Goal: Task Accomplishment & Management: Complete application form

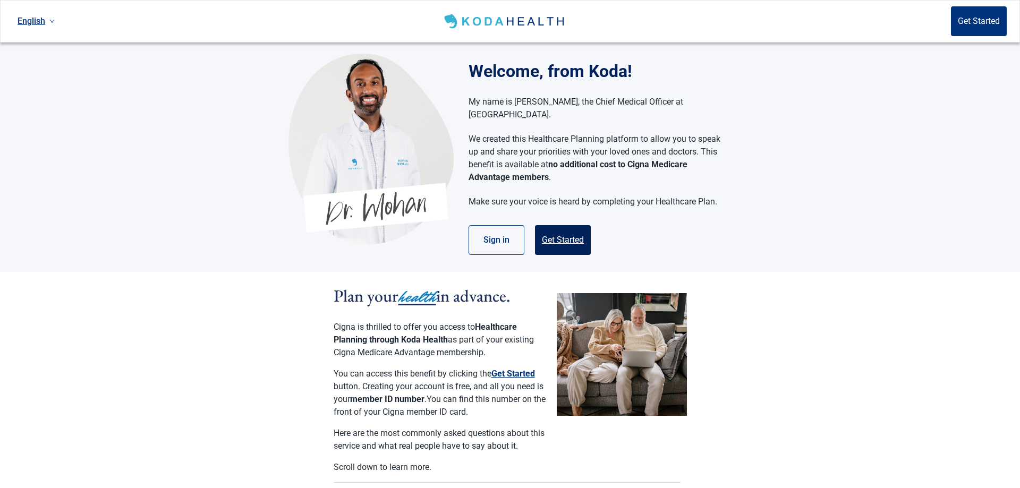
click at [552, 225] on button "Get Started" at bounding box center [563, 240] width 56 height 30
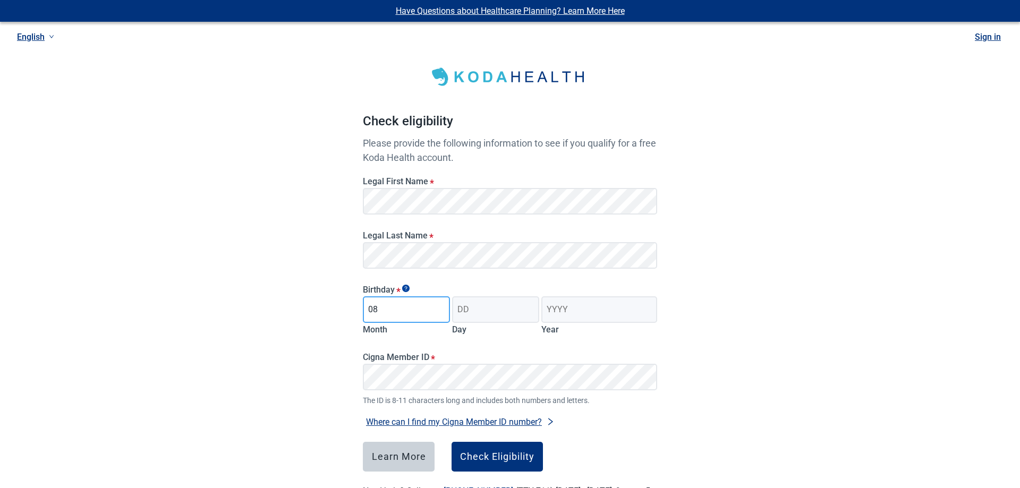
type input "08"
type input "27"
type input "1956"
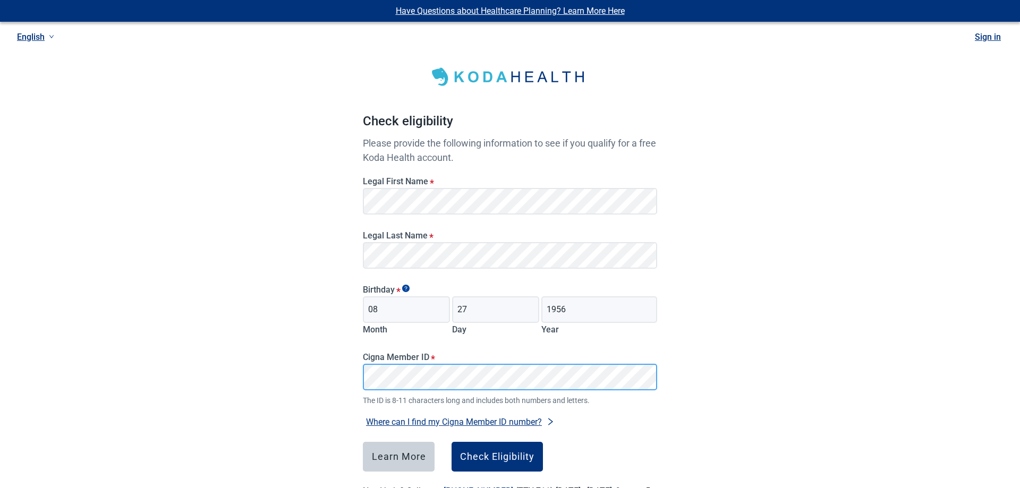
scroll to position [48, 0]
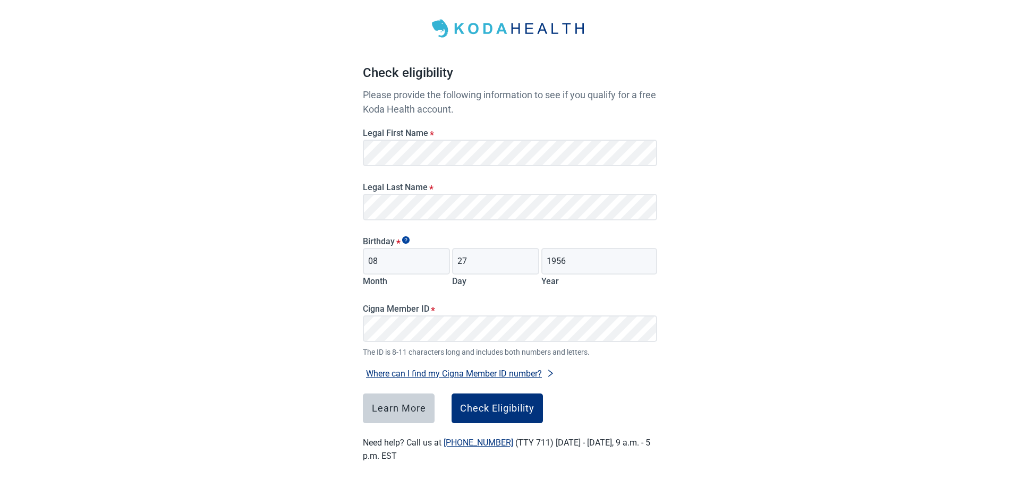
click at [525, 372] on button "Where can I find my Cigna Member ID number?" at bounding box center [460, 374] width 195 height 14
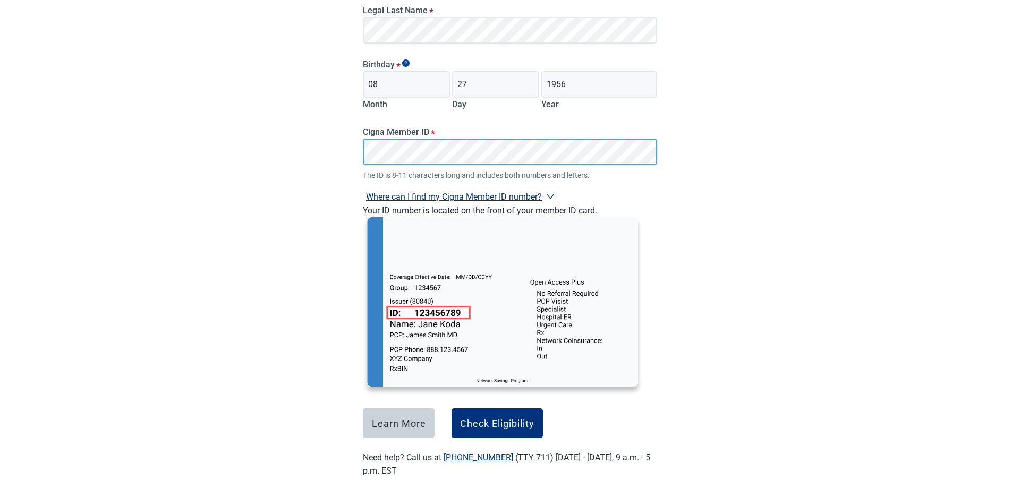
scroll to position [241, 0]
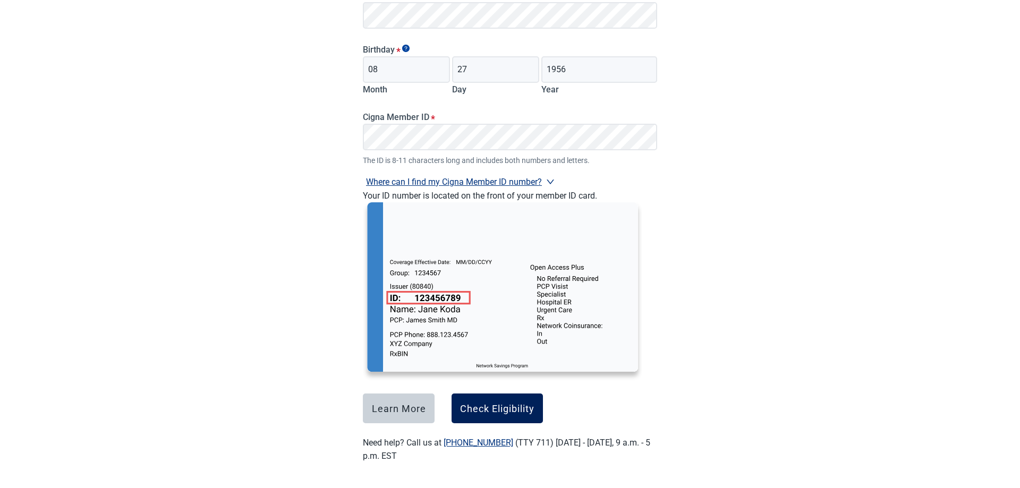
click at [511, 414] on div "Check Eligibility" at bounding box center [497, 408] width 74 height 11
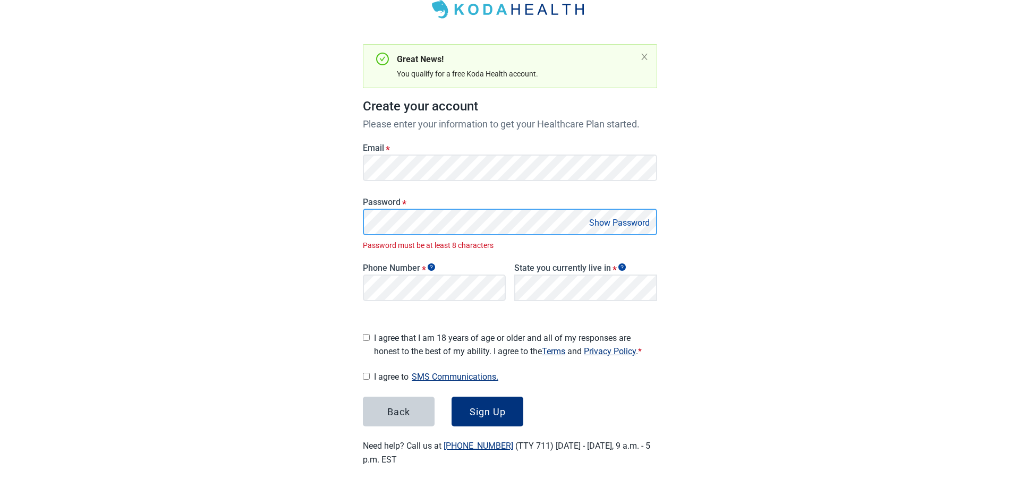
scroll to position [56, 0]
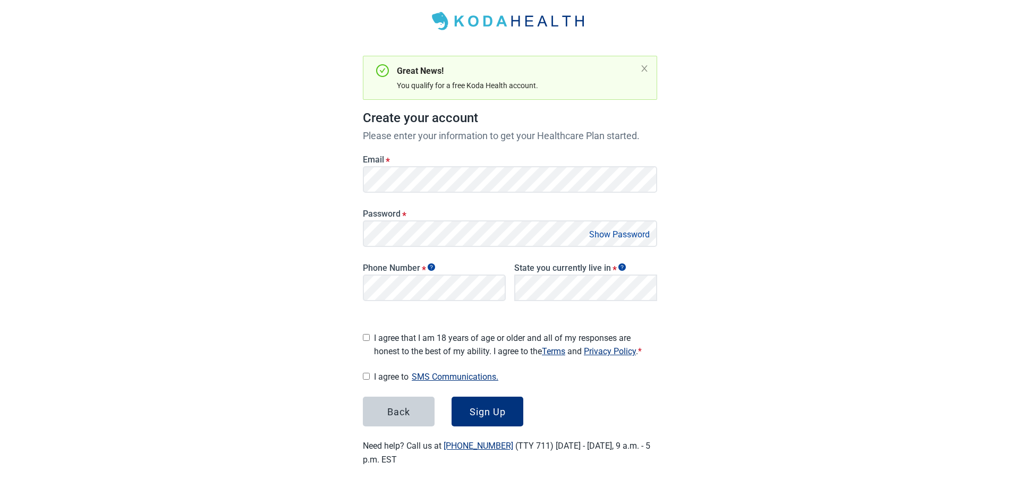
click at [604, 234] on button "Show Password" at bounding box center [619, 234] width 67 height 14
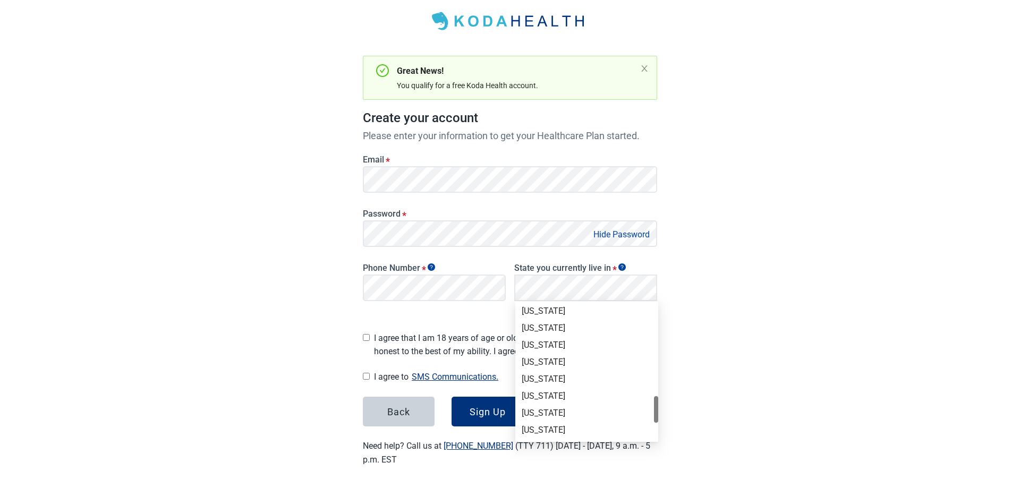
scroll to position [651, 0]
click at [545, 394] on div "[US_STATE]" at bounding box center [587, 393] width 130 height 12
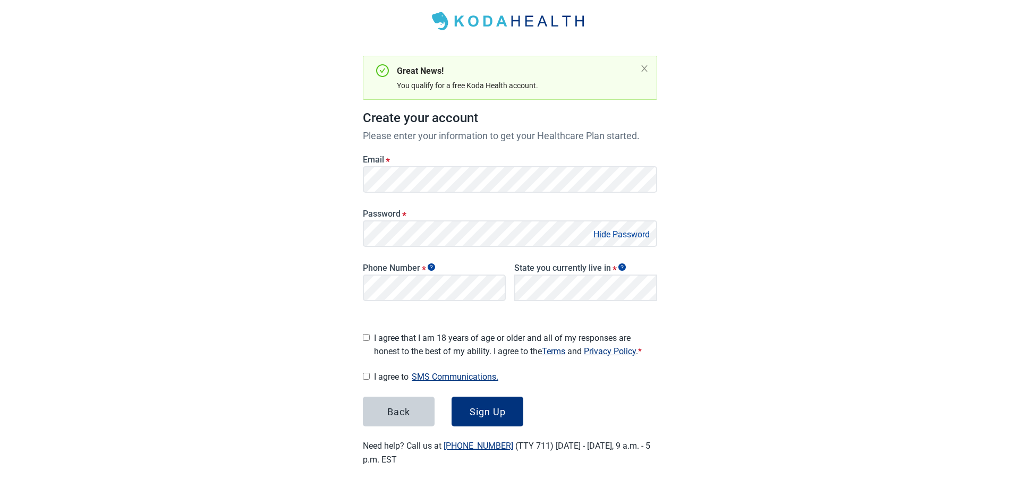
click at [370, 338] on div "I agree that I am 18 years of age or older and all of my responses are honest t…" at bounding box center [510, 342] width 294 height 31
click at [366, 334] on input "I agree that I am 18 years of age or older and all of my responses are honest t…" at bounding box center [366, 337] width 7 height 7
checkbox input "true"
click at [368, 373] on input "I agree to SMS Communications." at bounding box center [366, 376] width 7 height 7
checkbox input "true"
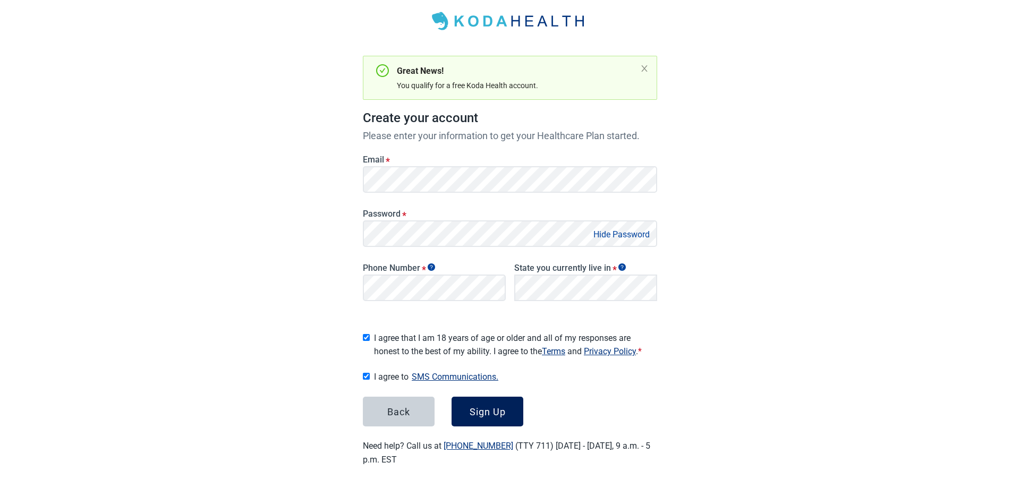
click at [500, 410] on div "Sign Up" at bounding box center [488, 412] width 36 height 11
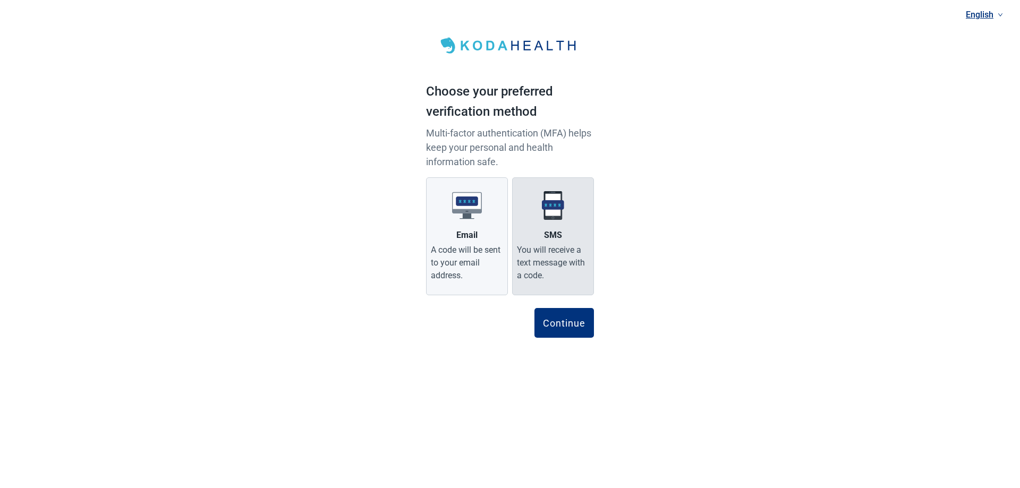
click at [538, 225] on label "SMS You will receive a text message with a code." at bounding box center [553, 237] width 82 height 118
click at [0, 0] on input "SMS You will receive a text message with a code." at bounding box center [0, 0] width 0 height 0
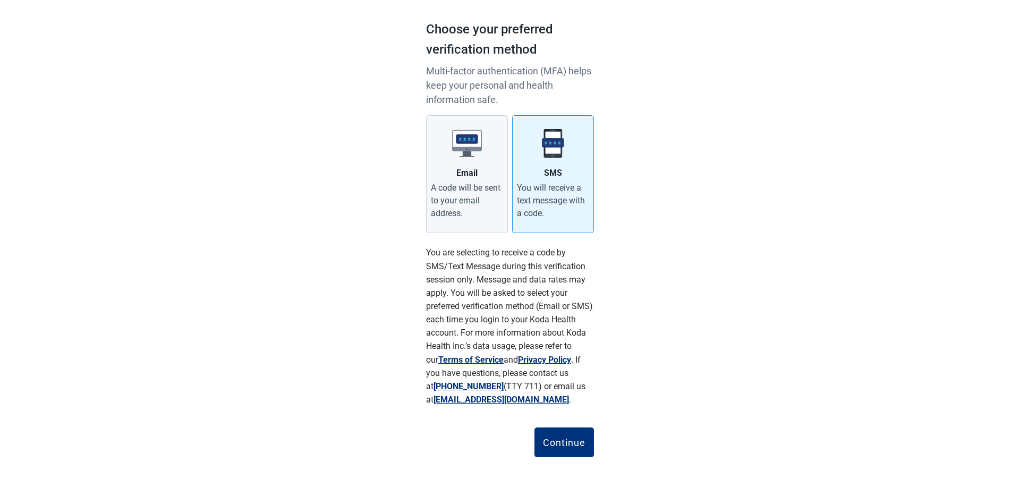
scroll to position [65, 0]
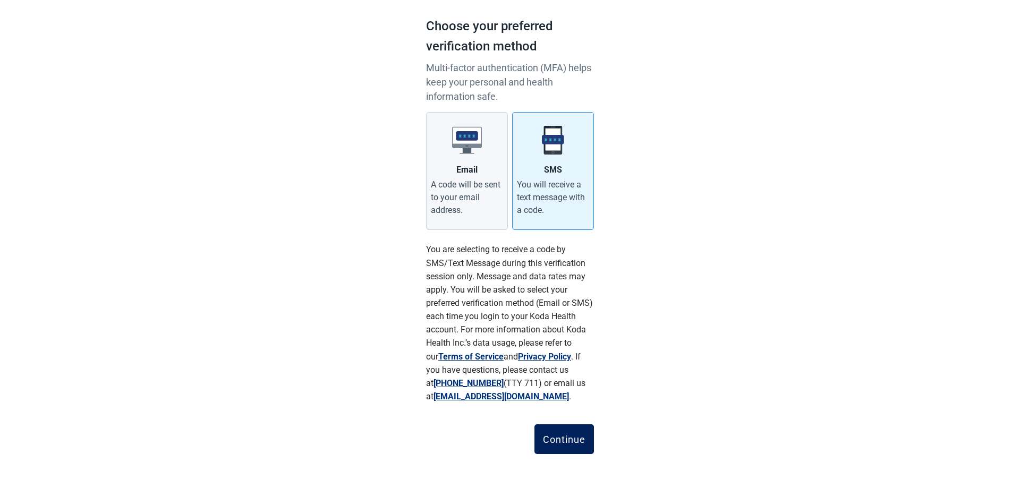
click at [568, 445] on div "Continue" at bounding box center [564, 439] width 43 height 11
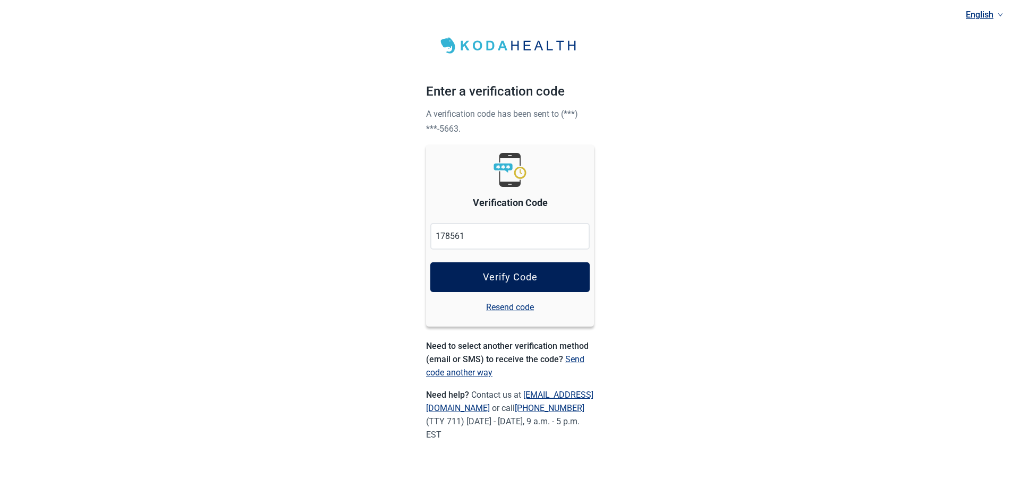
type input "178561"
click at [546, 285] on button "Verify Code" at bounding box center [510, 278] width 159 height 30
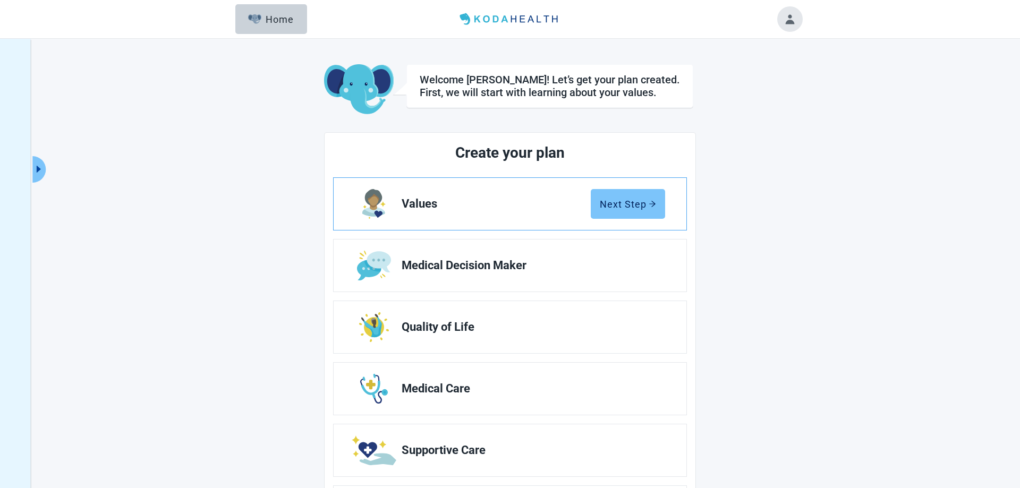
click at [622, 210] on button "Next Step" at bounding box center [628, 204] width 74 height 30
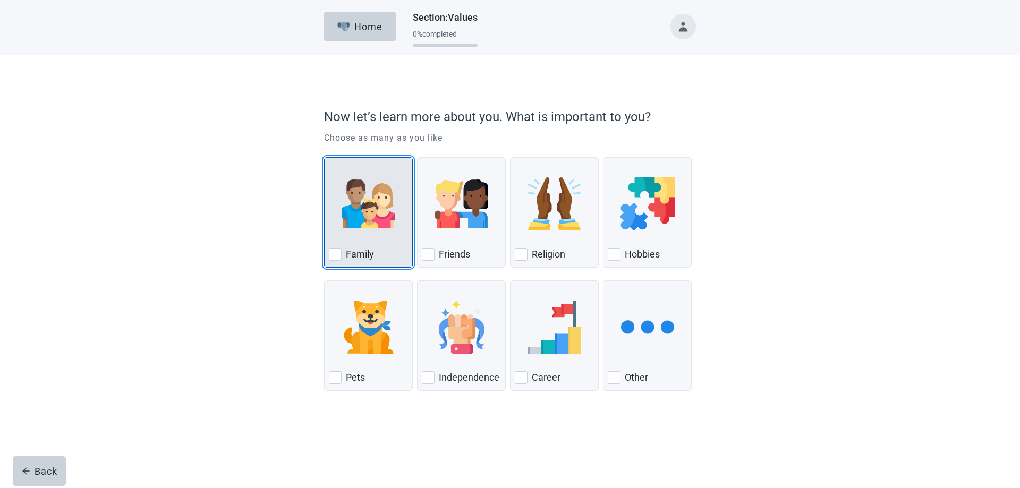
click at [341, 257] on div "Family, checkbox, not checked" at bounding box center [335, 254] width 13 height 13
click at [325, 158] on input "Family" at bounding box center [324, 157] width 1 height 1
checkbox input "true"
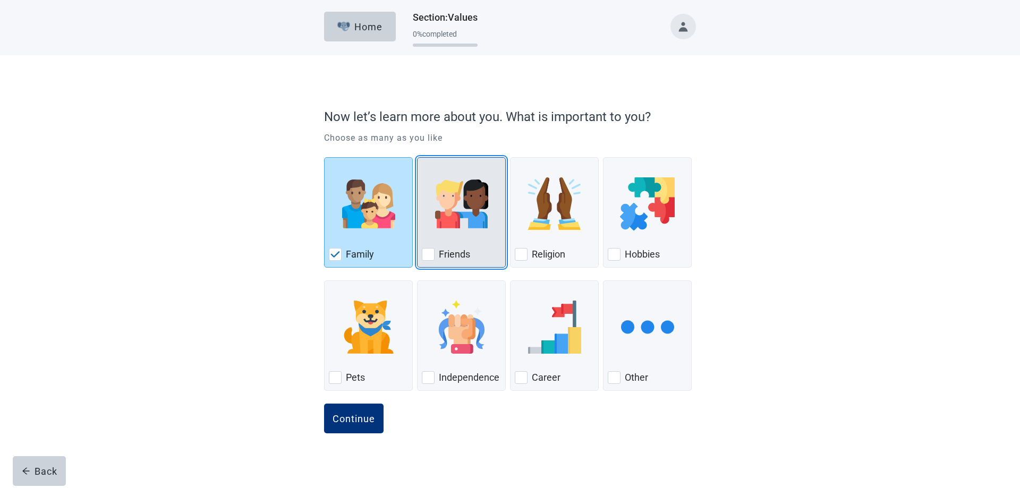
click at [434, 248] on div "Friends, checkbox, not checked" at bounding box center [428, 254] width 13 height 13
click at [418, 158] on input "Friends" at bounding box center [417, 157] width 1 height 1
checkbox input "true"
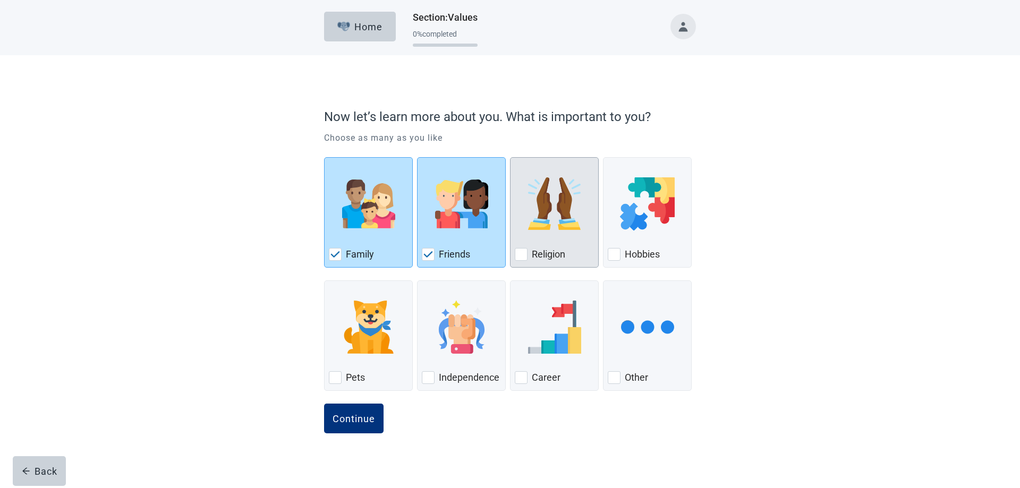
click at [525, 256] on div "Religion, checkbox, not checked" at bounding box center [521, 254] width 13 height 13
click at [511, 158] on input "Religion" at bounding box center [510, 157] width 1 height 1
checkbox input "true"
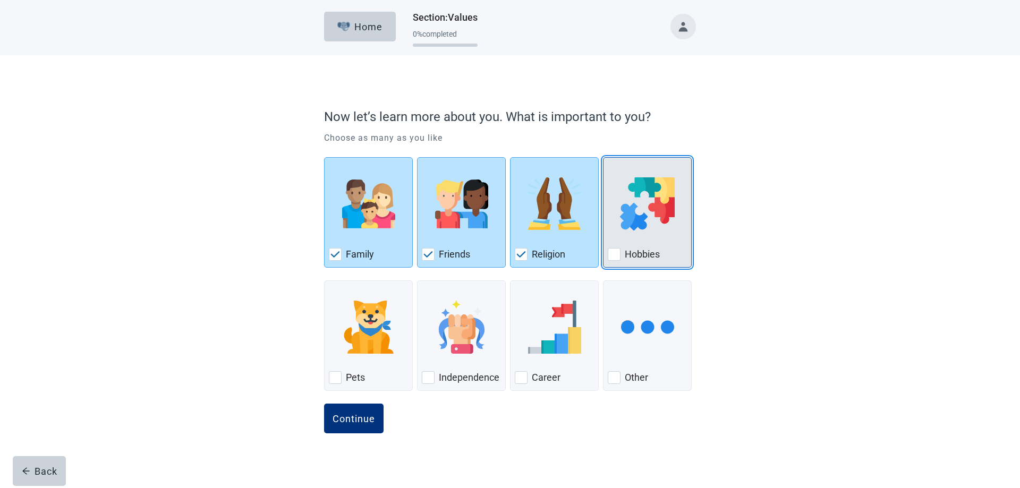
click at [622, 258] on div "Hobbies" at bounding box center [647, 254] width 79 height 17
click at [604, 158] on input "Hobbies" at bounding box center [603, 157] width 1 height 1
checkbox input "true"
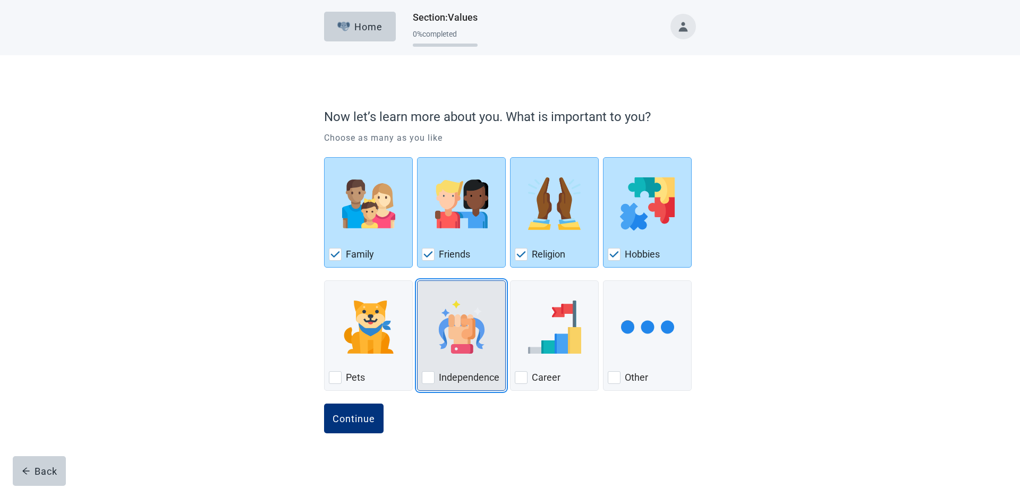
click at [426, 379] on div "Independence, checkbox, not checked" at bounding box center [428, 378] width 13 height 13
click at [418, 281] on input "Independence" at bounding box center [417, 281] width 1 height 1
checkbox input "true"
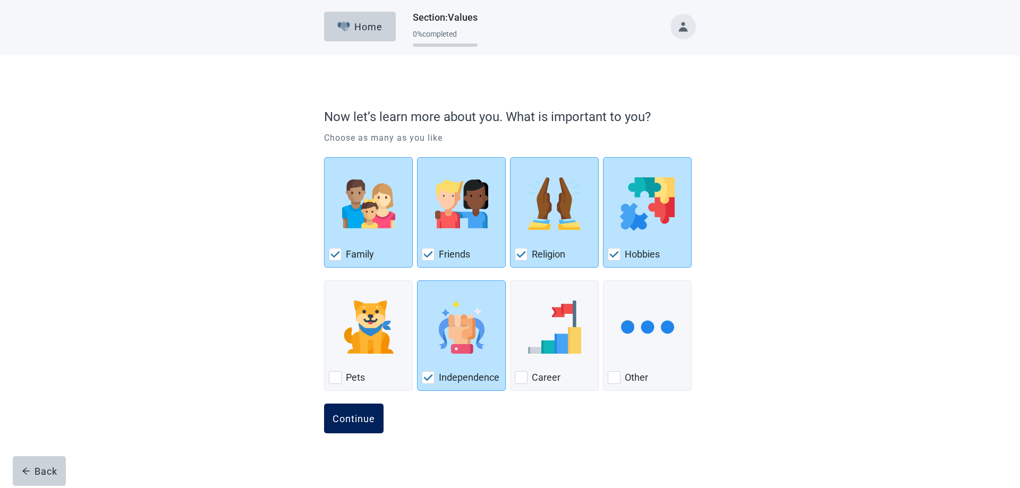
click at [348, 426] on button "Continue" at bounding box center [354, 419] width 60 height 30
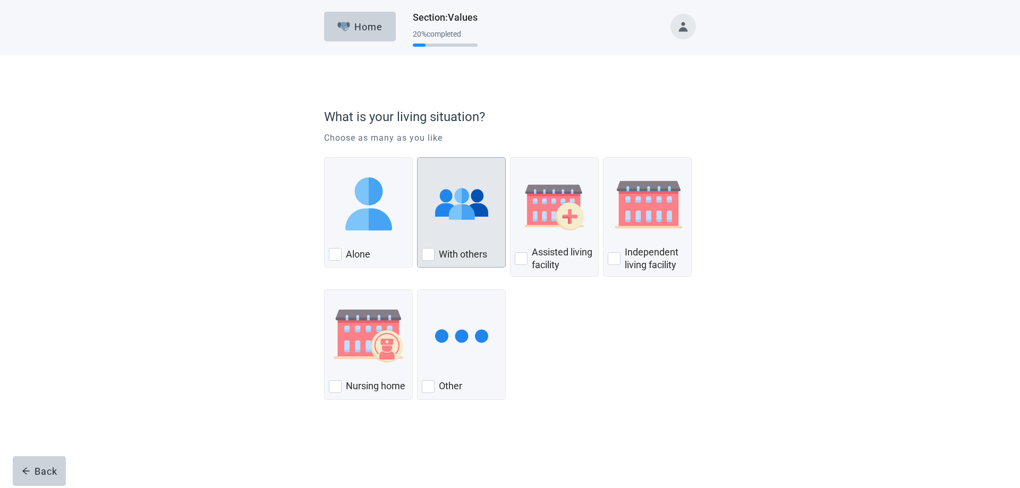
click at [426, 260] on div "With Others, checkbox, not checked" at bounding box center [428, 254] width 13 height 13
click at [418, 158] on input "With others" at bounding box center [417, 157] width 1 height 1
checkbox input "true"
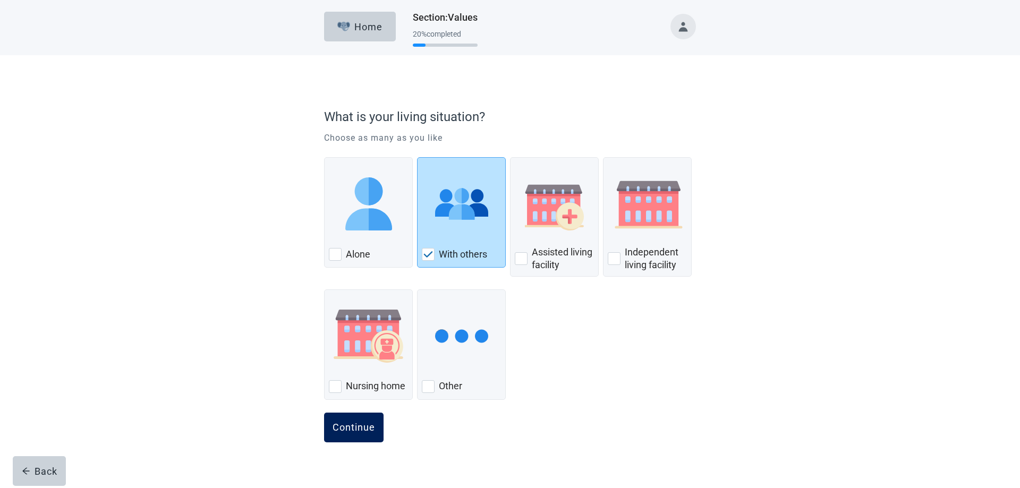
drag, startPoint x: 336, startPoint y: 445, endPoint x: 347, endPoint y: 435, distance: 15.0
click at [341, 443] on div "Continue" at bounding box center [510, 439] width 372 height 53
click at [348, 433] on div "Continue" at bounding box center [354, 428] width 43 height 11
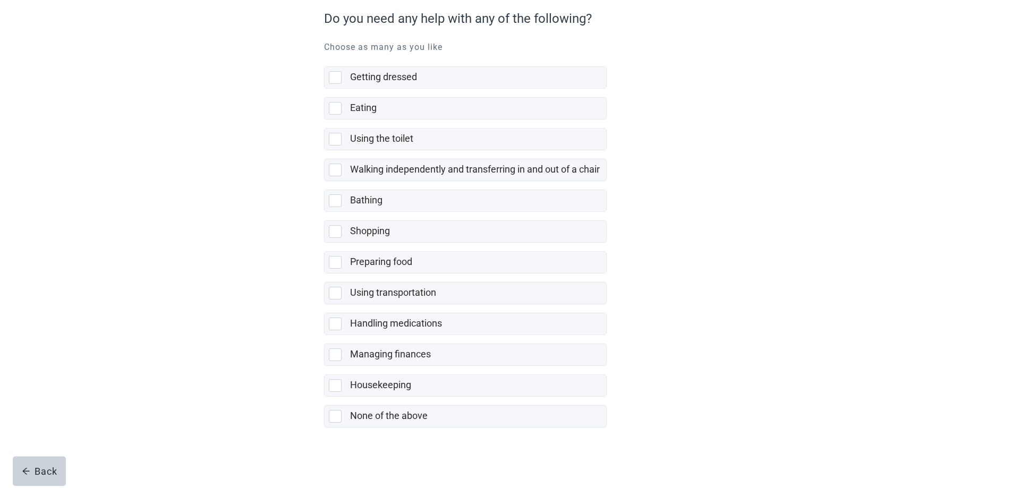
scroll to position [99, 0]
click at [342, 414] on div "None of the above, checkbox, not selected" at bounding box center [337, 415] width 17 height 13
click at [325, 397] on input "None of the above" at bounding box center [324, 396] width 1 height 1
checkbox input "true"
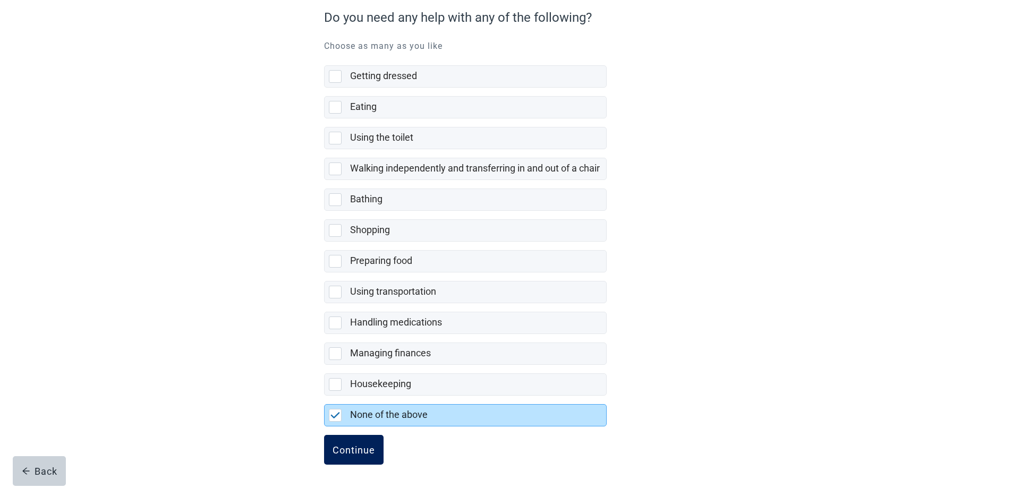
click at [352, 456] on button "Continue" at bounding box center [354, 450] width 60 height 30
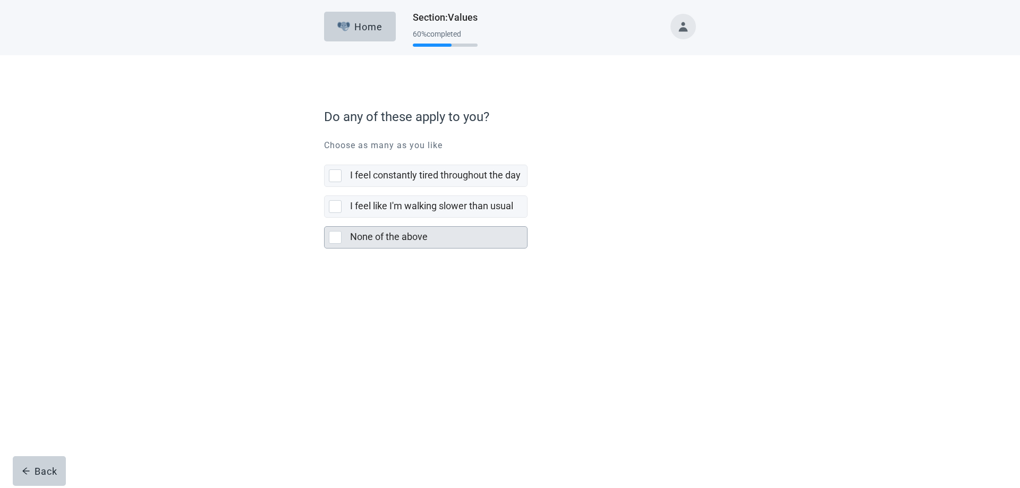
click at [332, 237] on div "None of the above, checkbox, not selected" at bounding box center [335, 237] width 13 height 13
click at [325, 218] on input "None of the above" at bounding box center [324, 218] width 1 height 1
checkbox input "true"
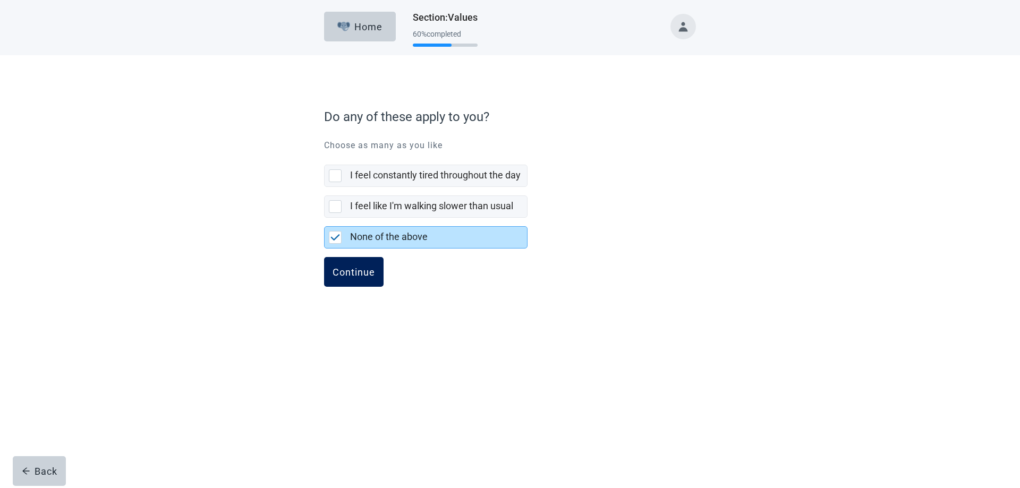
click at [351, 278] on button "Continue" at bounding box center [354, 272] width 60 height 30
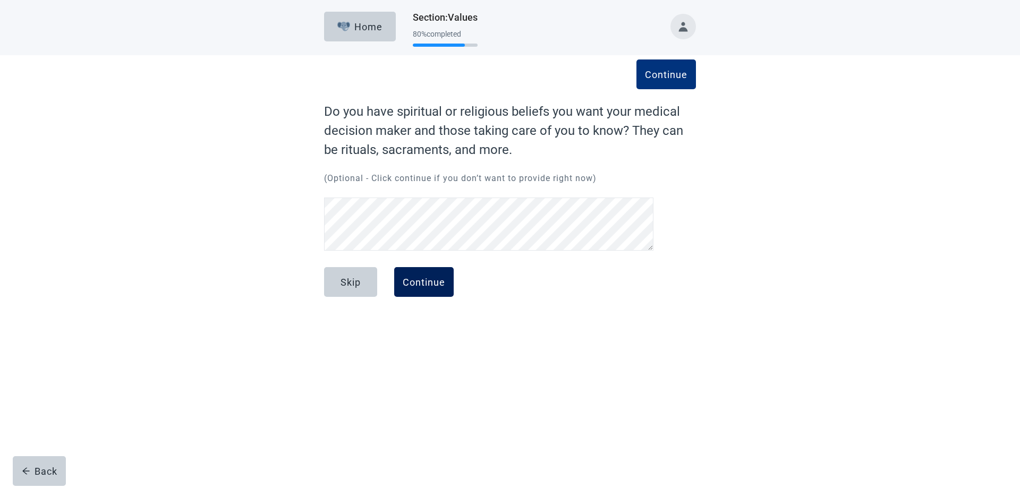
click at [424, 286] on button "Continue" at bounding box center [424, 282] width 60 height 30
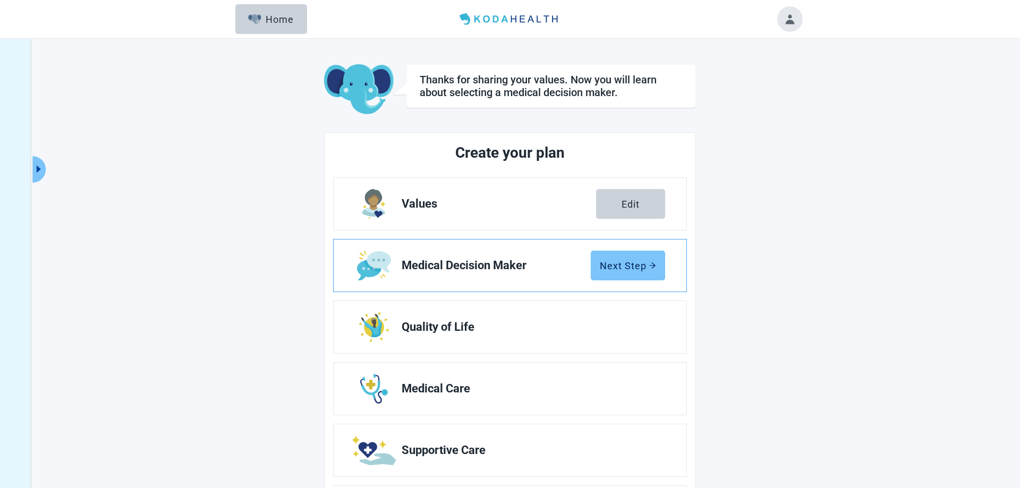
click at [620, 272] on button "Next Step" at bounding box center [628, 266] width 74 height 30
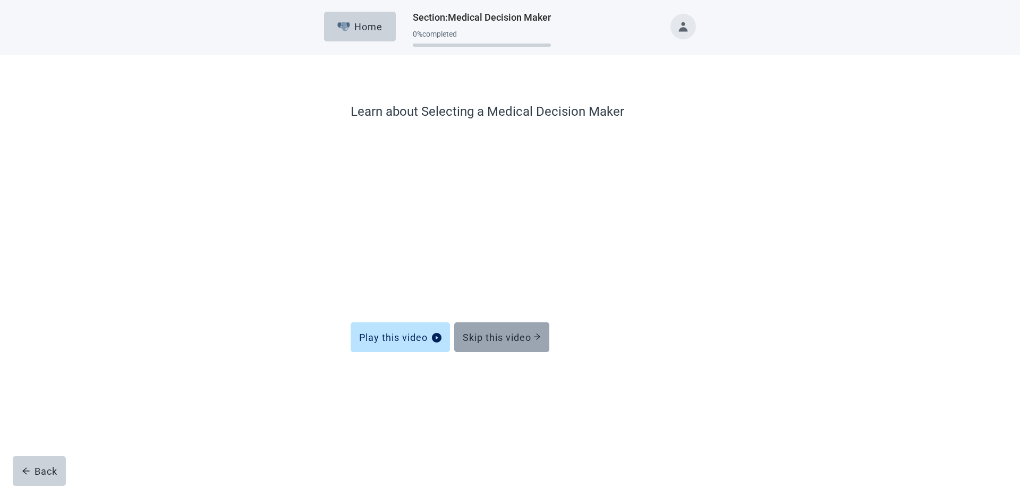
click at [528, 343] on button "Skip this video" at bounding box center [501, 338] width 95 height 30
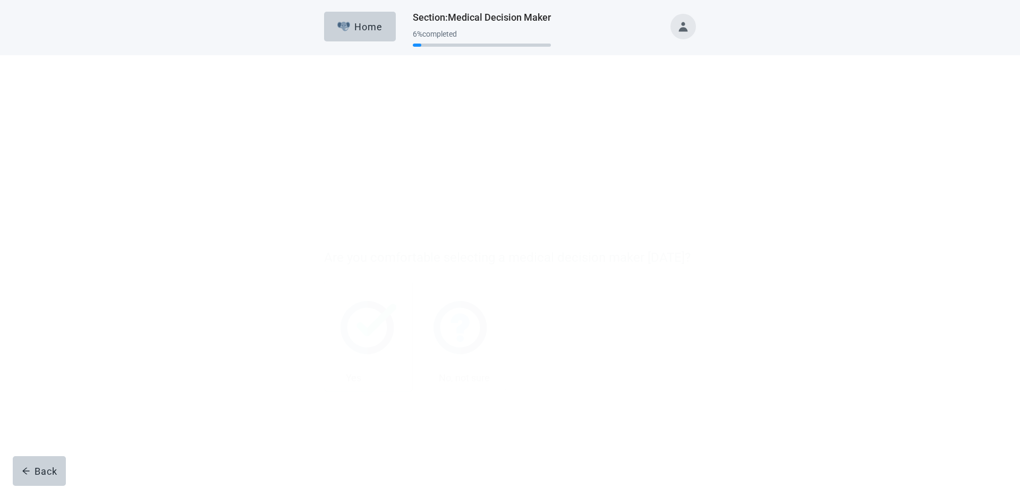
click at [342, 239] on div "Yes" at bounding box center [368, 237] width 79 height 17
click at [325, 141] on input "Yes" at bounding box center [324, 140] width 1 height 1
checkbox input "true"
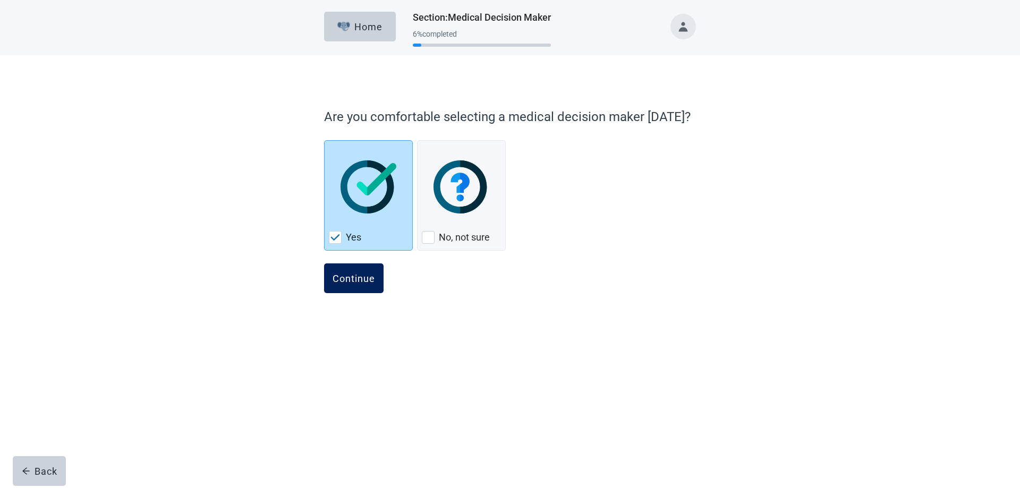
click at [356, 274] on div "Continue" at bounding box center [354, 278] width 43 height 11
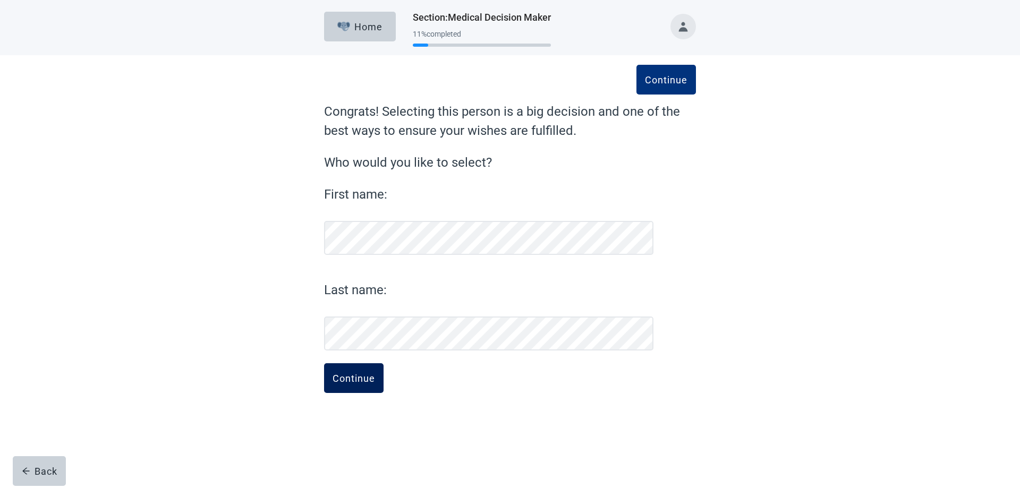
click at [361, 381] on div "Continue" at bounding box center [354, 378] width 43 height 11
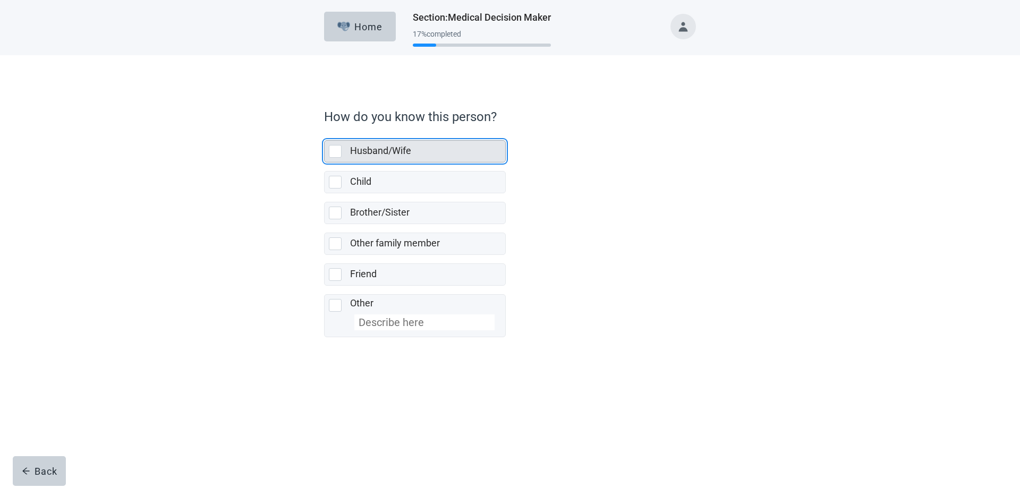
click at [336, 151] on div "Husband/Wife, checkbox, not selected" at bounding box center [335, 151] width 13 height 13
click at [325, 132] on input "Husband/Wife" at bounding box center [324, 132] width 1 height 1
checkbox input "true"
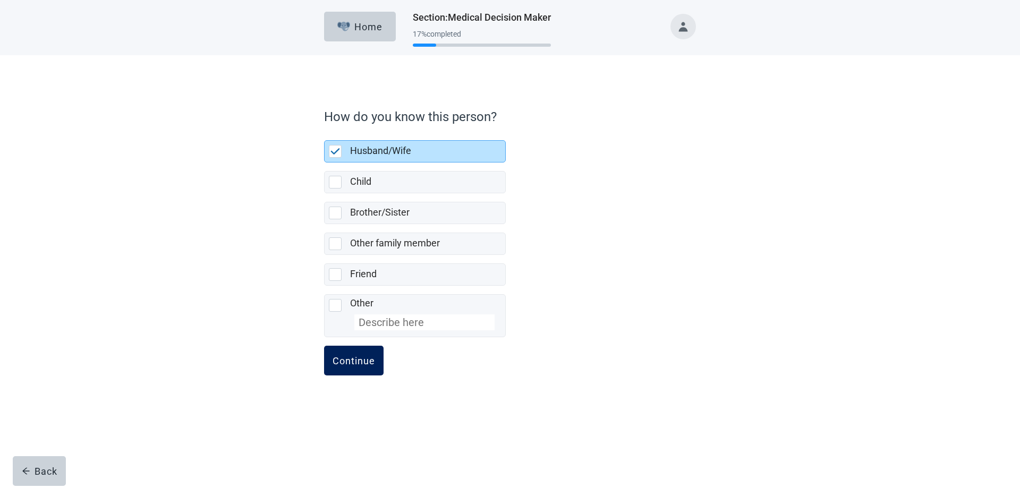
click at [369, 365] on div "Continue" at bounding box center [354, 361] width 43 height 11
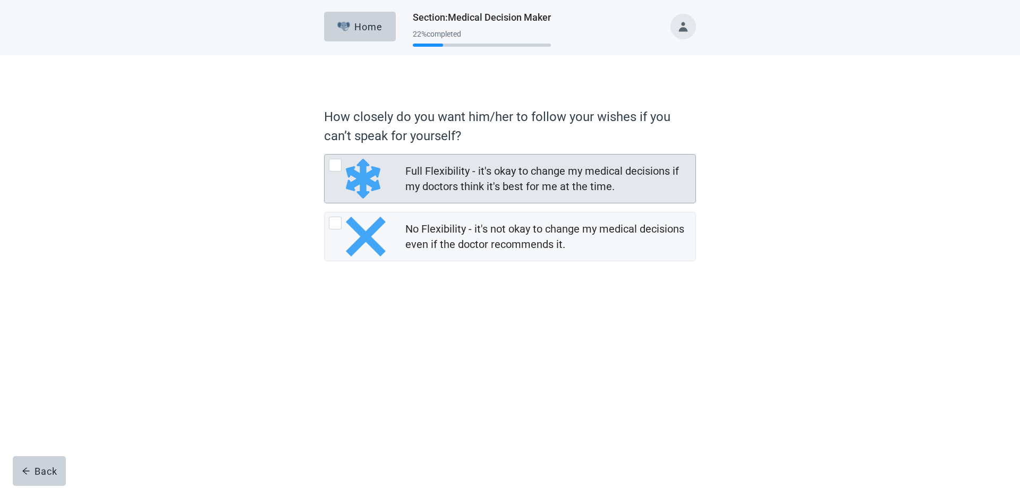
click at [334, 166] on div "Full Flexibility - it's okay to change my medical decisions if my doctors think…" at bounding box center [335, 165] width 13 height 13
click at [325, 155] on input "Full Flexibility - it's okay to change my medical decisions if my doctors think…" at bounding box center [324, 154] width 1 height 1
radio input "true"
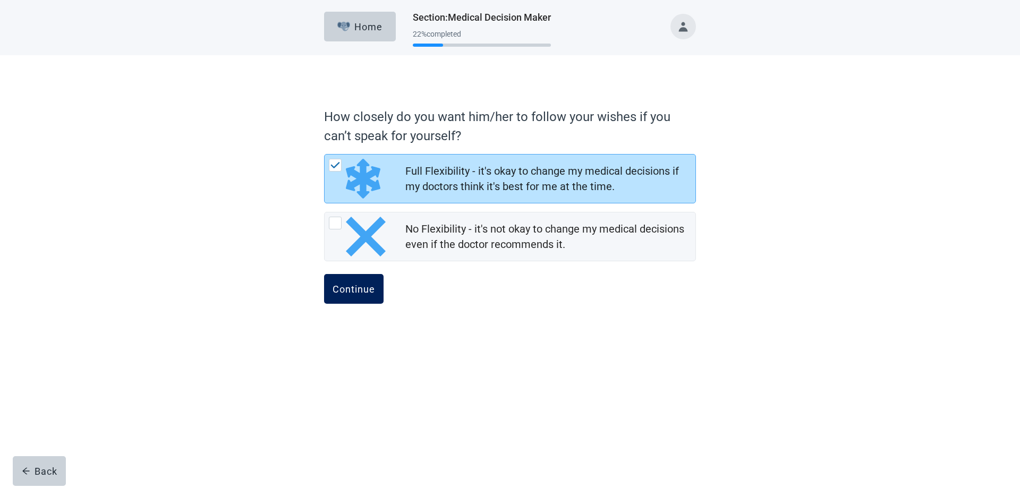
click at [350, 298] on button "Continue" at bounding box center [354, 289] width 60 height 30
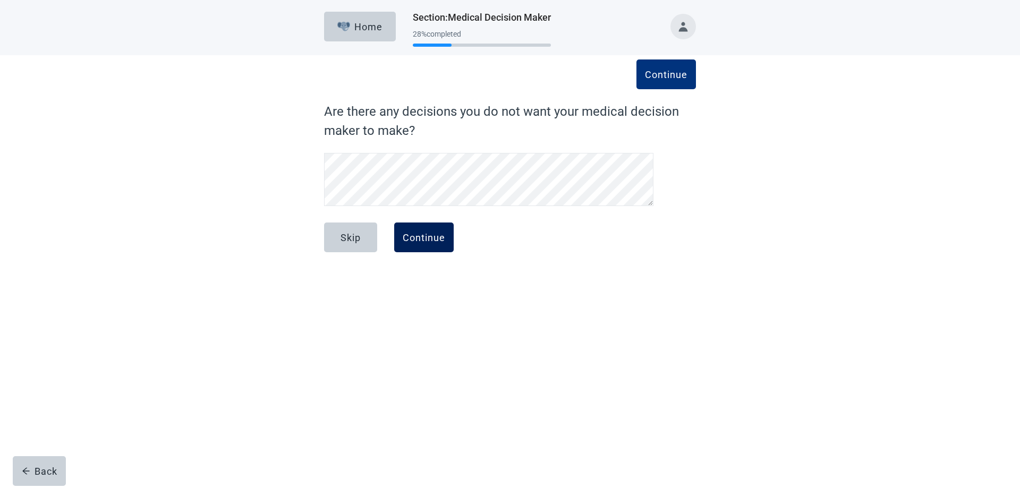
click at [411, 243] on button "Continue" at bounding box center [424, 238] width 60 height 30
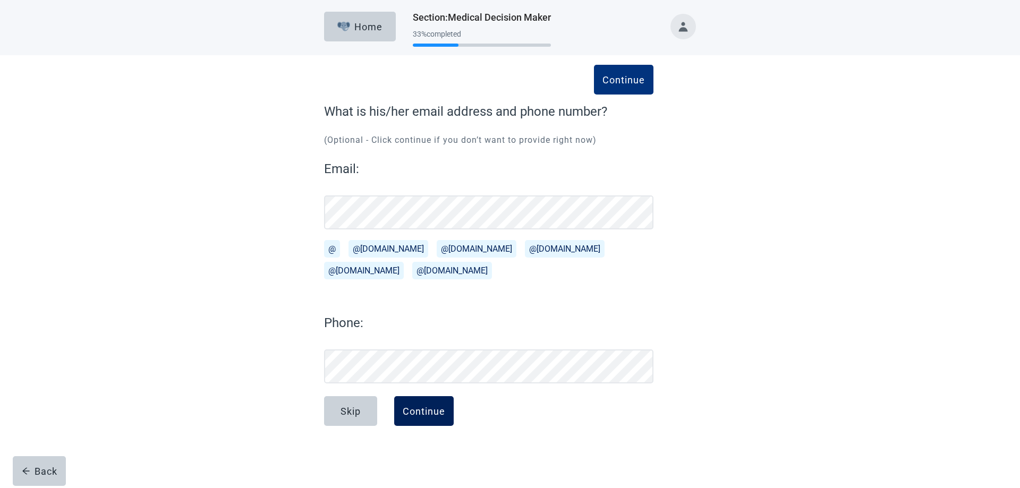
click at [424, 417] on button "Continue" at bounding box center [424, 412] width 60 height 30
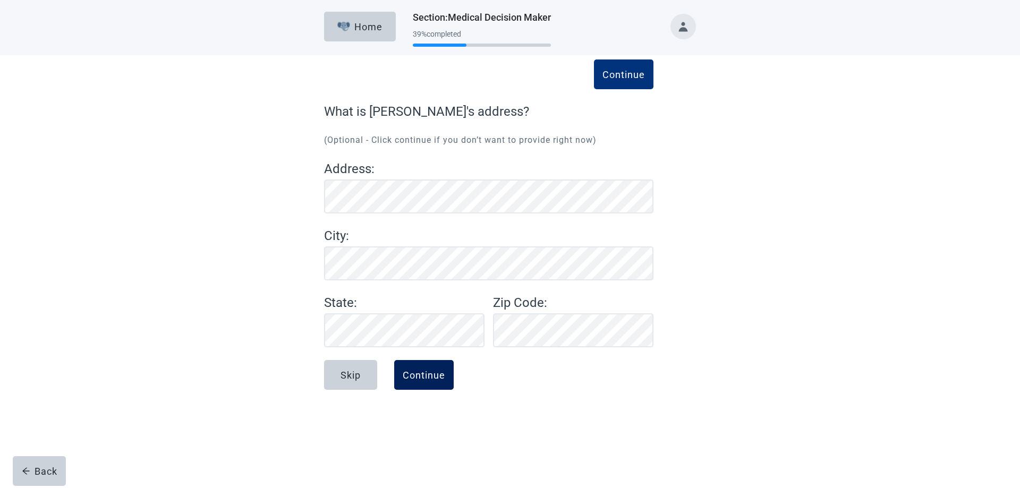
click at [432, 368] on button "Continue" at bounding box center [424, 375] width 60 height 30
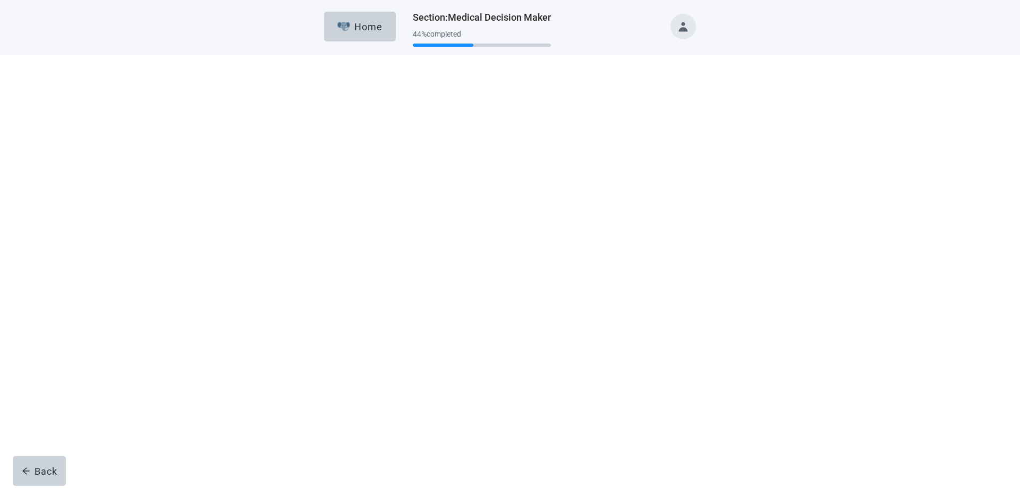
click at [338, 283] on div "Yes, checkbox, not checked" at bounding box center [335, 282] width 13 height 13
click at [325, 185] on input "Yes" at bounding box center [324, 185] width 1 height 1
checkbox input "true"
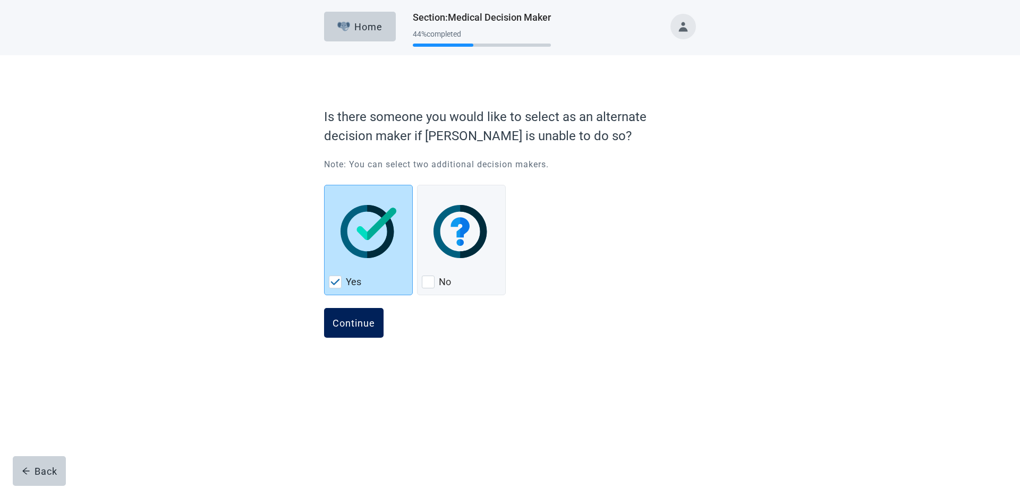
click at [342, 326] on div "Continue" at bounding box center [354, 323] width 43 height 11
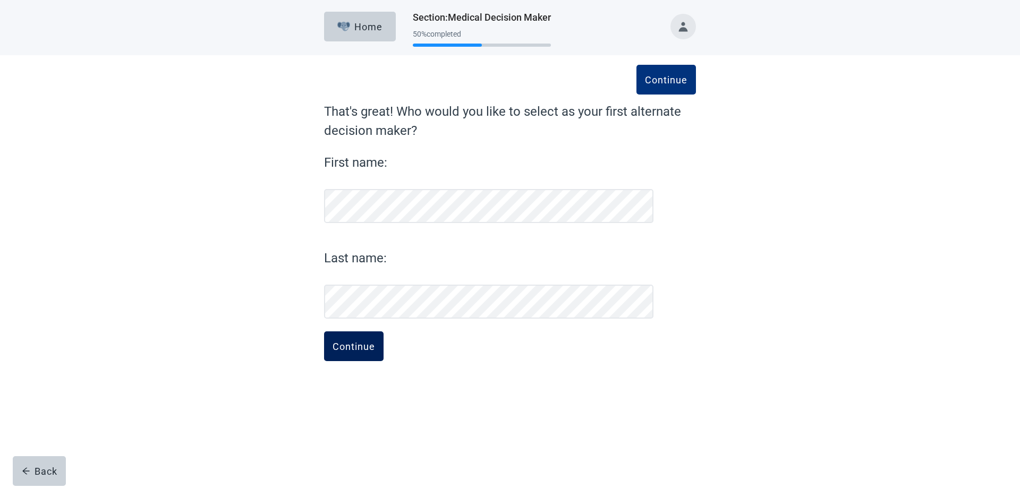
click at [351, 359] on button "Continue" at bounding box center [354, 347] width 60 height 30
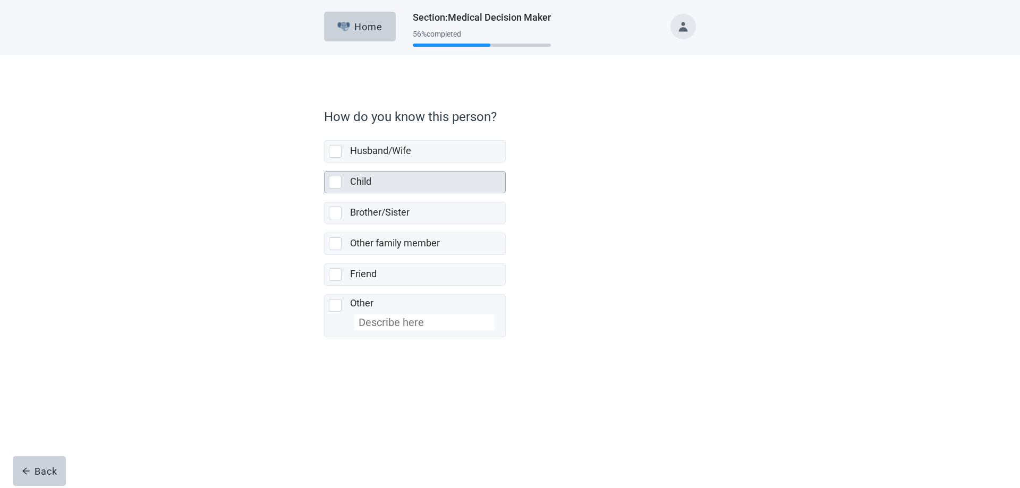
click at [333, 182] on div "Child, checkbox, not selected" at bounding box center [335, 182] width 13 height 13
click at [325, 163] on input "Child" at bounding box center [324, 163] width 1 height 1
checkbox input "true"
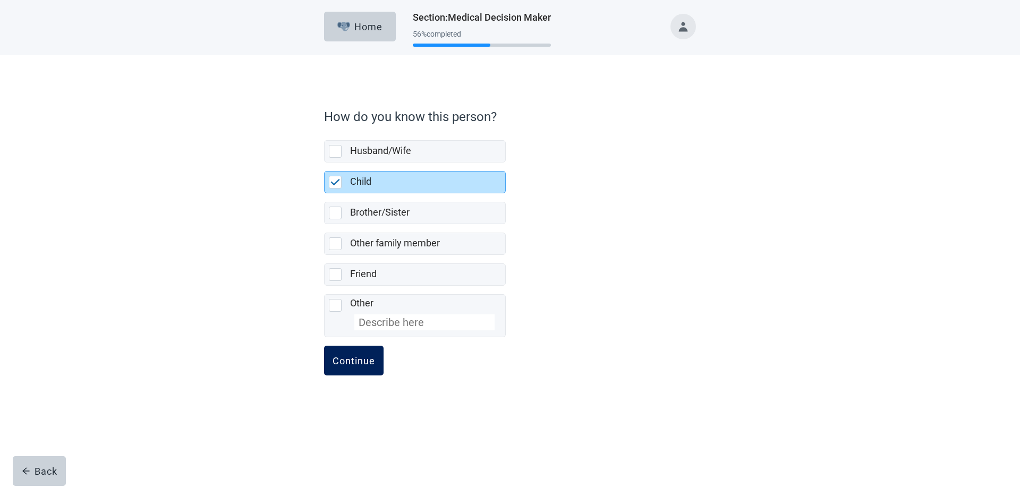
click at [351, 364] on div "Continue" at bounding box center [354, 361] width 43 height 11
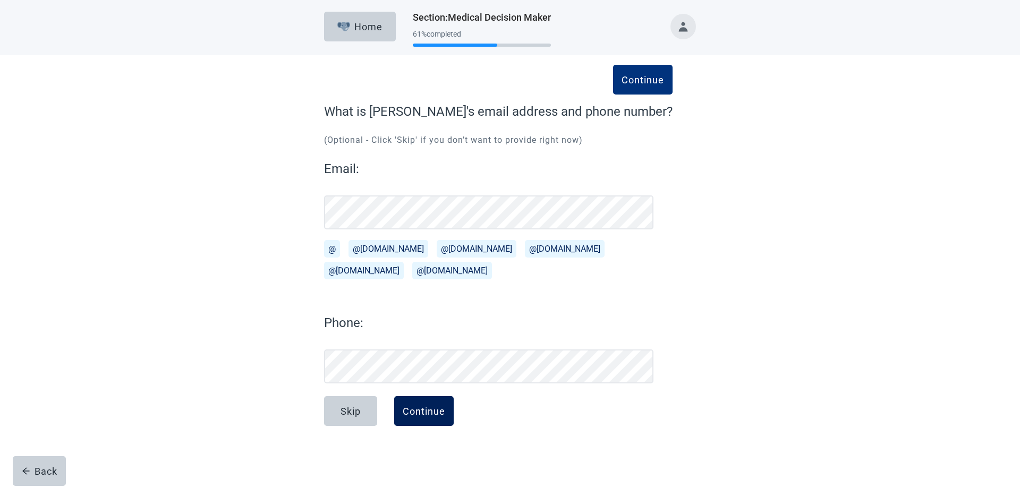
click at [444, 416] on div "Continue" at bounding box center [424, 411] width 43 height 11
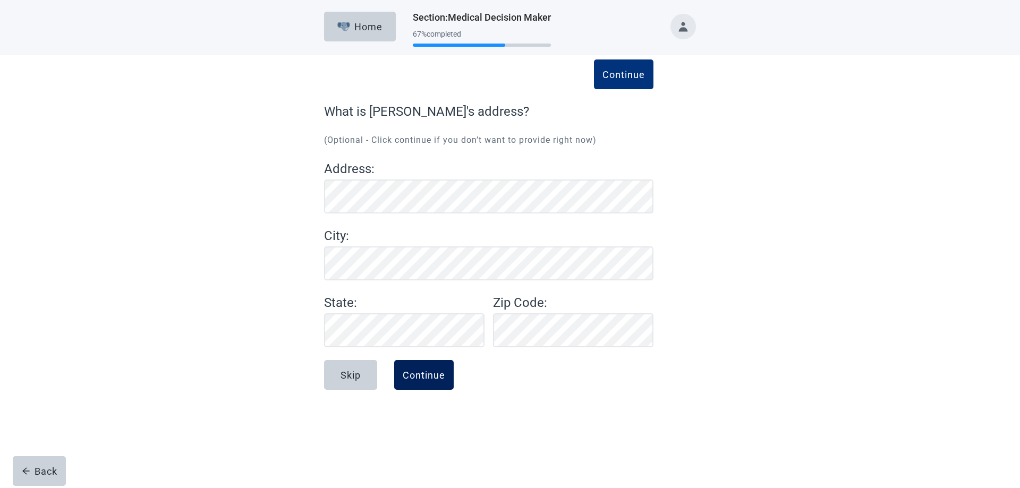
click at [432, 375] on div "Continue" at bounding box center [424, 375] width 43 height 11
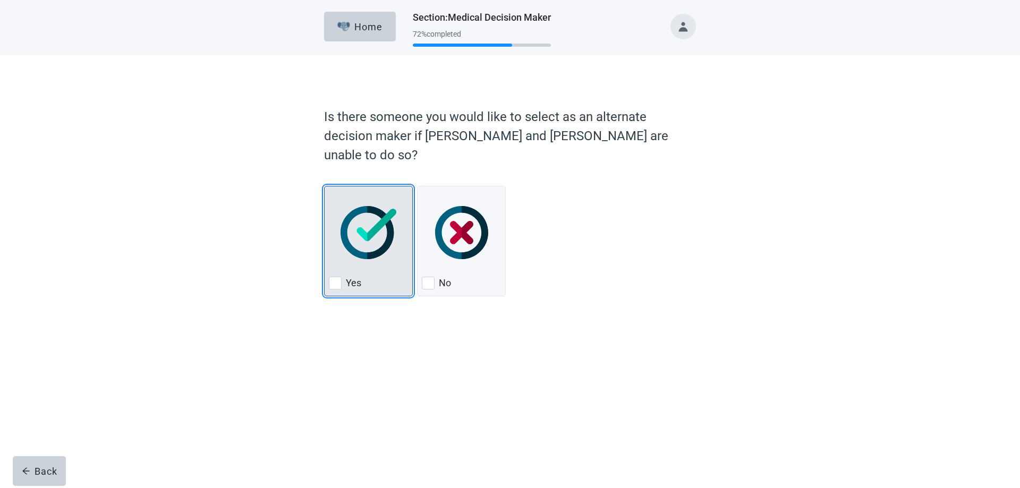
click at [333, 277] on div "Yes, checkbox, not checked" at bounding box center [335, 283] width 13 height 13
click at [325, 187] on input "Yes" at bounding box center [324, 186] width 1 height 1
checkbox input "true"
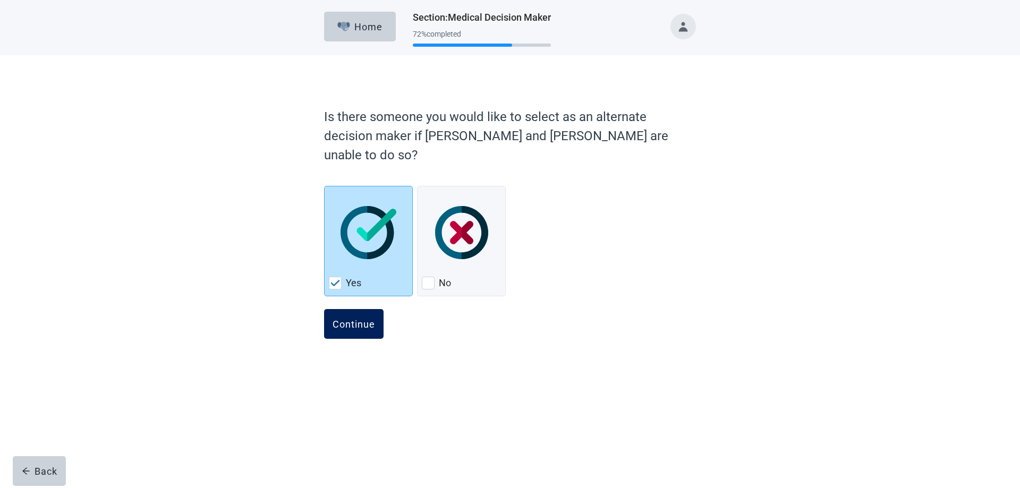
click at [343, 313] on button "Continue" at bounding box center [354, 324] width 60 height 30
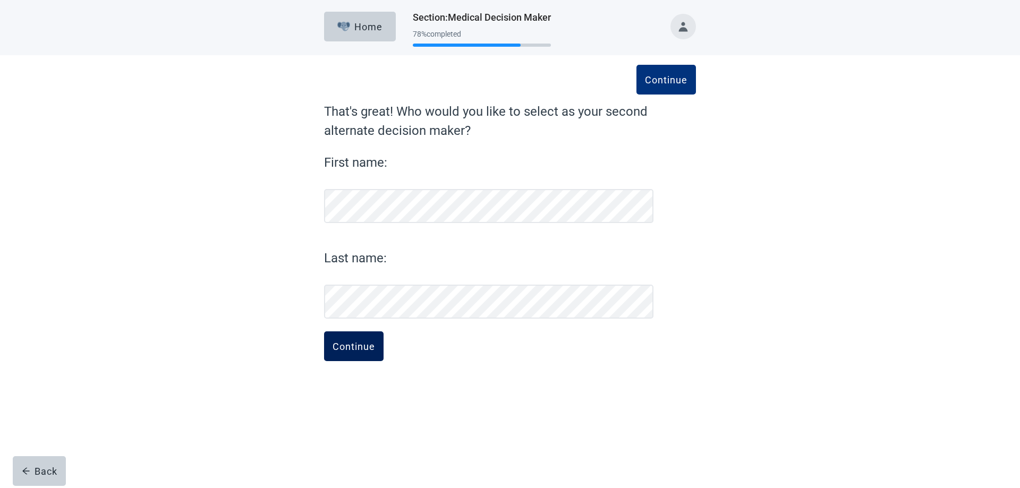
click at [351, 350] on div "Continue" at bounding box center [354, 346] width 43 height 11
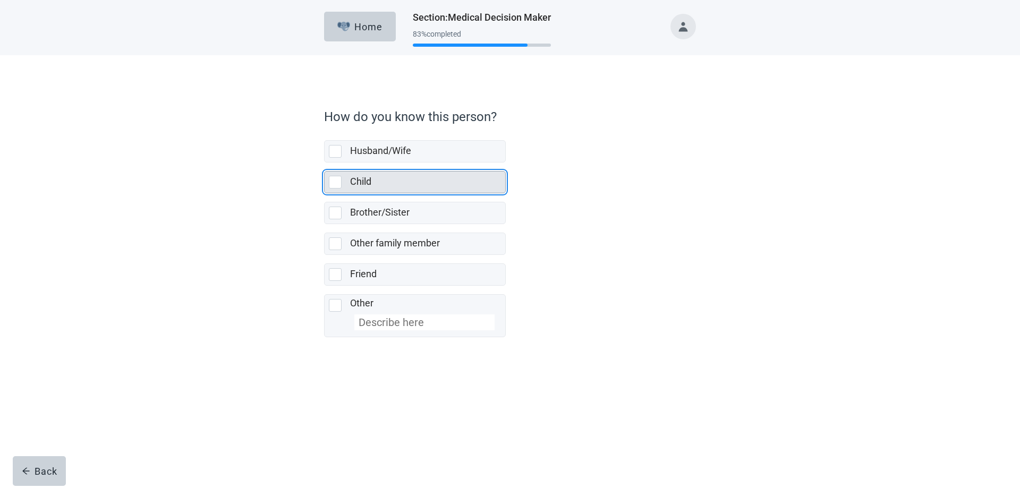
click at [337, 183] on div "Child, checkbox, not selected" at bounding box center [335, 182] width 13 height 13
click at [325, 163] on input "Child" at bounding box center [324, 163] width 1 height 1
checkbox input "true"
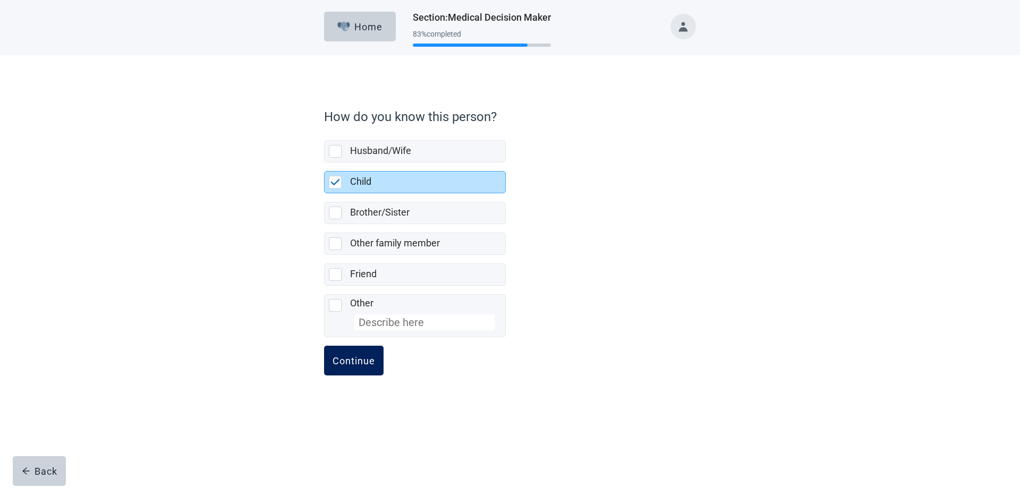
click at [364, 357] on div "Continue" at bounding box center [354, 361] width 43 height 11
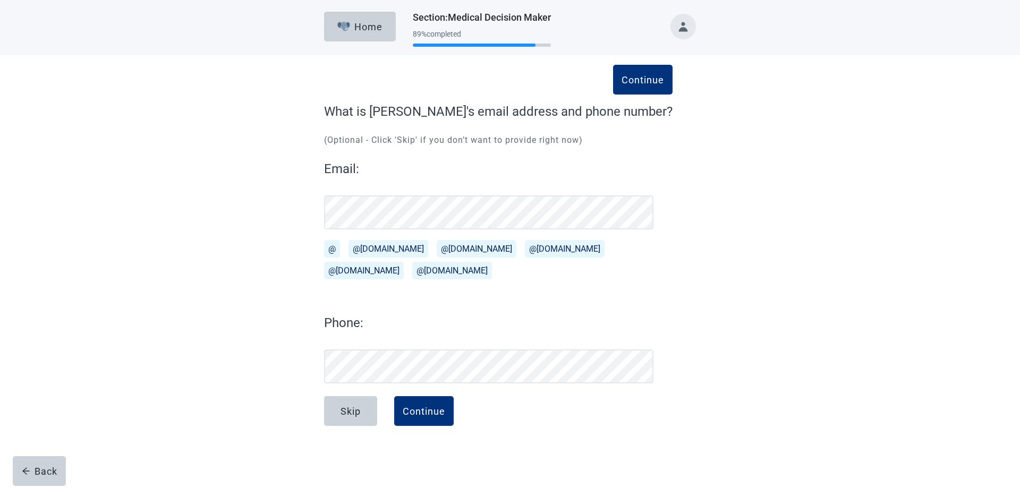
click at [525, 252] on button "@[DOMAIN_NAME]" at bounding box center [565, 249] width 80 height 18
click at [427, 423] on button "Continue" at bounding box center [424, 412] width 60 height 30
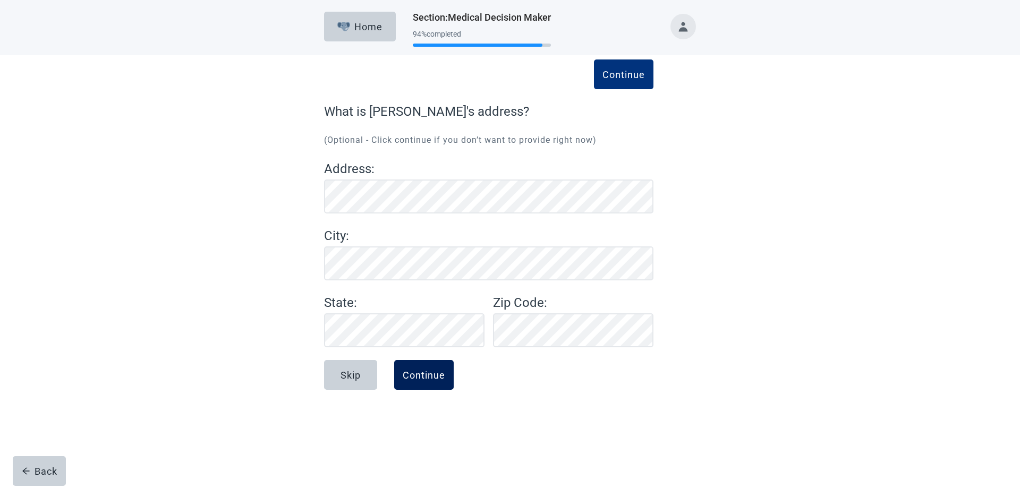
click at [420, 372] on div "Continue" at bounding box center [424, 375] width 43 height 11
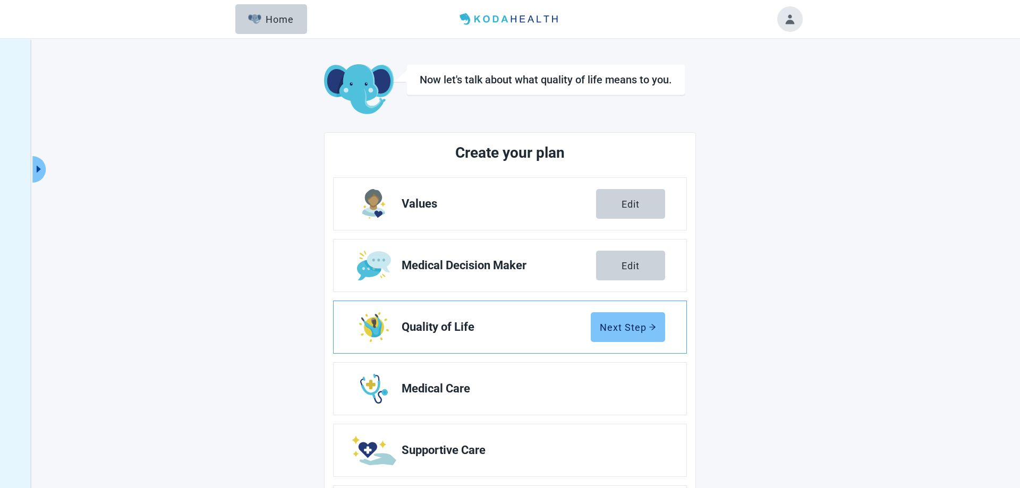
click at [620, 332] on div "Next Step" at bounding box center [628, 327] width 56 height 11
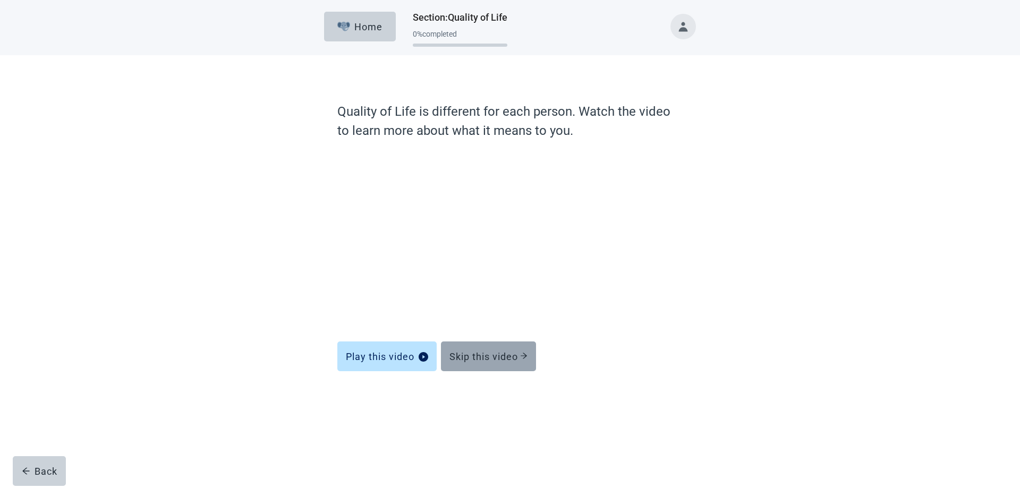
click at [488, 365] on button "Skip this video" at bounding box center [488, 357] width 95 height 30
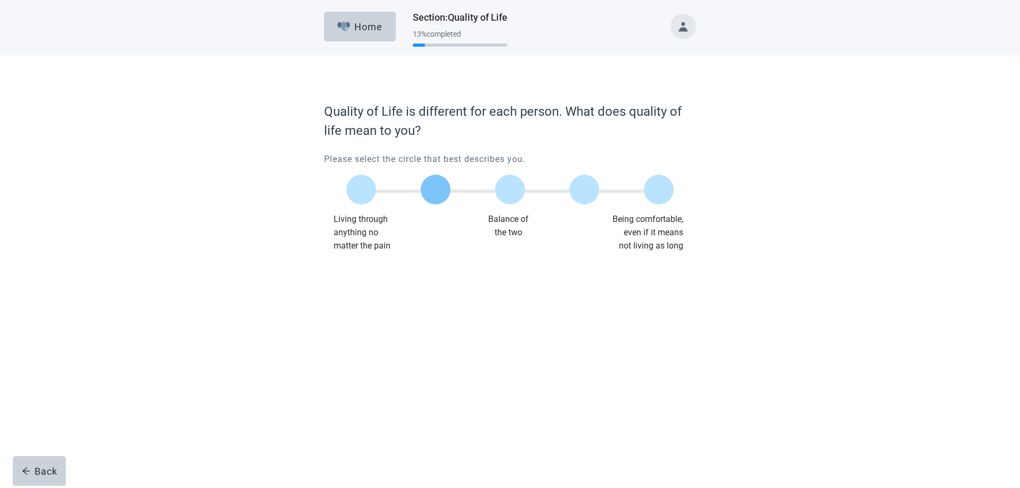
click at [450, 192] on label "Main content" at bounding box center [436, 190] width 30 height 30
click at [436, 190] on input "Quality of life scale: 25 out of 100. 25% between extremes" at bounding box center [436, 190] width 0 height 0
click at [355, 282] on button "Continue" at bounding box center [354, 274] width 60 height 30
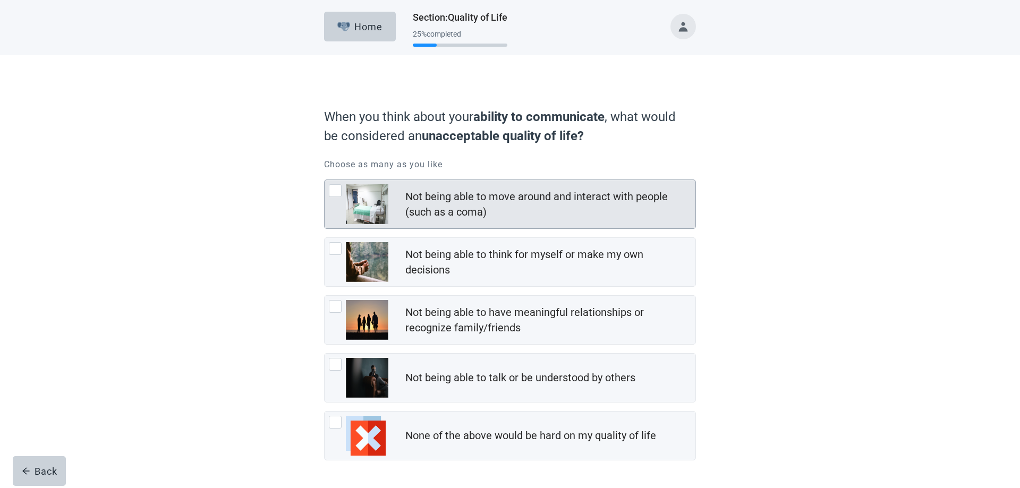
click at [334, 193] on div "Not being able to move around and interact with people (such as a coma), checkb…" at bounding box center [335, 190] width 13 height 13
click at [325, 180] on input "Not being able to move around and interact with people (such as a coma)" at bounding box center [324, 180] width 1 height 1
checkbox input "true"
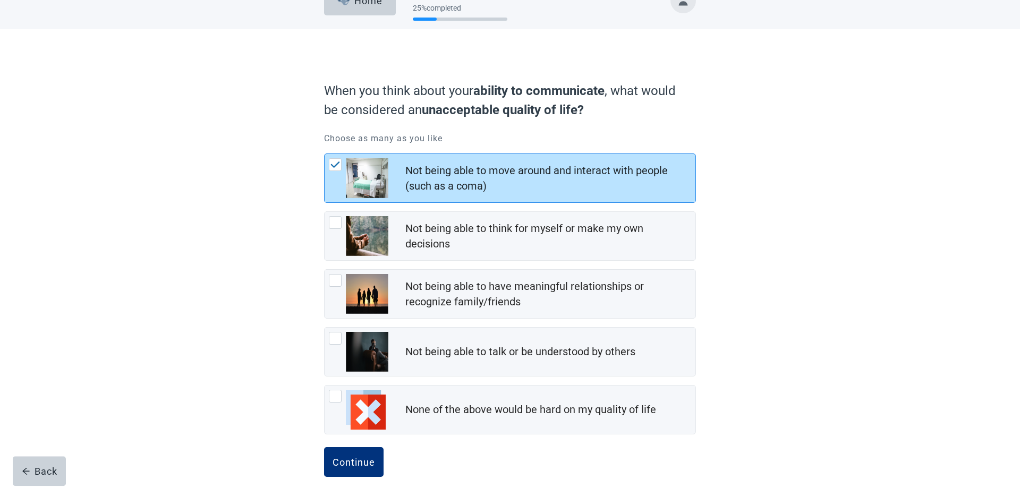
scroll to position [38, 0]
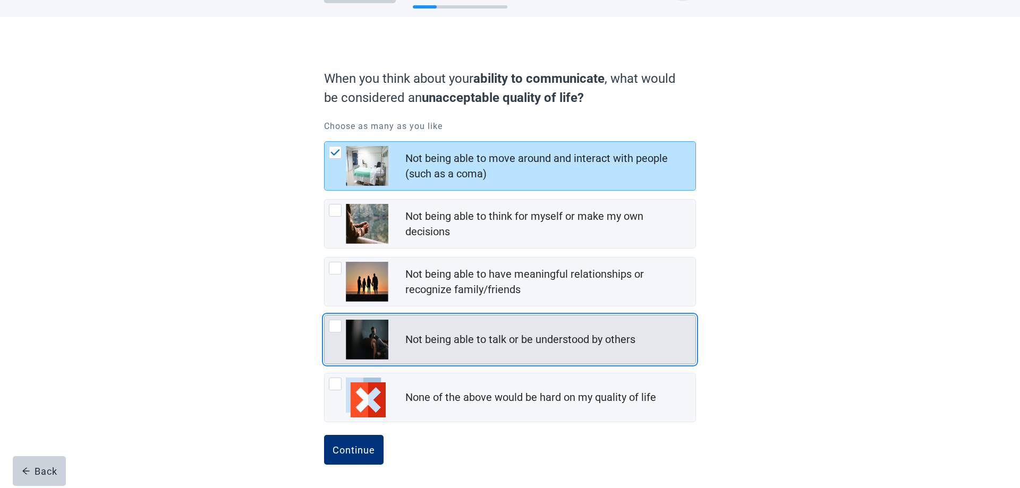
click at [339, 328] on div "Not being able to talk or be understood by others, checkbox, not checked" at bounding box center [335, 326] width 13 height 13
click at [325, 316] on input "Not being able to talk or be understood by others" at bounding box center [324, 315] width 1 height 1
checkbox input "true"
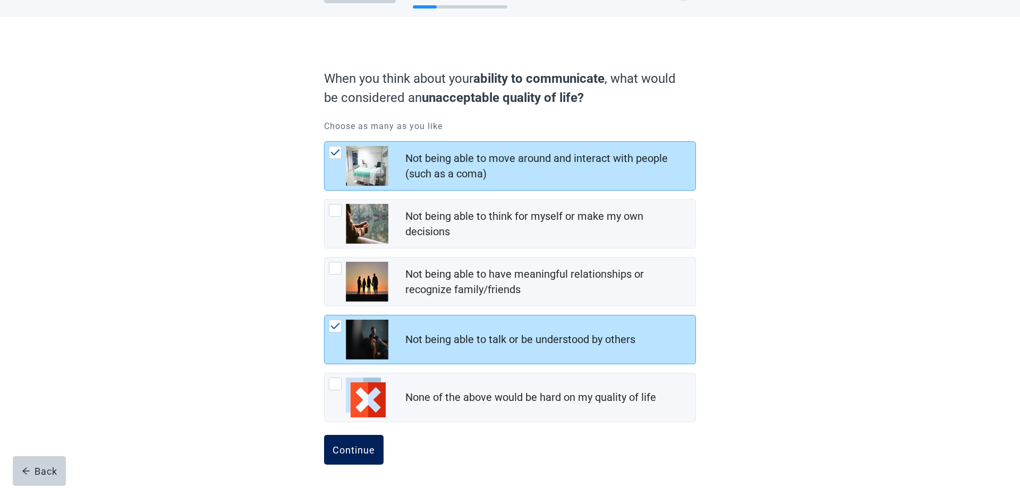
click at [369, 454] on div "Continue" at bounding box center [354, 450] width 43 height 11
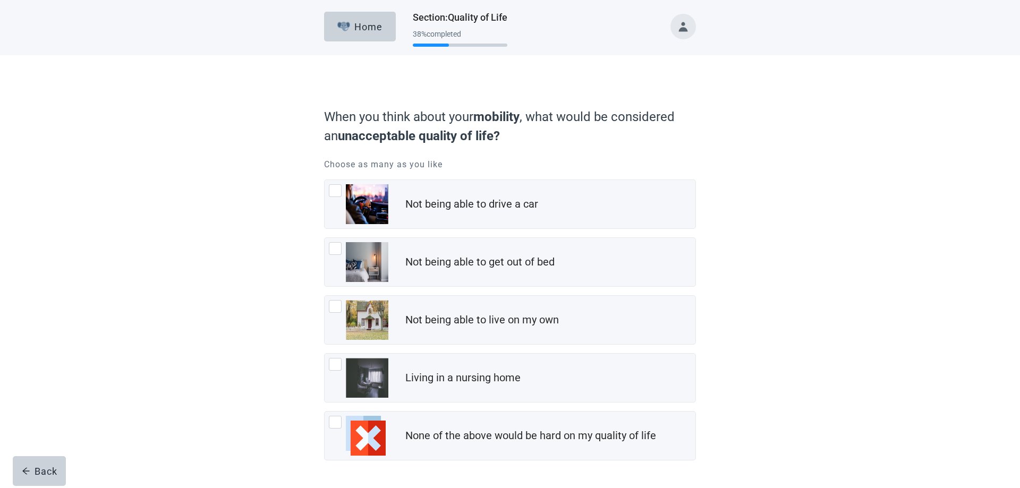
scroll to position [38, 0]
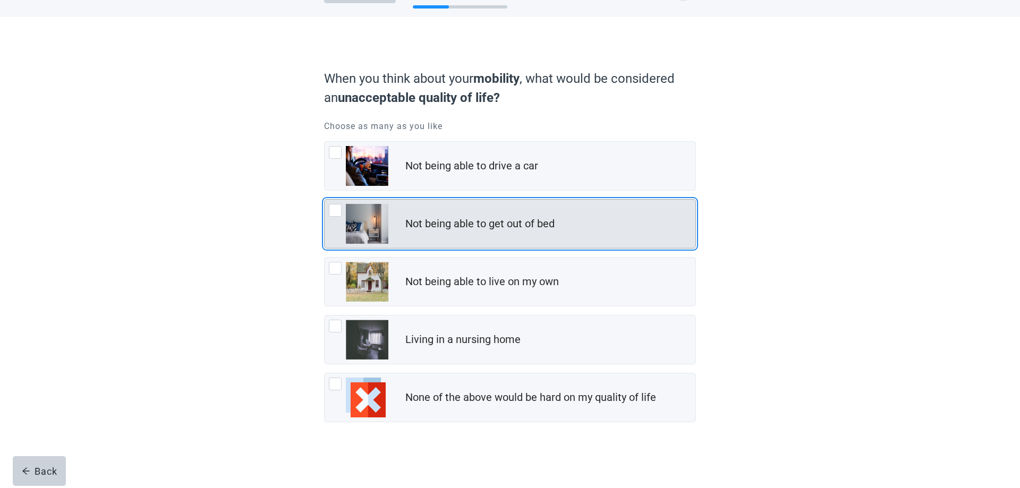
click at [333, 213] on div "Not being able to get out of bed, checkbox, not checked" at bounding box center [335, 210] width 13 height 13
click at [325, 200] on input "Not being able to get out of bed" at bounding box center [324, 199] width 1 height 1
checkbox input "true"
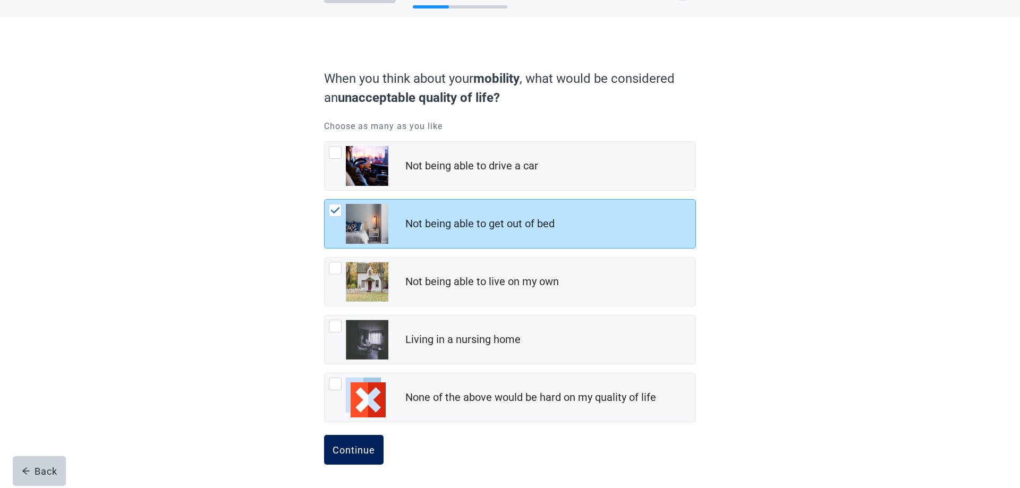
click at [353, 452] on div "Continue" at bounding box center [354, 450] width 43 height 11
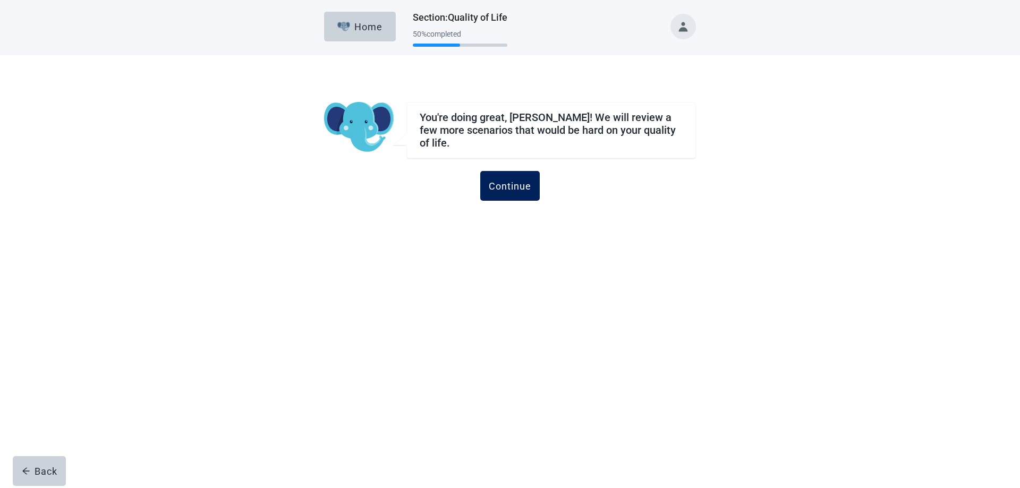
click at [512, 189] on button "Continue" at bounding box center [510, 186] width 60 height 30
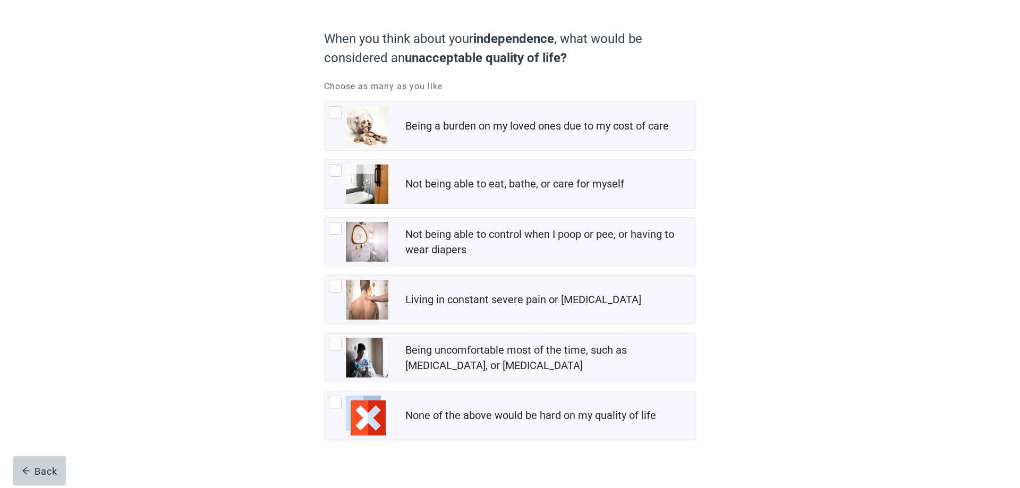
scroll to position [96, 0]
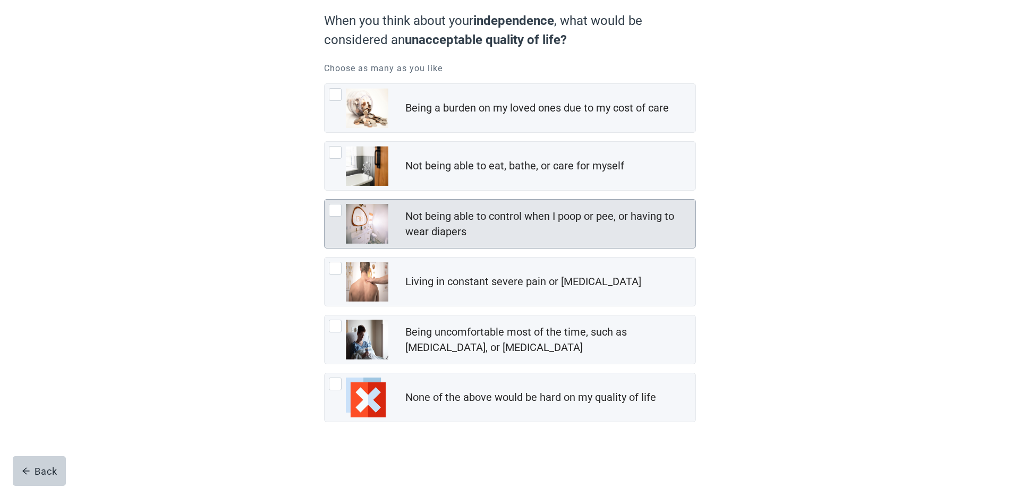
click at [336, 209] on div "Not being able to control when I poop or pee, or having to wear diapers, checkb…" at bounding box center [335, 210] width 13 height 13
click at [325, 200] on input "Not being able to control when I poop or pee, or having to wear diapers" at bounding box center [324, 199] width 1 height 1
checkbox input "true"
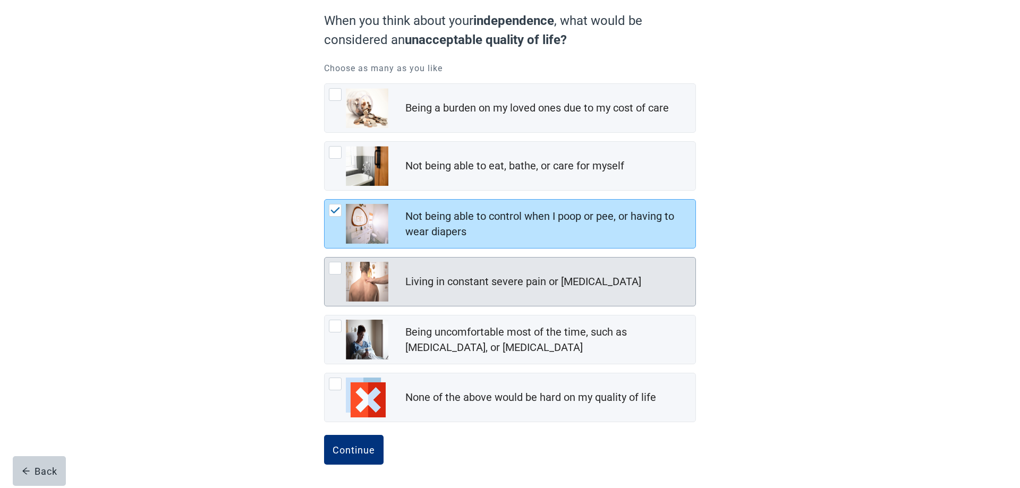
click at [336, 272] on div "Living in constant severe pain or shortness of breath, checkbox, not checked" at bounding box center [335, 268] width 13 height 13
click at [325, 258] on input "Living in constant severe pain or [MEDICAL_DATA]" at bounding box center [324, 257] width 1 height 1
checkbox input "true"
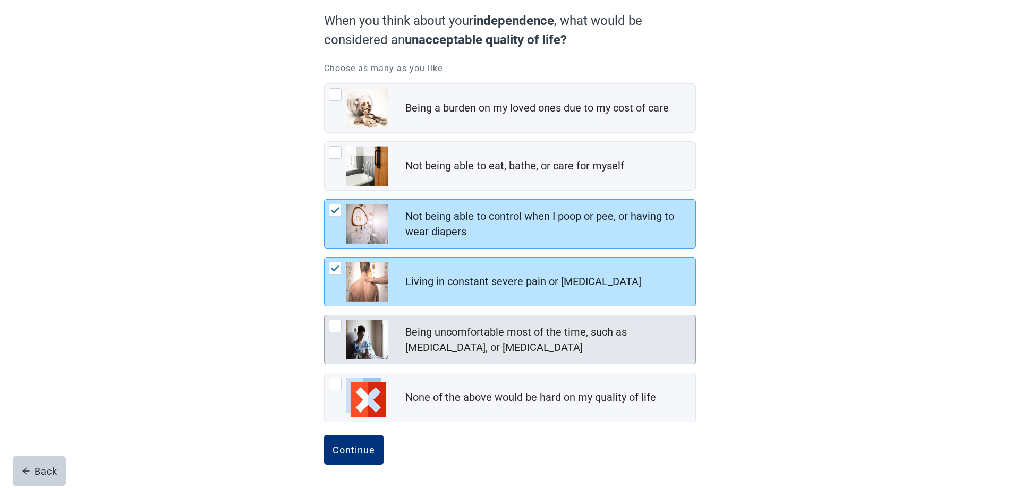
click at [334, 330] on div "Being uncomfortable most of the time, such as nausea, vomiting, or diarrhea, ch…" at bounding box center [335, 326] width 13 height 13
click at [325, 316] on input "Being uncomfortable most of the time, such as [MEDICAL_DATA], or [MEDICAL_DATA]" at bounding box center [324, 315] width 1 height 1
checkbox input "true"
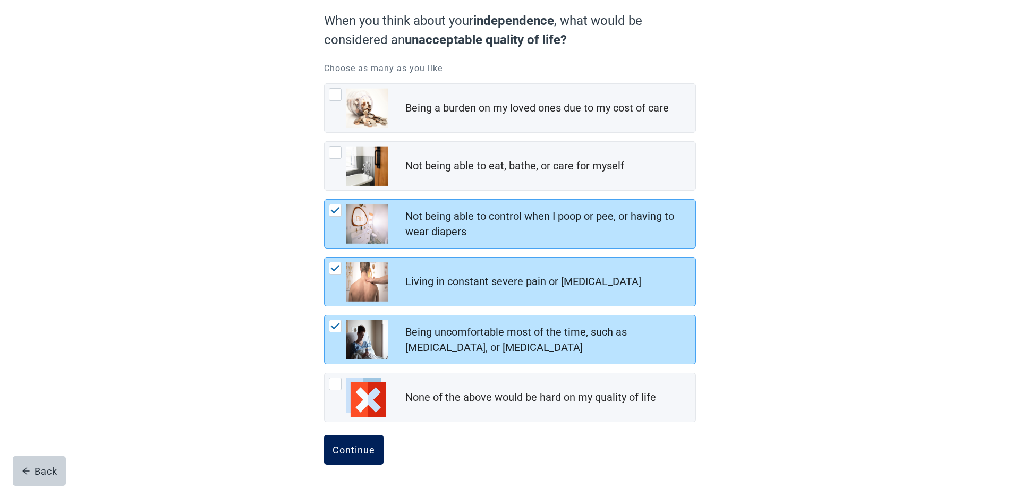
click at [339, 455] on div "Continue" at bounding box center [354, 450] width 43 height 11
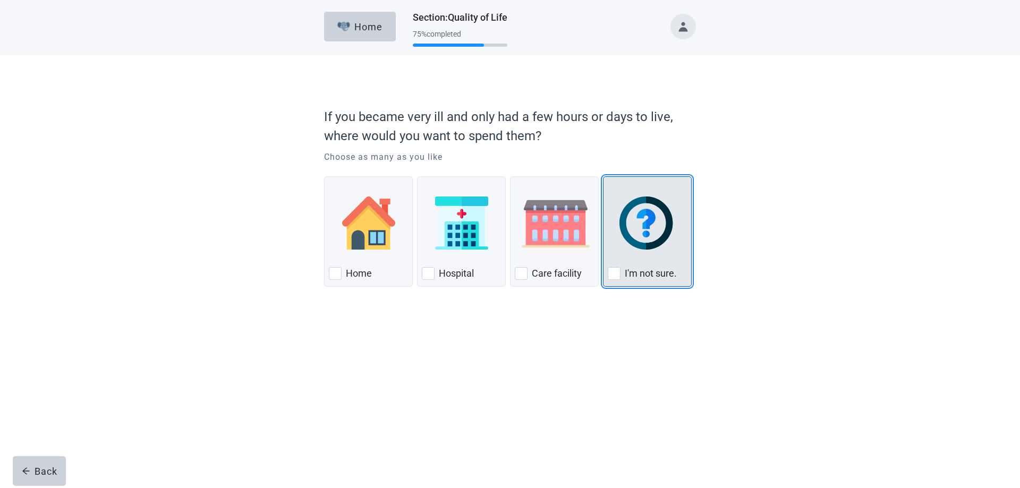
click at [617, 275] on div "I'm not sure., checkbox, not checked" at bounding box center [614, 273] width 13 height 13
click at [604, 177] on input "I'm not sure." at bounding box center [603, 176] width 1 height 1
checkbox input "true"
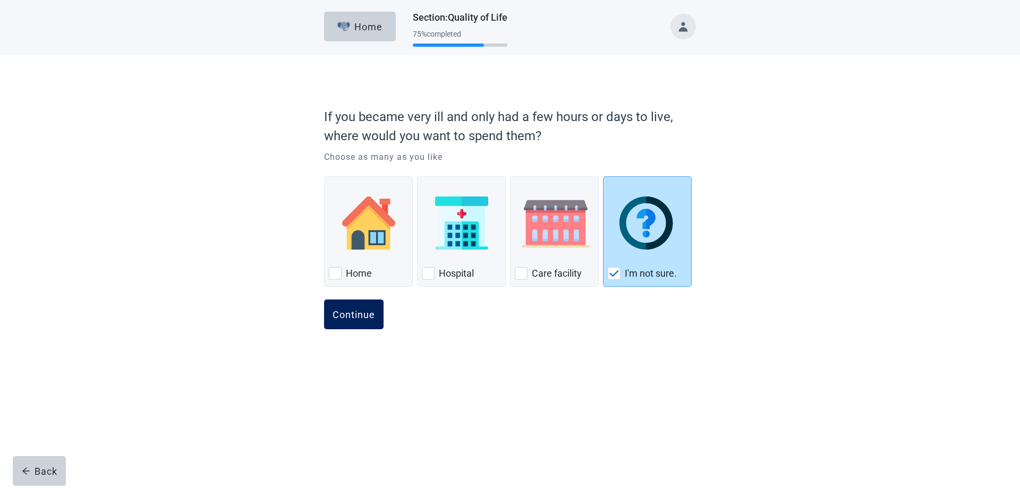
click at [356, 324] on button "Continue" at bounding box center [354, 315] width 60 height 30
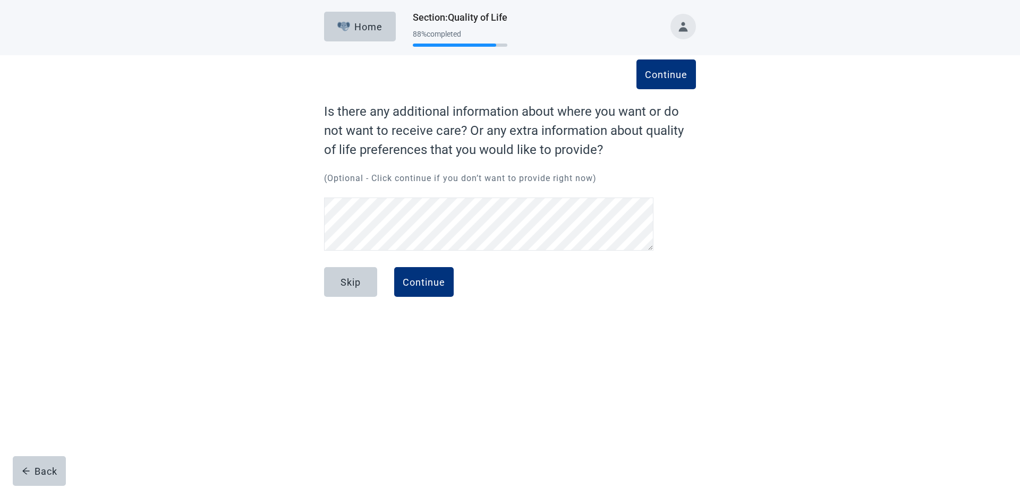
scroll to position [97, 0]
click at [428, 283] on div "Continue" at bounding box center [424, 282] width 43 height 11
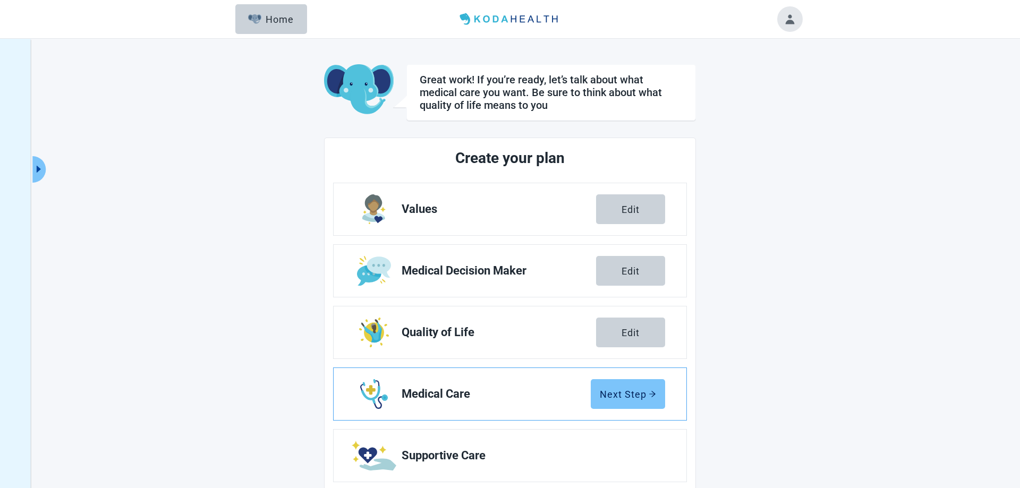
click at [608, 395] on div "Next Step" at bounding box center [628, 394] width 56 height 11
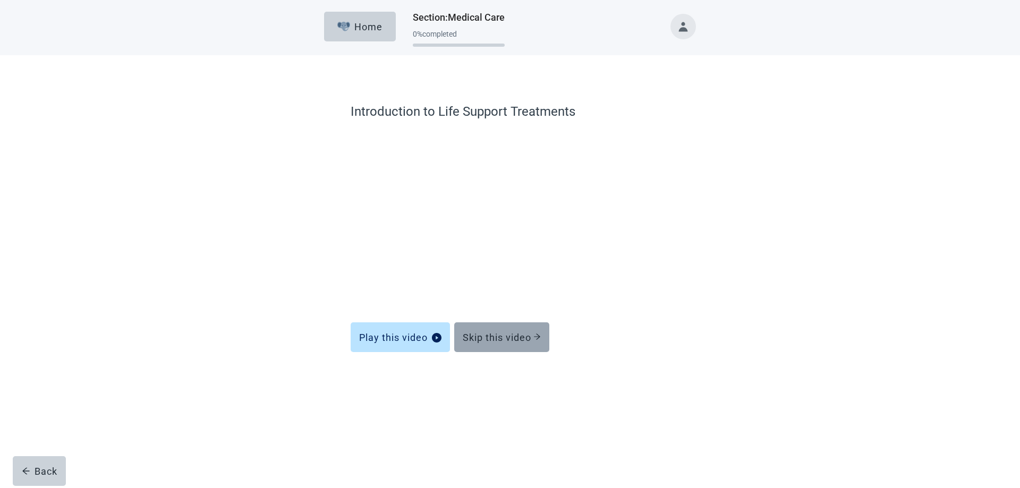
click at [519, 344] on button "Skip this video" at bounding box center [501, 338] width 95 height 30
click at [502, 340] on div "Skip this video" at bounding box center [502, 337] width 78 height 11
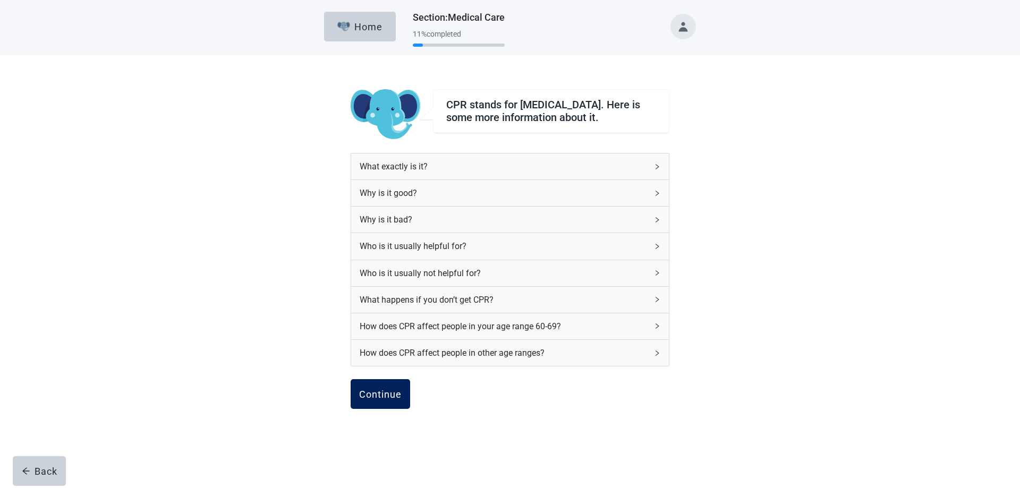
click at [372, 400] on div "Continue" at bounding box center [380, 394] width 43 height 11
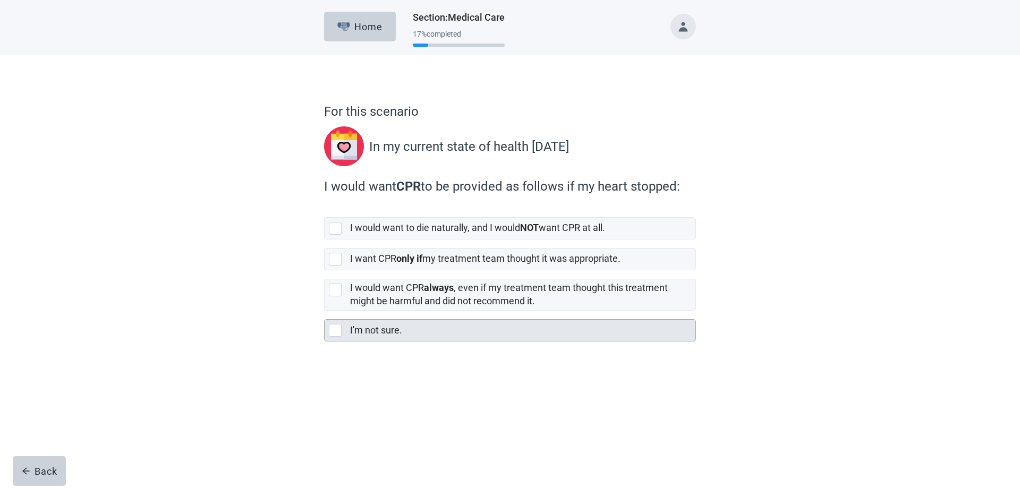
click at [335, 335] on div "I'm not sure., checkbox, not selected" at bounding box center [335, 330] width 13 height 13
click at [325, 311] on input "I'm not sure." at bounding box center [324, 311] width 1 height 1
checkbox input "true"
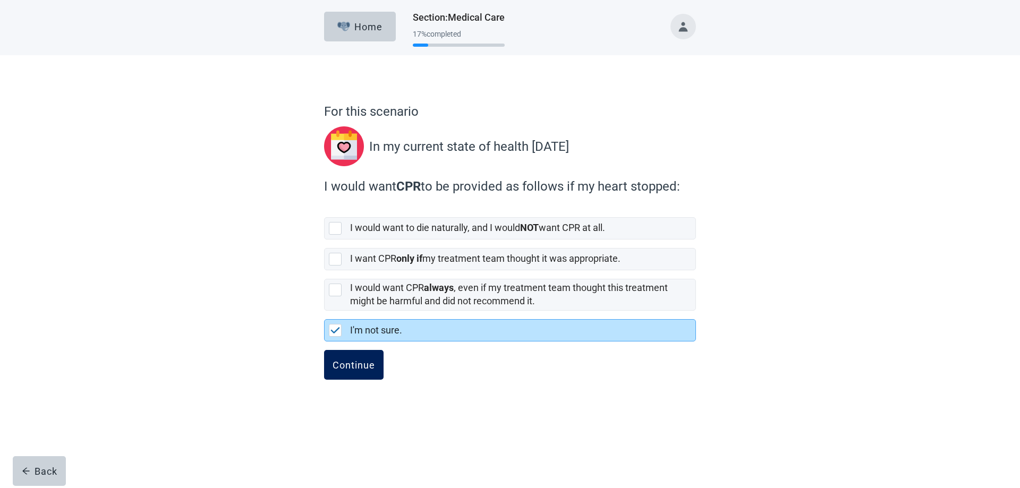
click at [352, 360] on button "Continue" at bounding box center [354, 365] width 60 height 30
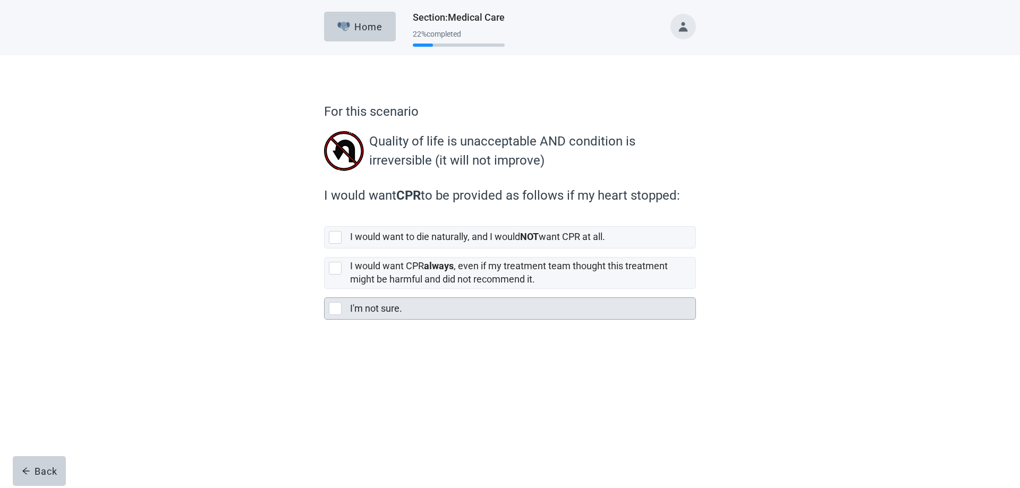
click at [339, 311] on div "I'm not sure., checkbox, not selected" at bounding box center [335, 308] width 13 height 13
click at [325, 290] on input "I'm not sure." at bounding box center [324, 289] width 1 height 1
checkbox input "true"
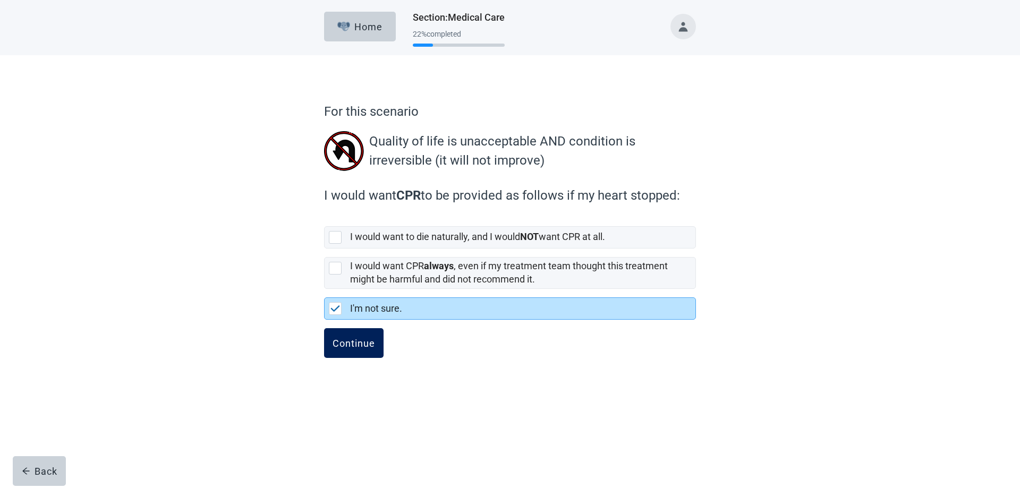
click at [357, 343] on div "Continue" at bounding box center [354, 343] width 43 height 11
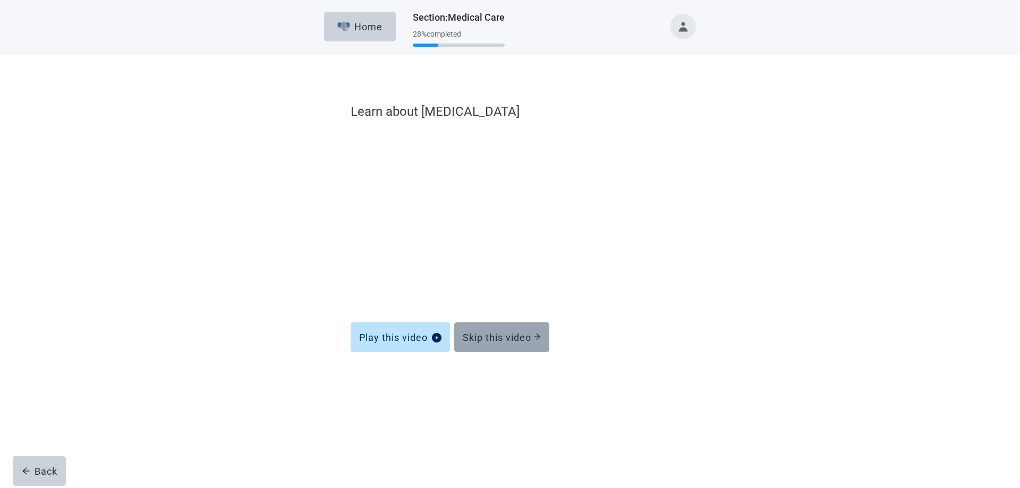
click at [505, 336] on div "Skip this video" at bounding box center [502, 337] width 78 height 11
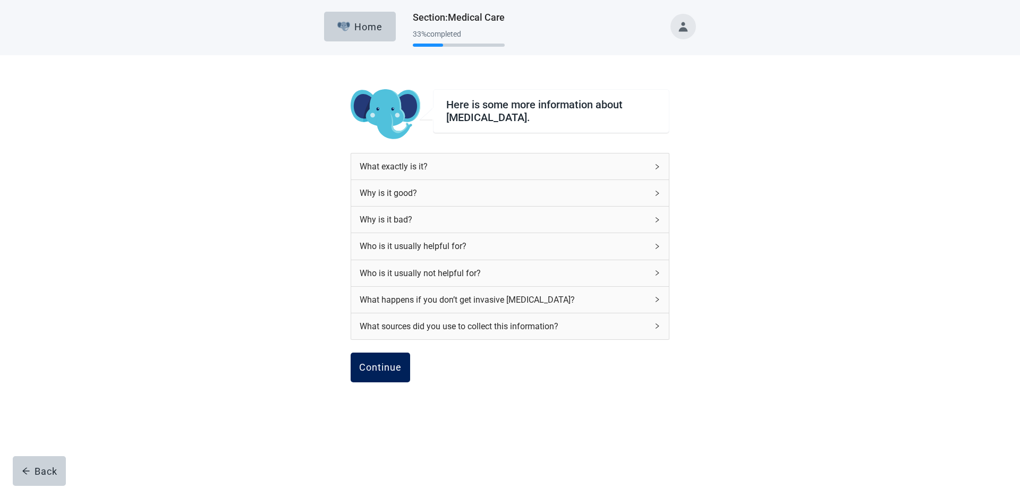
click at [368, 376] on button "Continue" at bounding box center [381, 368] width 60 height 30
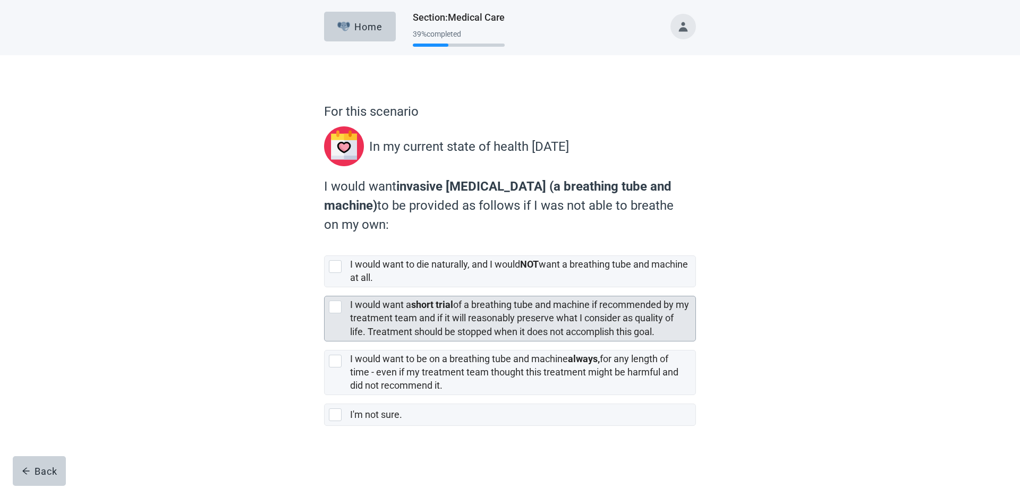
click at [332, 310] on div "[object Object], checkbox, not selected" at bounding box center [335, 307] width 13 height 13
click at [325, 288] on input "I would want a short trial of a breathing tube and machine if recommended by my…" at bounding box center [324, 288] width 1 height 1
checkbox input "true"
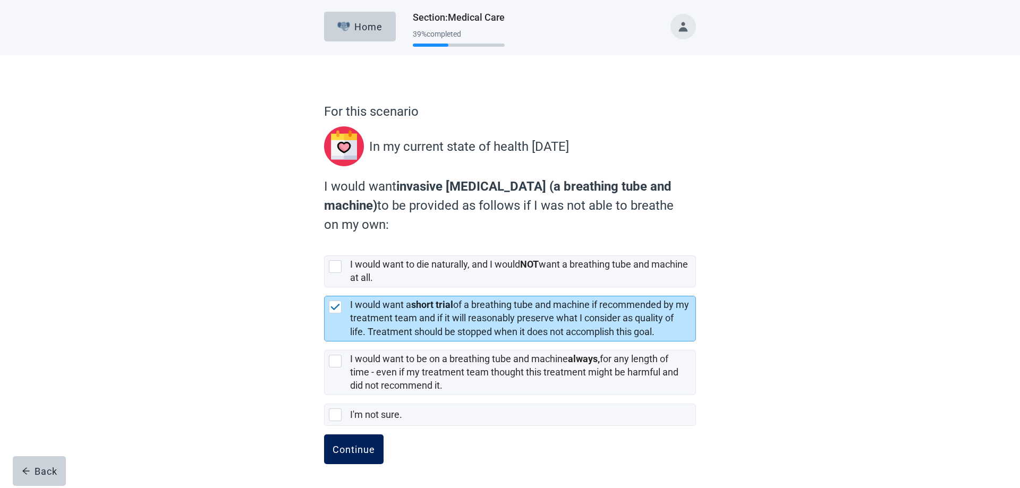
click at [355, 456] on button "Continue" at bounding box center [354, 450] width 60 height 30
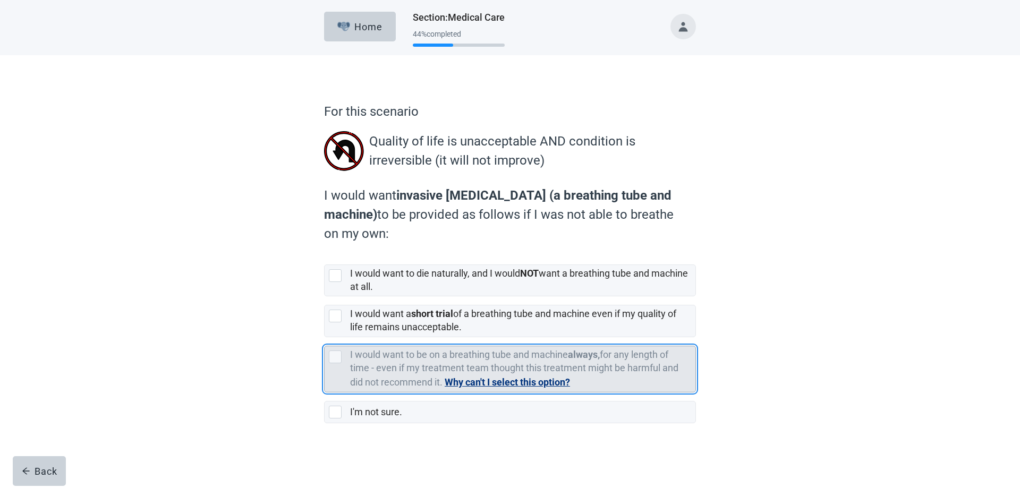
click at [552, 386] on button "Why can't I select this option?" at bounding box center [507, 382] width 125 height 15
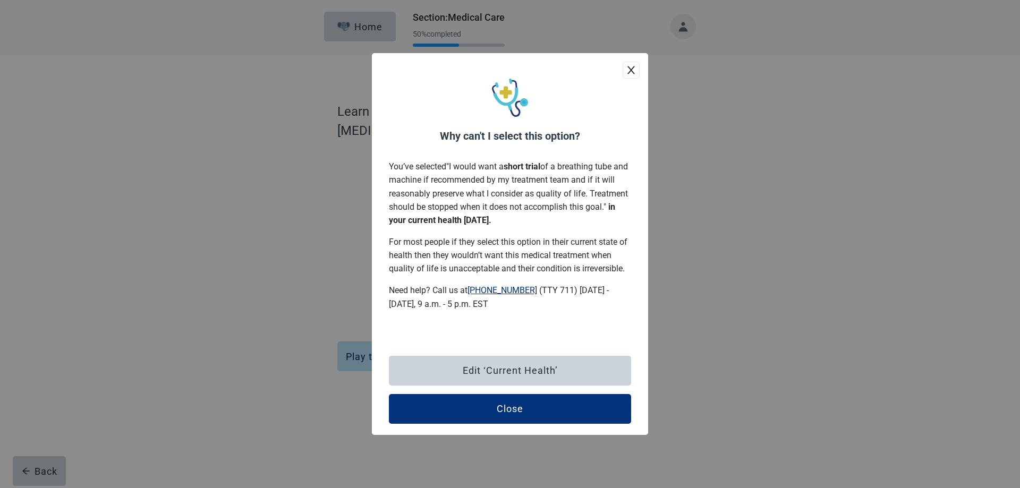
click at [632, 72] on icon "close" at bounding box center [631, 70] width 11 height 11
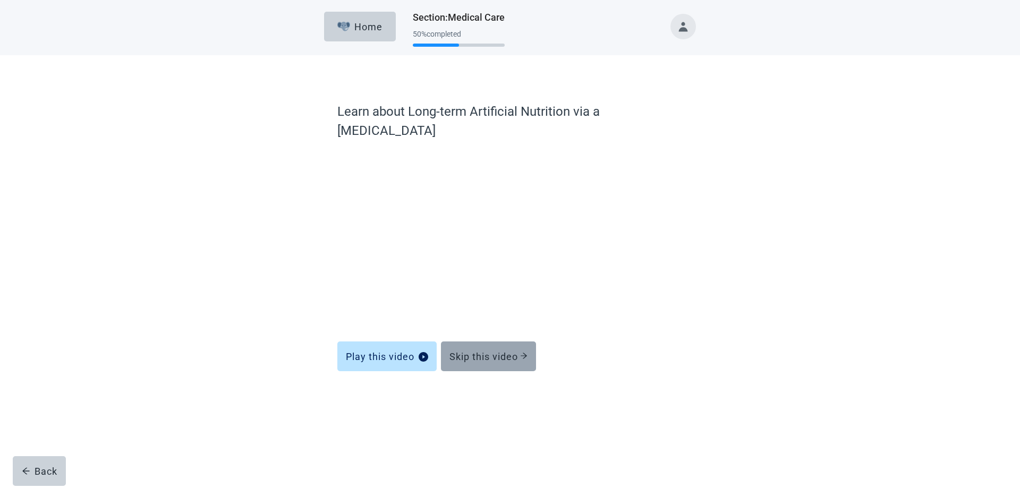
click at [494, 351] on button "Skip this video" at bounding box center [488, 357] width 95 height 30
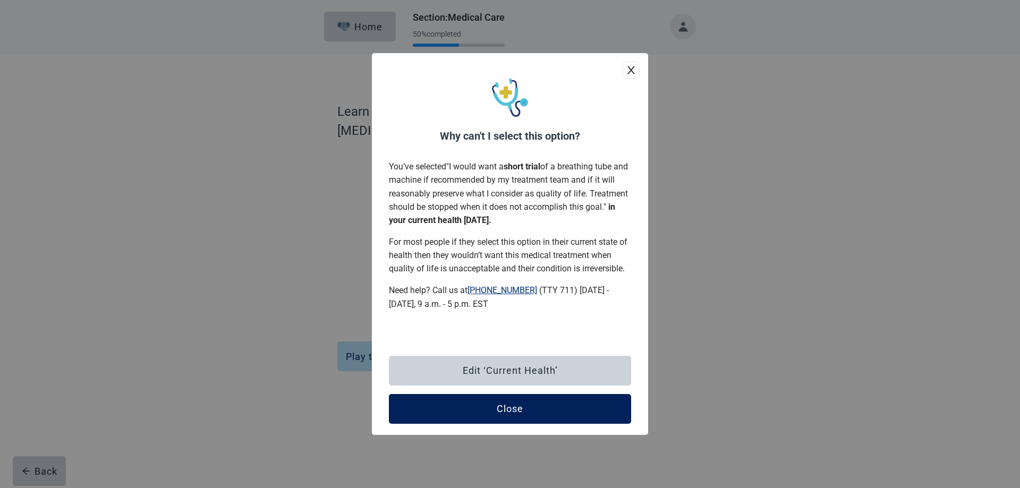
click at [513, 416] on button "Close" at bounding box center [510, 409] width 242 height 30
click at [519, 419] on button "Close" at bounding box center [510, 409] width 242 height 30
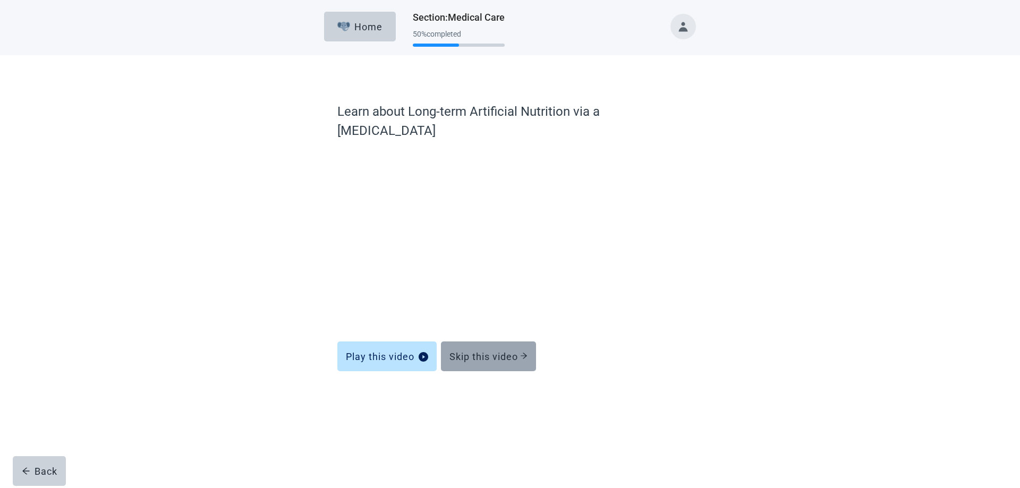
click at [474, 351] on div "Skip this video" at bounding box center [489, 356] width 78 height 11
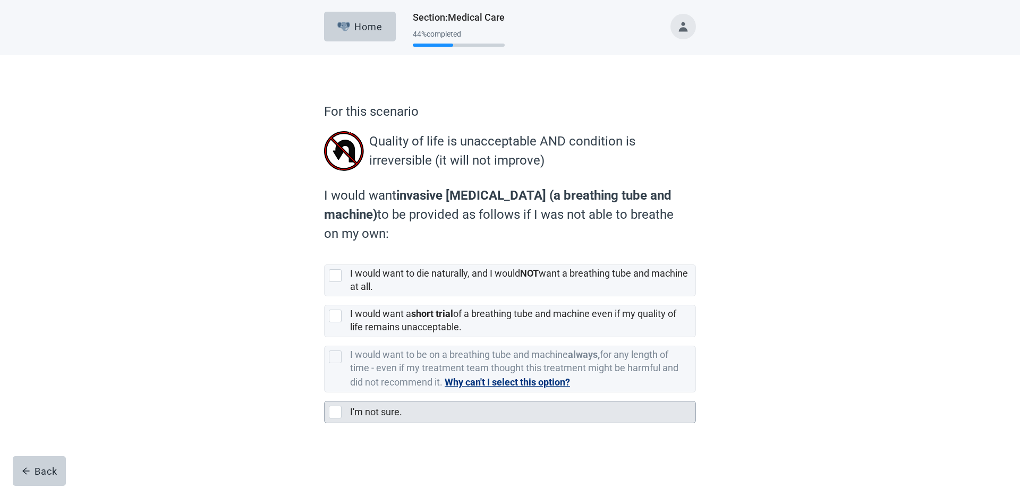
click at [338, 415] on div "I'm not sure., checkbox, not selected" at bounding box center [335, 412] width 13 height 13
click at [325, 393] on input "I'm not sure." at bounding box center [324, 393] width 1 height 1
checkbox input "true"
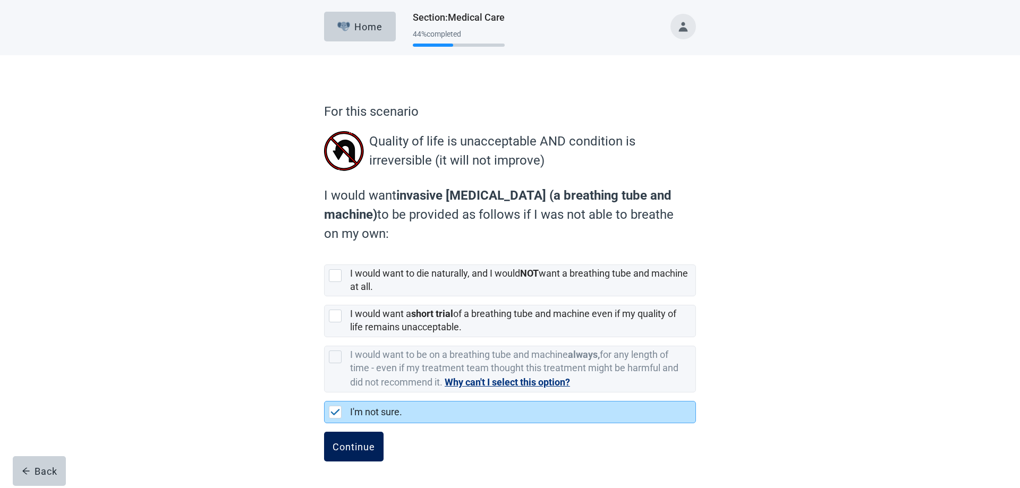
click at [363, 452] on div "Continue" at bounding box center [354, 447] width 43 height 11
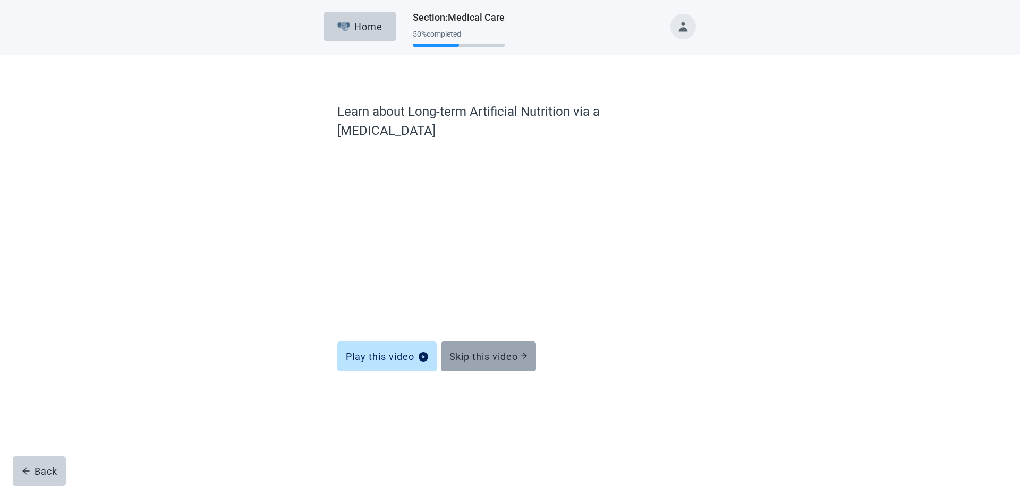
click at [491, 351] on div "Skip this video" at bounding box center [489, 356] width 78 height 11
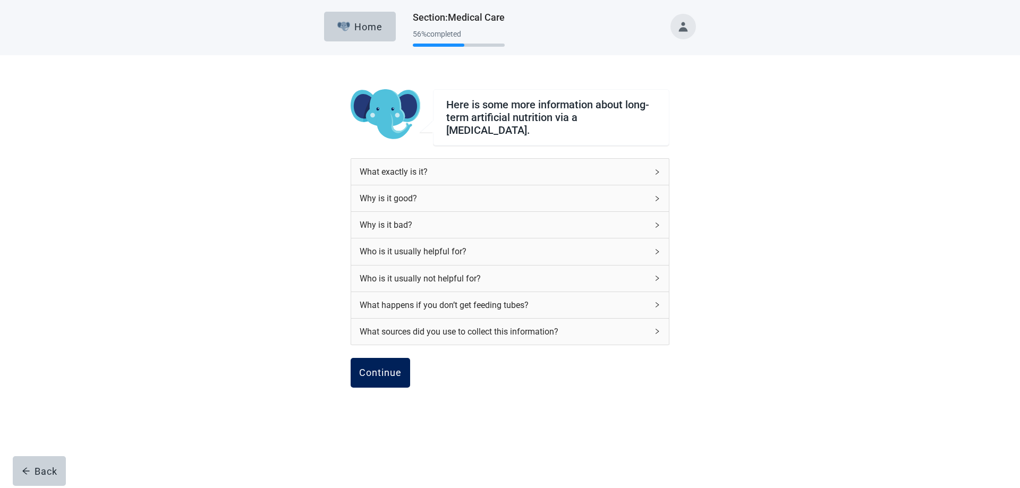
click at [382, 368] on div "Continue" at bounding box center [380, 373] width 43 height 11
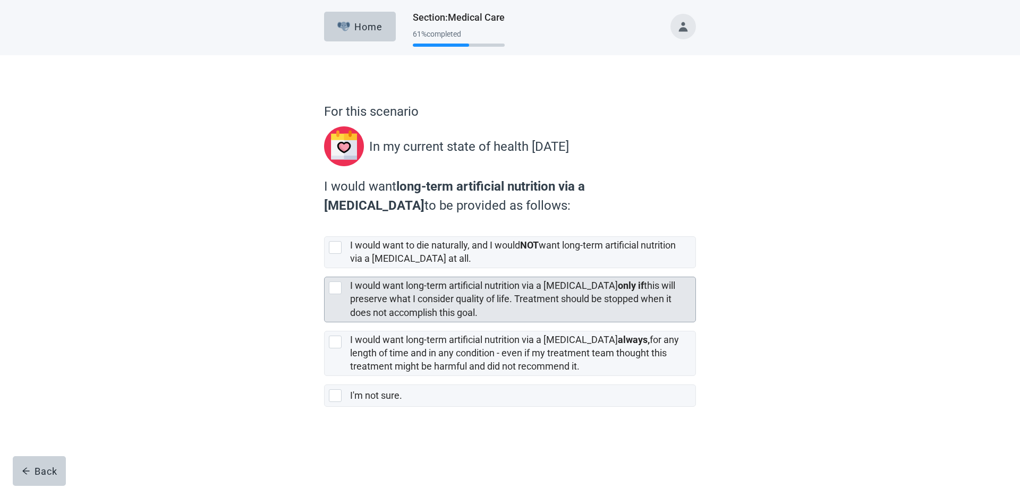
click at [336, 291] on div "[object Object], checkbox, not selected" at bounding box center [335, 288] width 13 height 13
click at [325, 269] on input "I would want long-term artificial nutrition via a [MEDICAL_DATA] only if this w…" at bounding box center [324, 268] width 1 height 1
checkbox input "true"
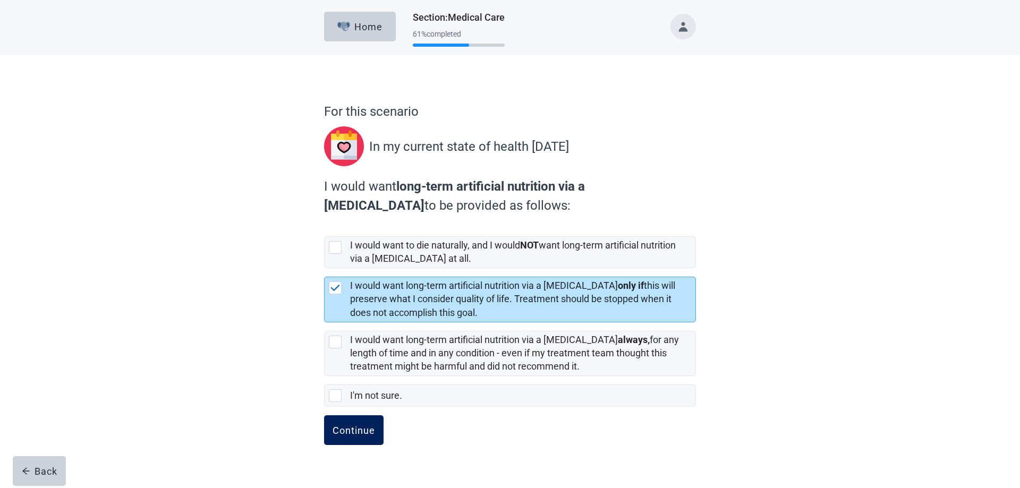
click at [357, 440] on button "Continue" at bounding box center [354, 431] width 60 height 30
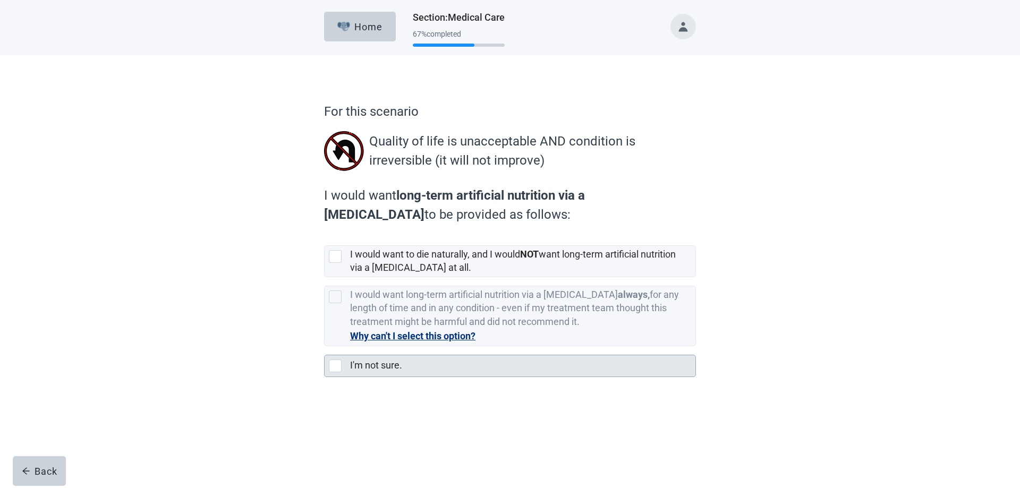
click at [333, 366] on div "I'm not sure., checkbox, not selected" at bounding box center [335, 366] width 13 height 13
click at [325, 347] on input "I'm not sure." at bounding box center [324, 347] width 1 height 1
checkbox input "true"
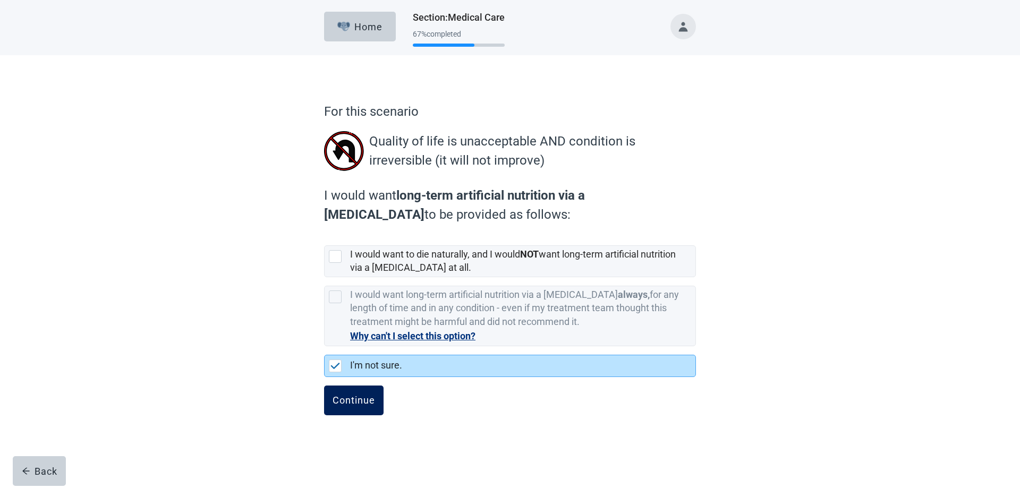
click at [356, 404] on div "Continue" at bounding box center [354, 400] width 43 height 11
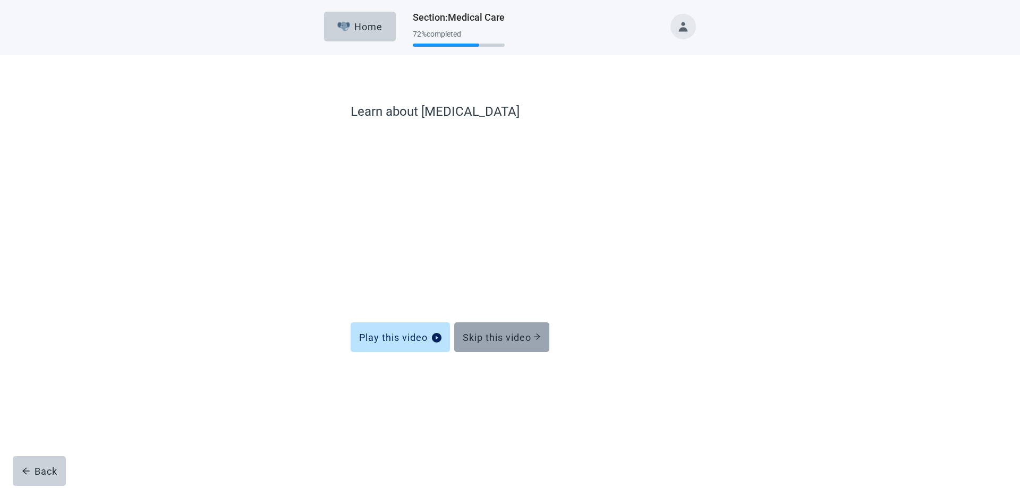
click at [516, 340] on div "Skip this video" at bounding box center [502, 337] width 78 height 11
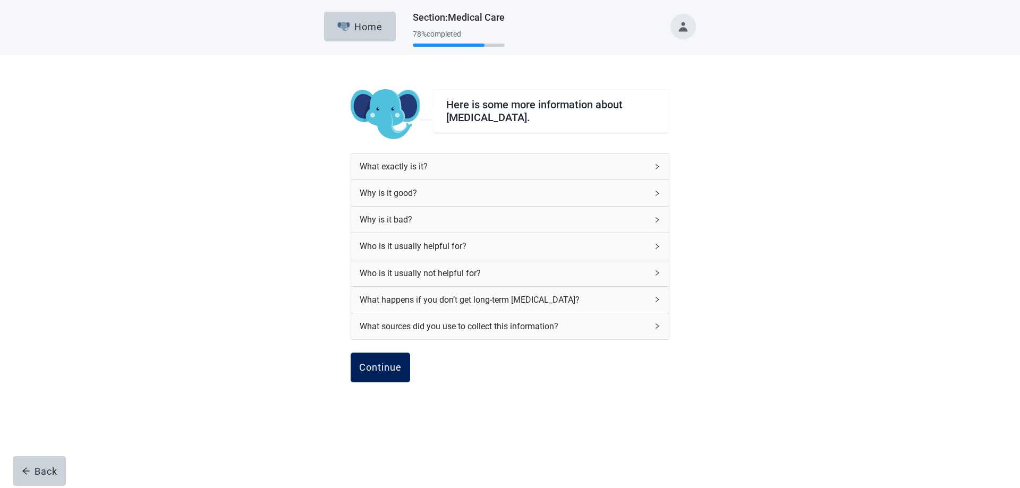
click at [370, 372] on div "Continue" at bounding box center [380, 367] width 43 height 11
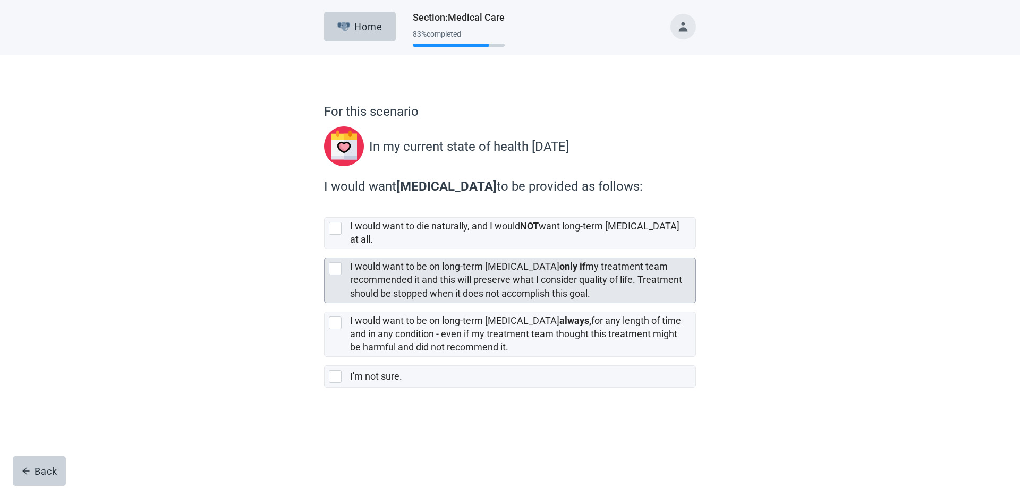
click at [338, 263] on div "[object Object], checkbox, not selected" at bounding box center [335, 269] width 13 height 13
click at [325, 250] on input "I would want to be on long-term [MEDICAL_DATA] only if my treatment team recomm…" at bounding box center [324, 249] width 1 height 1
checkbox input "true"
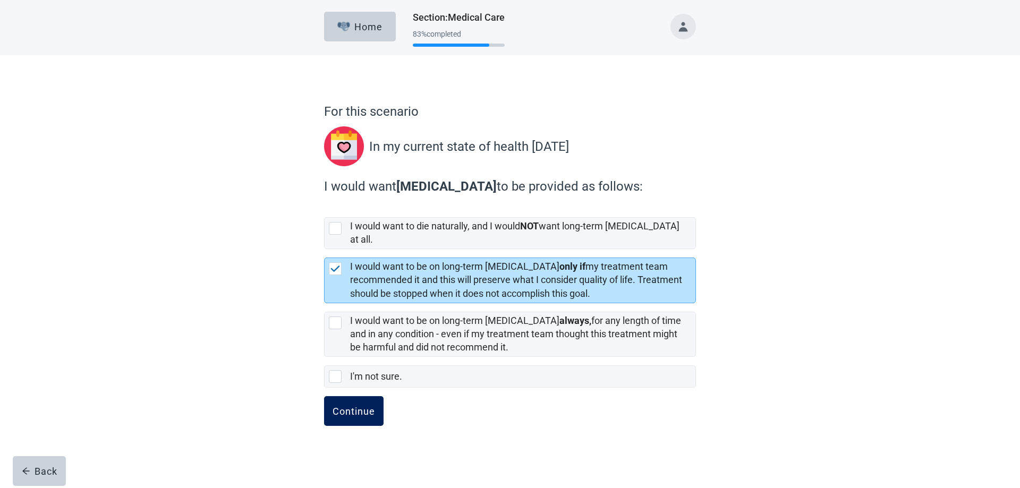
click at [353, 407] on div "Continue" at bounding box center [354, 411] width 43 height 11
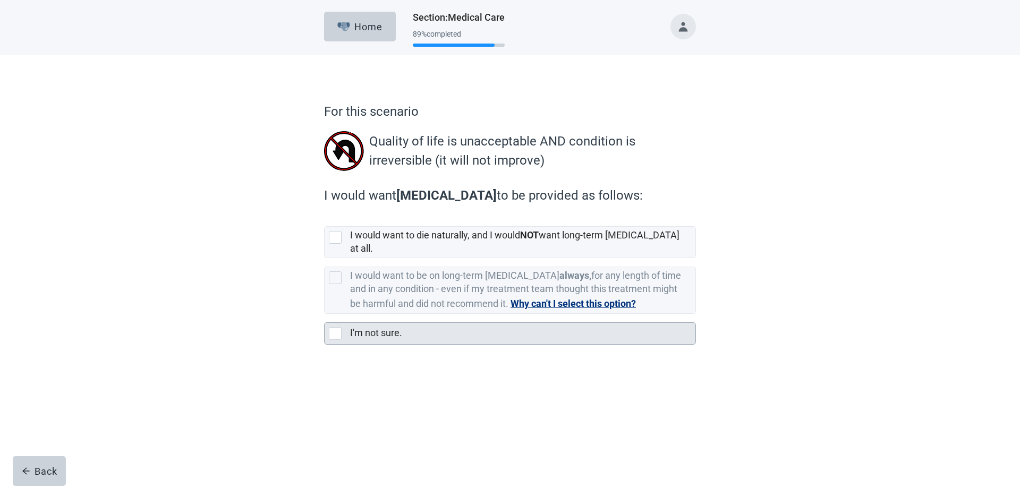
click at [339, 328] on div "I'm not sure., checkbox, not selected" at bounding box center [335, 333] width 13 height 13
click at [325, 315] on input "I'm not sure." at bounding box center [324, 314] width 1 height 1
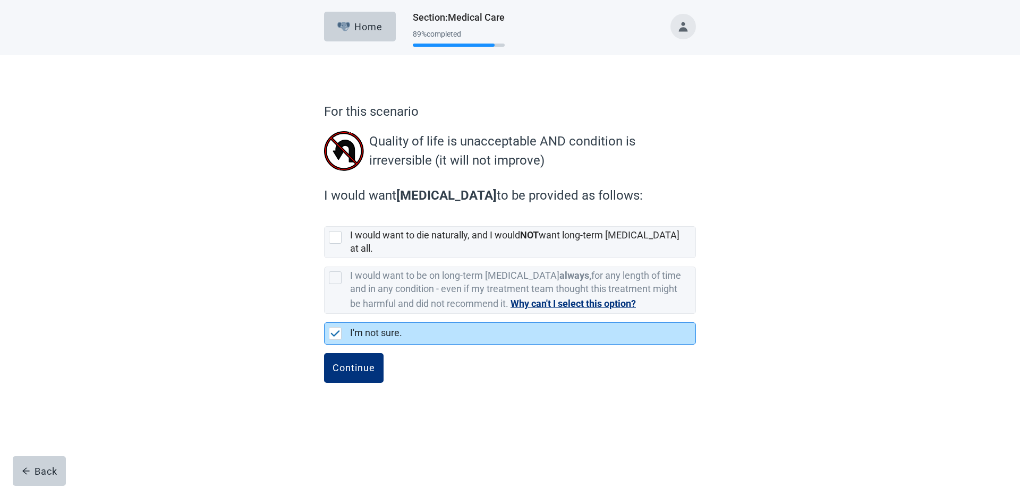
click at [339, 328] on div "I'm not sure., checkbox, selected" at bounding box center [335, 333] width 13 height 13
click at [325, 315] on input "I'm not sure." at bounding box center [324, 314] width 1 height 1
checkbox input "true"
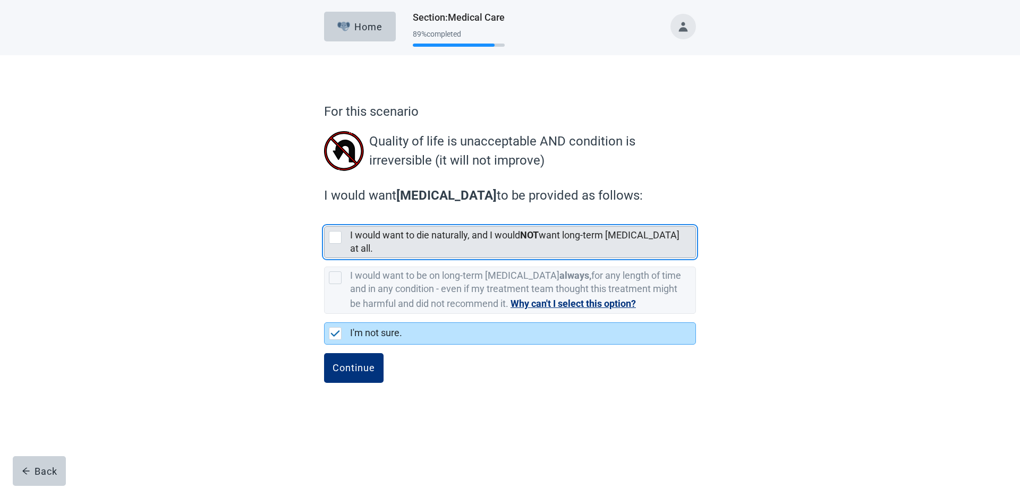
click at [337, 240] on div "[object Object], checkbox, not selected" at bounding box center [335, 237] width 13 height 13
click at [325, 218] on input "I would want to die naturally, and I would NOT want long-term [MEDICAL_DATA] at…" at bounding box center [324, 218] width 1 height 1
checkbox input "true"
checkbox input "false"
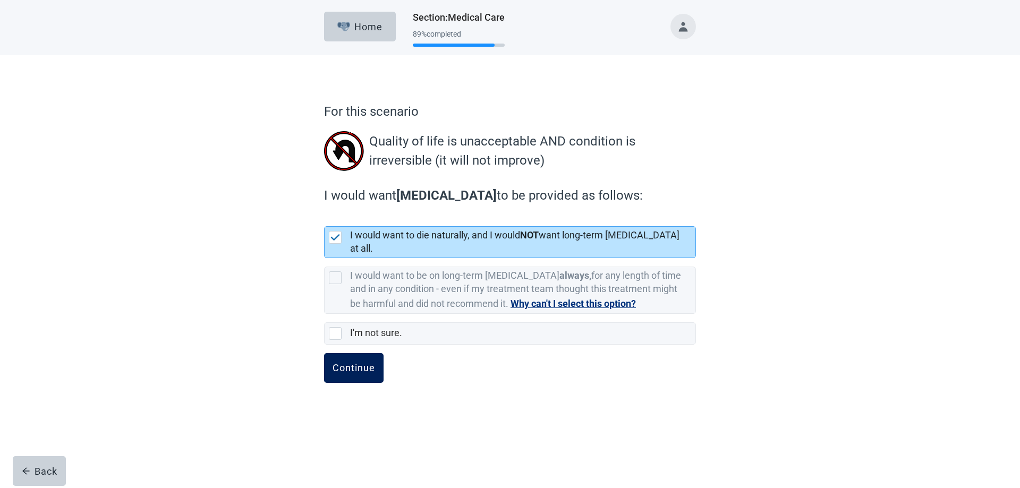
click at [355, 363] on div "Continue" at bounding box center [354, 368] width 43 height 11
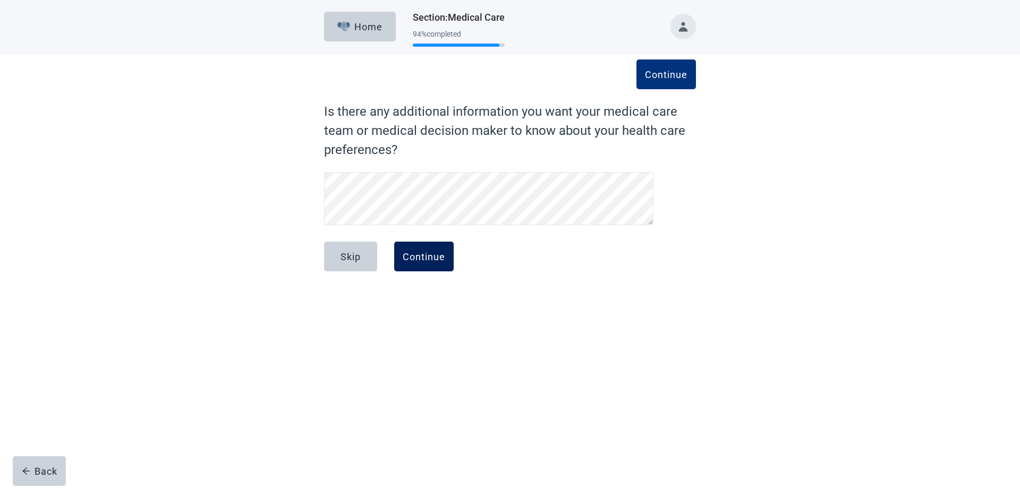
click at [435, 262] on button "Continue" at bounding box center [424, 257] width 60 height 30
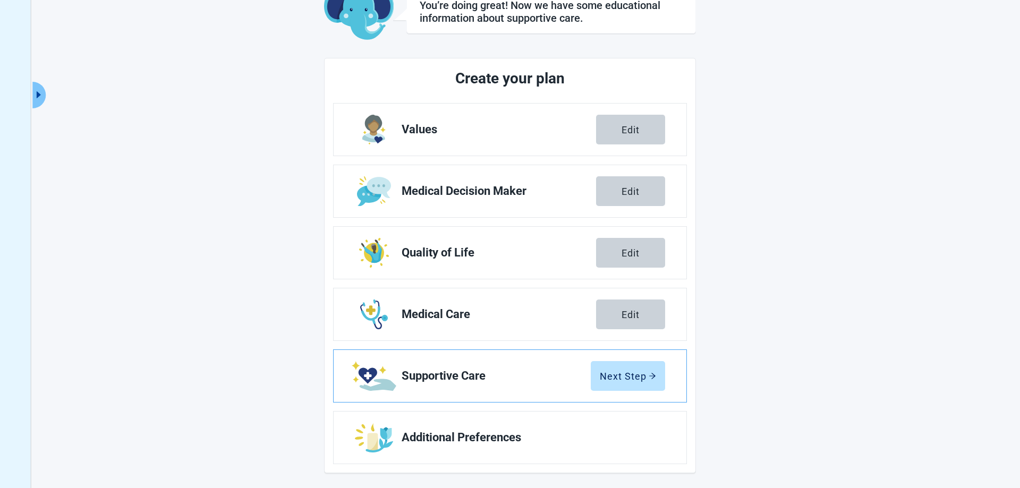
scroll to position [77, 0]
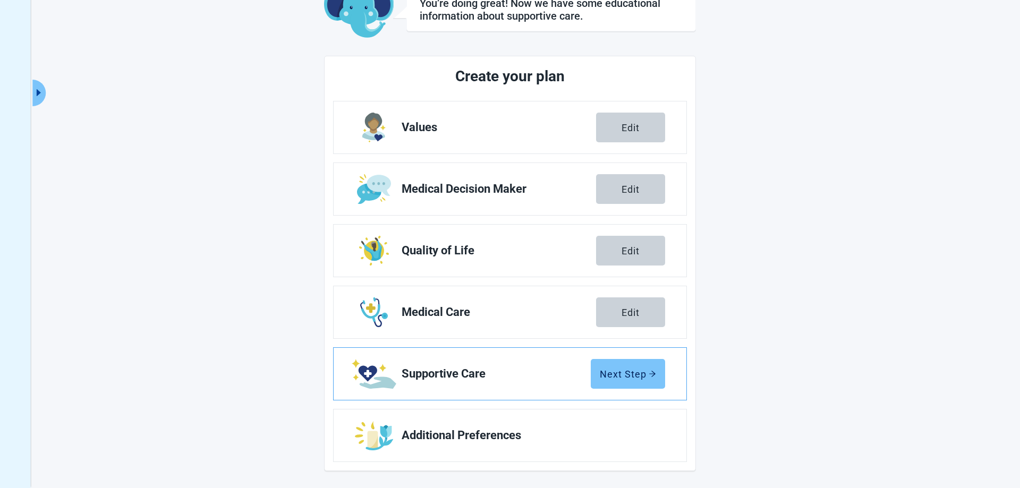
click at [612, 376] on div "Next Step" at bounding box center [628, 374] width 56 height 11
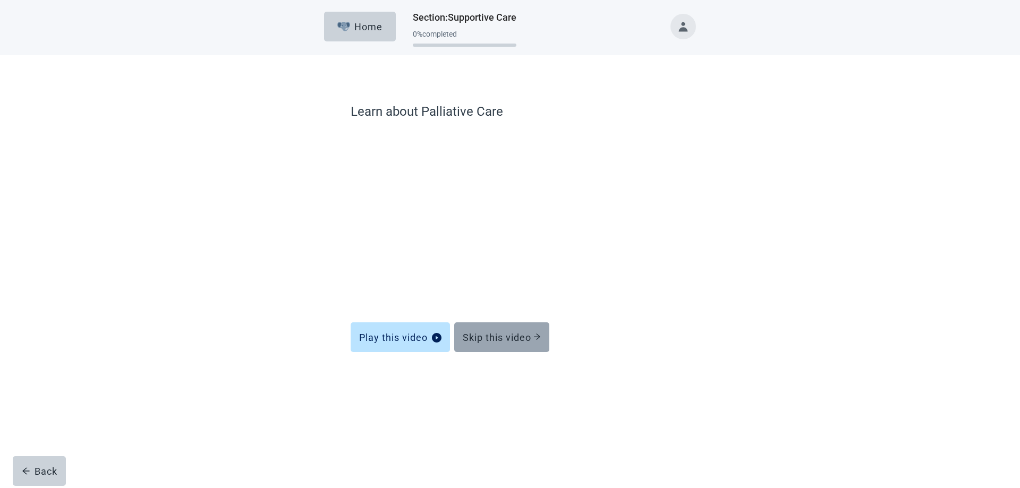
click at [495, 345] on button "Skip this video" at bounding box center [501, 338] width 95 height 30
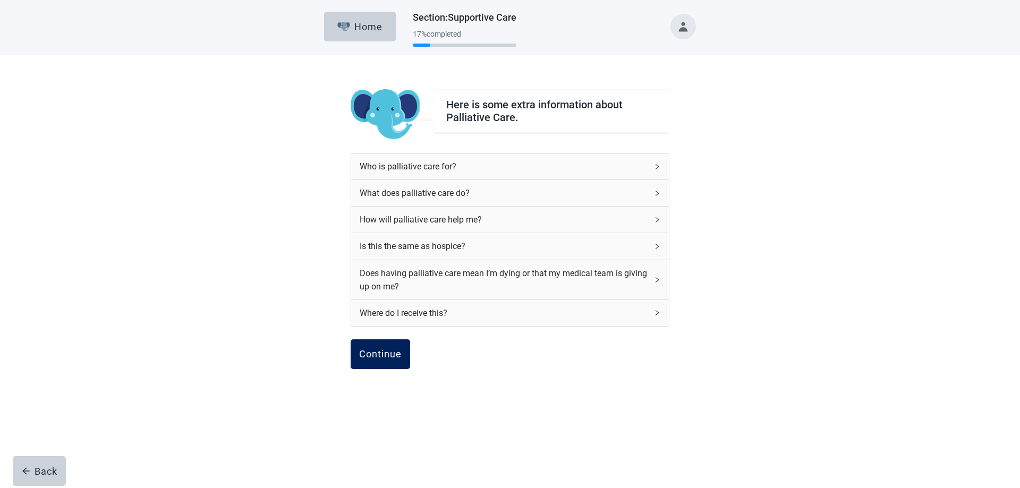
click at [376, 362] on button "Continue" at bounding box center [381, 355] width 60 height 30
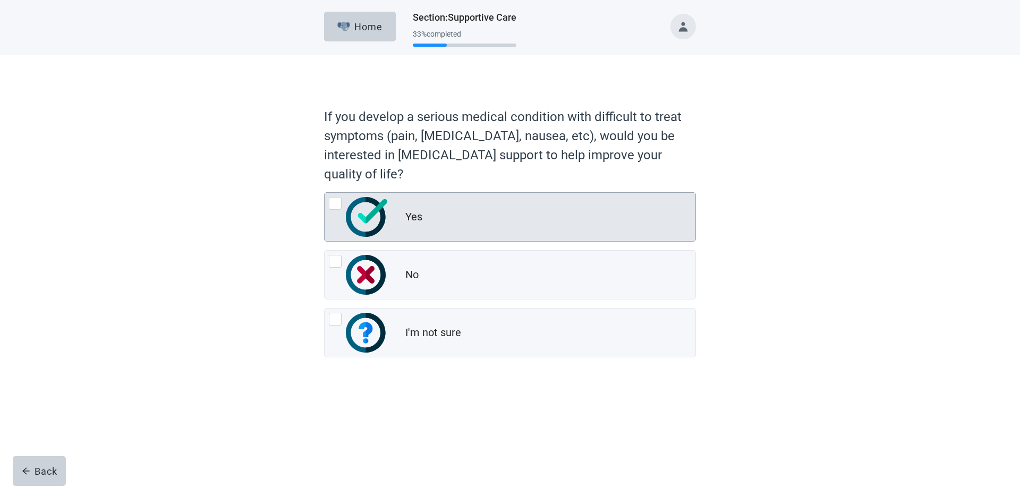
click at [338, 206] on div "Yes, radio button, not checked" at bounding box center [335, 203] width 13 height 13
click at [325, 193] on input "Yes" at bounding box center [324, 192] width 1 height 1
radio input "true"
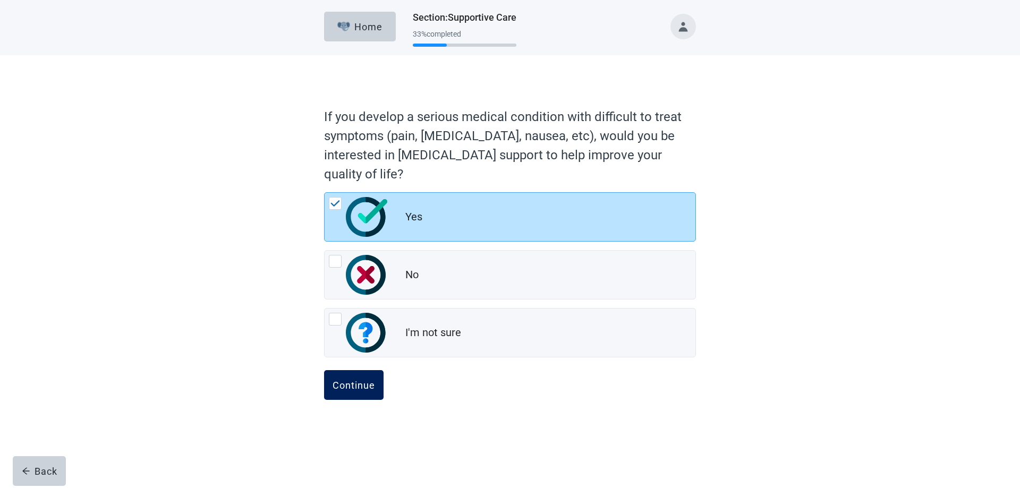
click at [368, 391] on button "Continue" at bounding box center [354, 385] width 60 height 30
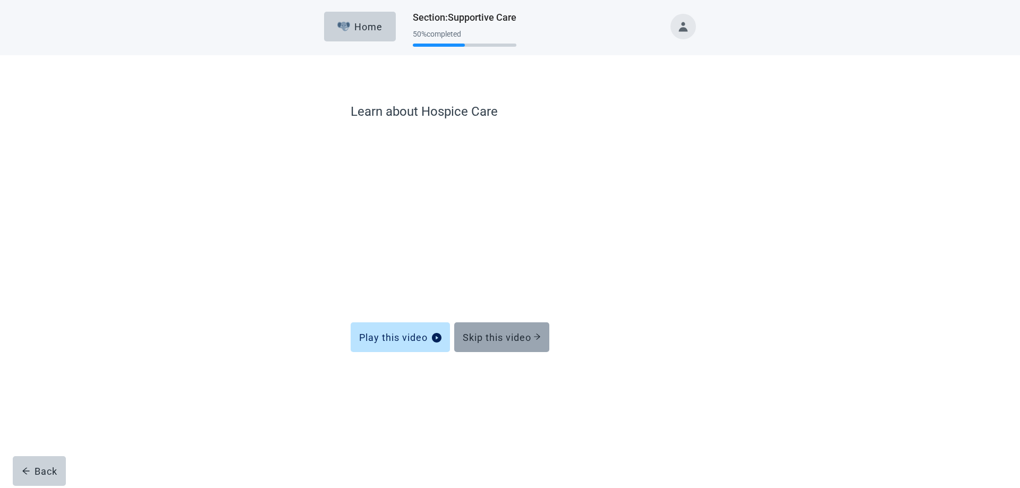
click at [503, 343] on button "Skip this video" at bounding box center [501, 338] width 95 height 30
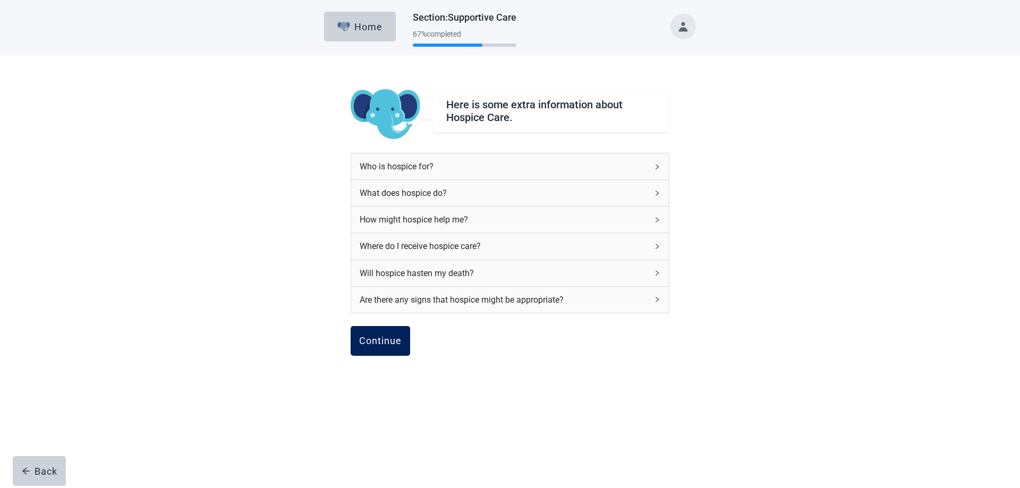
click at [385, 350] on button "Continue" at bounding box center [381, 341] width 60 height 30
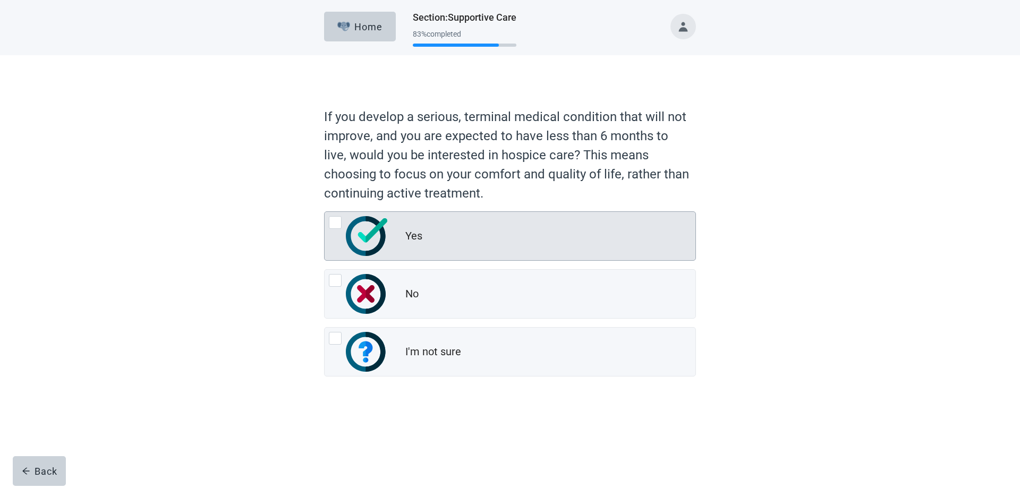
click at [338, 226] on div "Yes, radio button, not checked" at bounding box center [335, 222] width 13 height 13
click at [325, 212] on input "Yes" at bounding box center [324, 212] width 1 height 1
radio input "true"
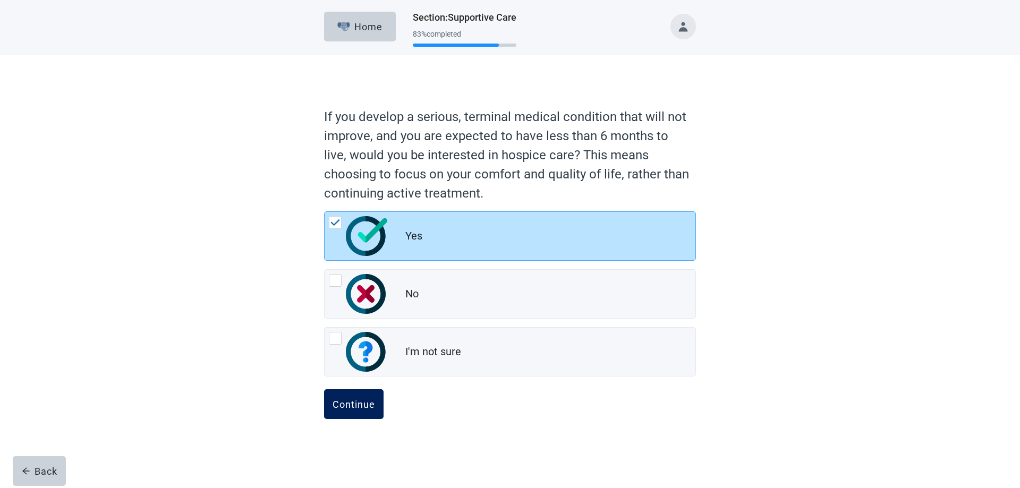
click at [367, 410] on div "Continue" at bounding box center [354, 404] width 43 height 11
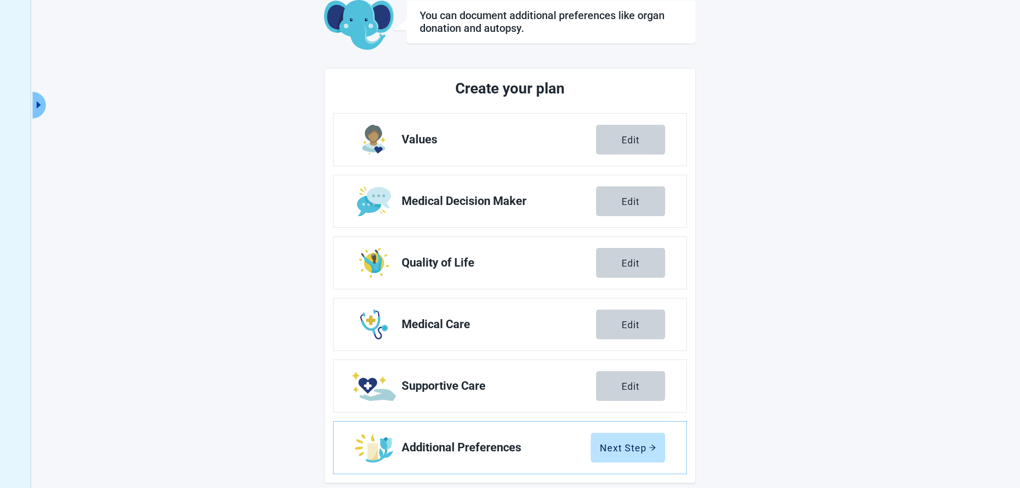
scroll to position [77, 0]
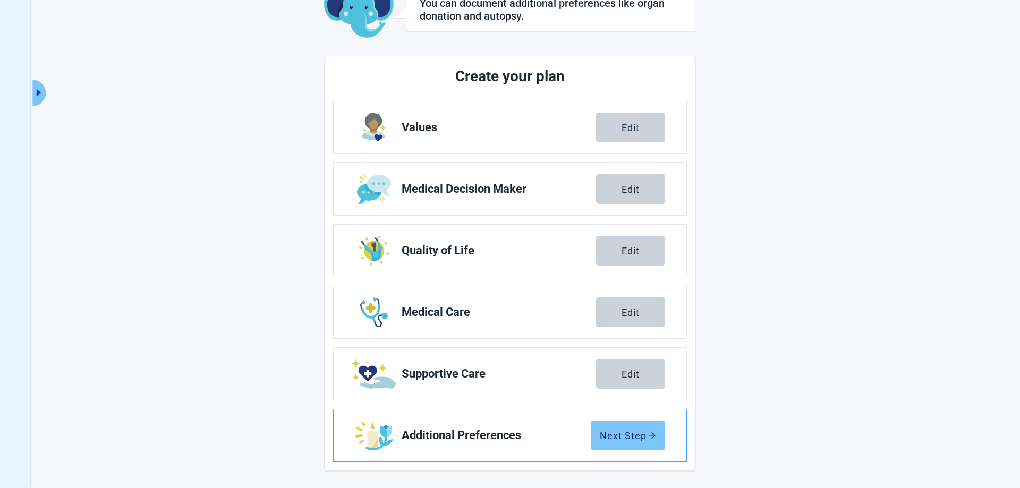
click at [625, 431] on div "Next Step" at bounding box center [628, 436] width 56 height 11
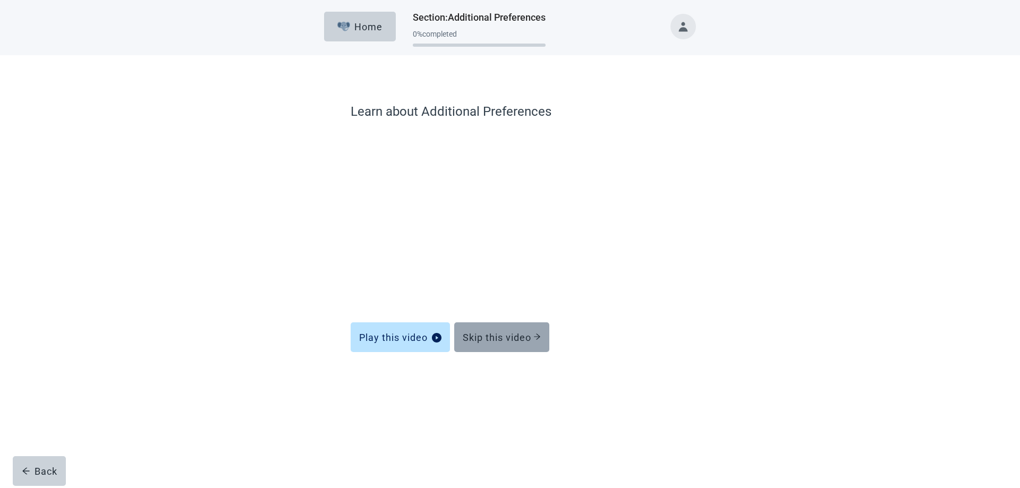
click at [509, 344] on button "Skip this video" at bounding box center [501, 338] width 95 height 30
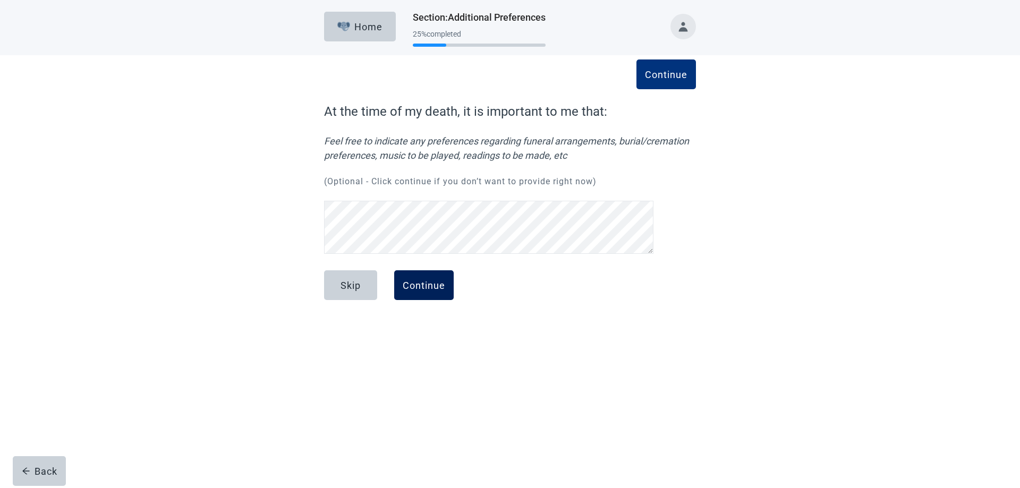
drag, startPoint x: 431, startPoint y: 269, endPoint x: 433, endPoint y: 275, distance: 6.2
click at [433, 277] on button "Continue" at bounding box center [424, 286] width 60 height 30
click at [433, 280] on div "Continue" at bounding box center [424, 285] width 43 height 11
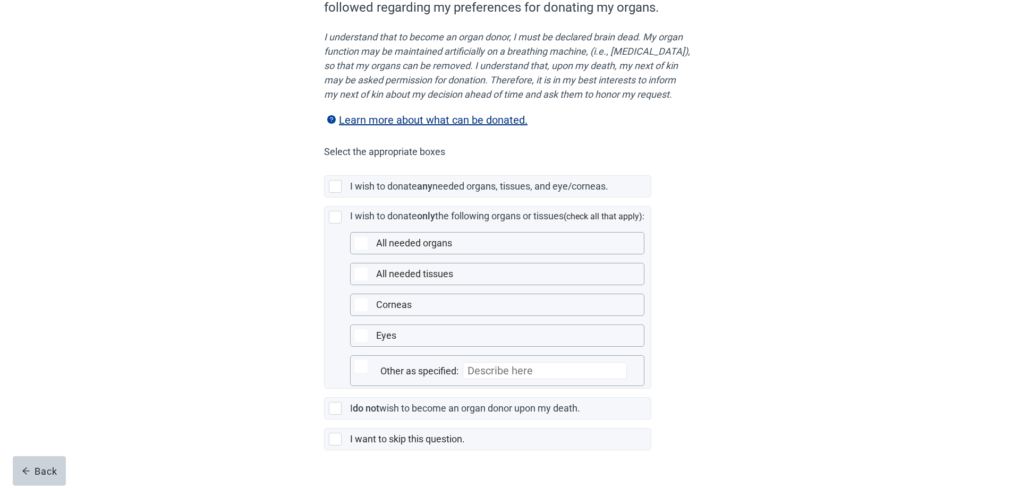
scroll to position [163, 0]
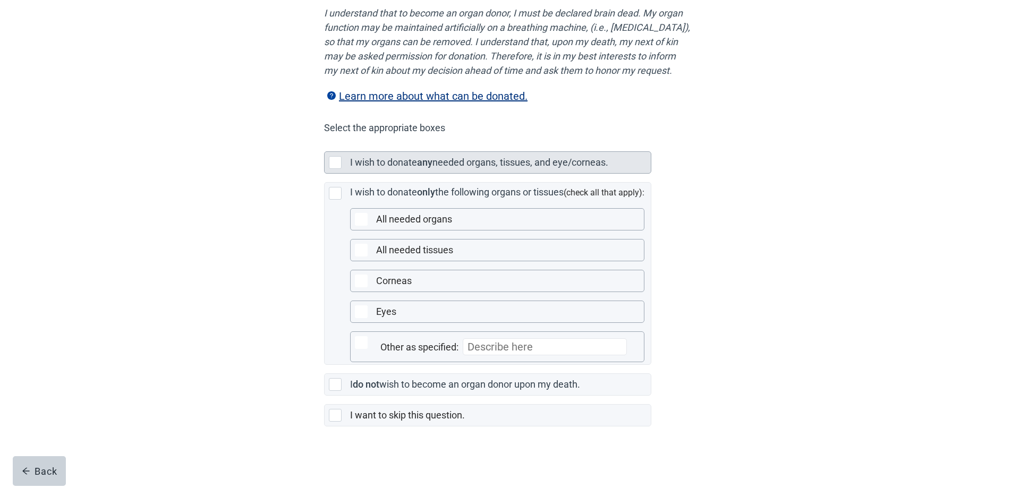
click at [337, 169] on div "Main content" at bounding box center [335, 162] width 13 height 13
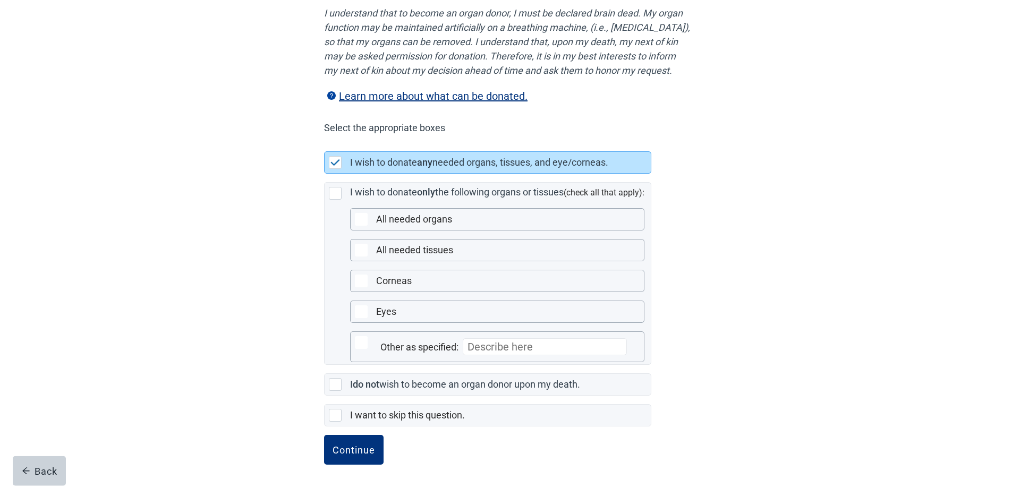
scroll to position [167, 0]
click at [367, 452] on div "Continue" at bounding box center [354, 450] width 43 height 11
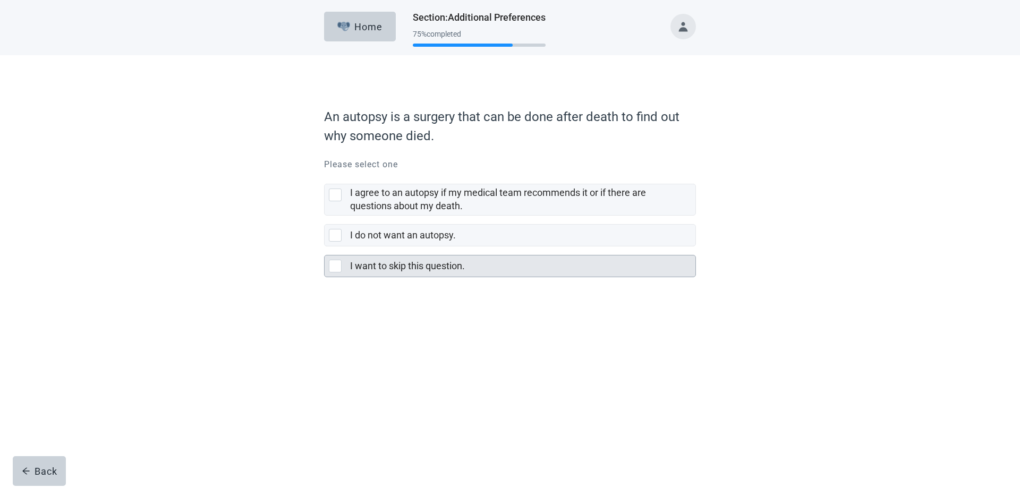
click at [335, 268] on div "I want to skip this question., checkbox, not selected" at bounding box center [335, 266] width 13 height 13
click at [325, 247] on input "I want to skip this question." at bounding box center [324, 247] width 1 height 1
checkbox input "true"
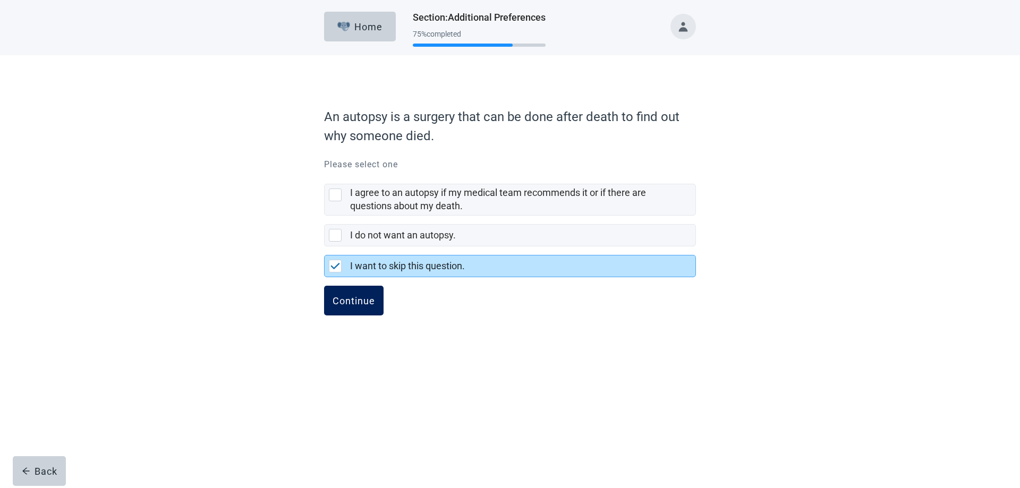
click at [343, 308] on button "Continue" at bounding box center [354, 301] width 60 height 30
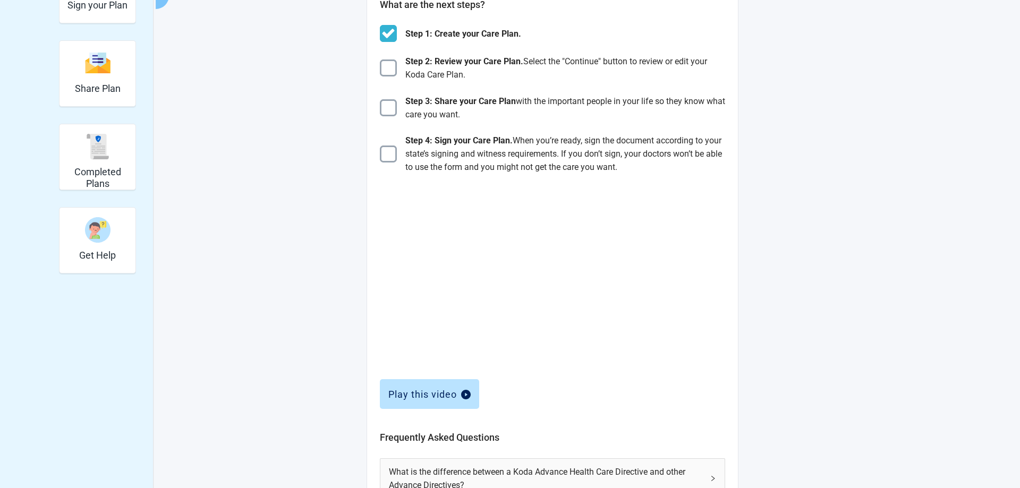
scroll to position [336, 0]
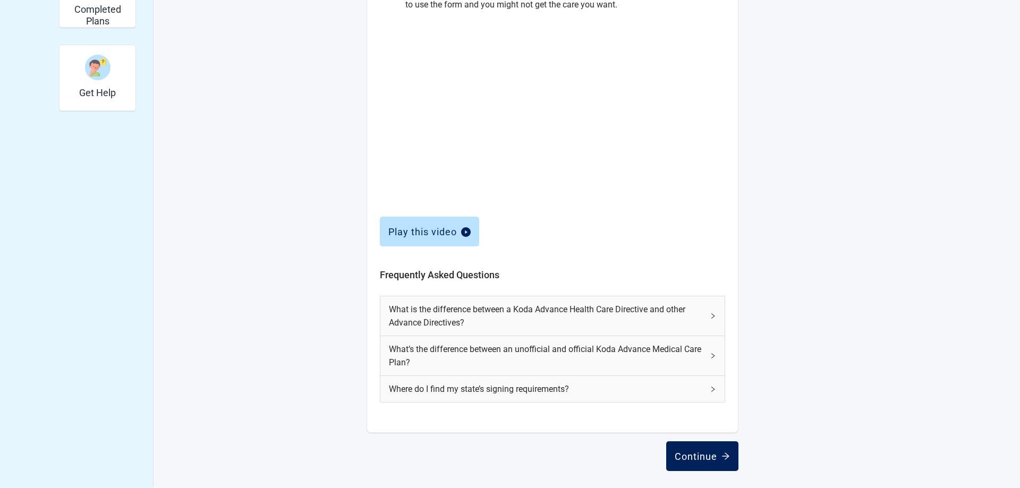
click at [685, 458] on div "Continue" at bounding box center [702, 456] width 55 height 11
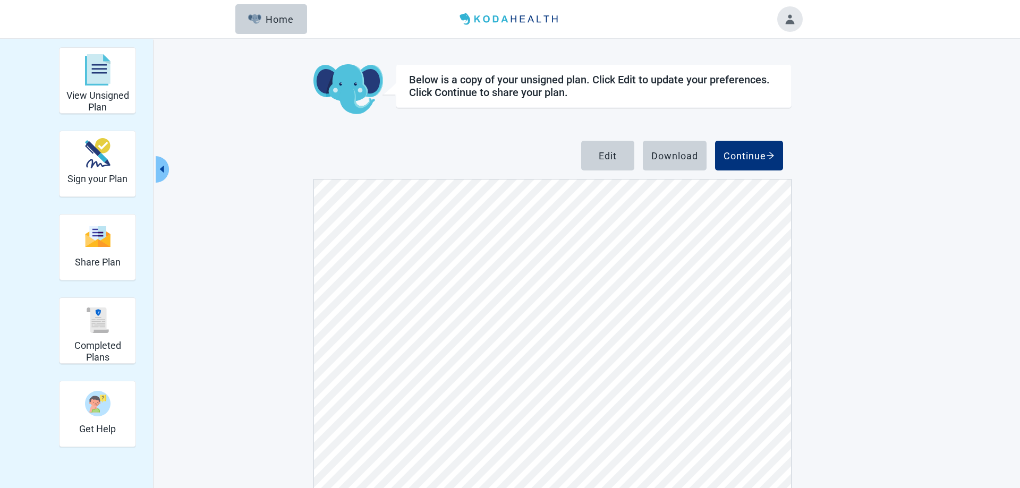
scroll to position [5332, 0]
click at [762, 159] on div "Continue" at bounding box center [749, 155] width 51 height 11
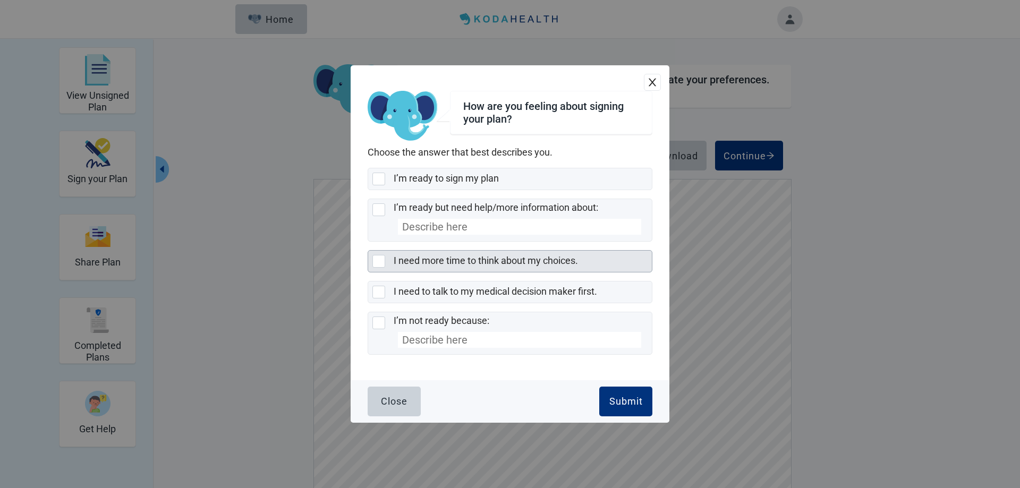
click at [384, 264] on div "I need more time to think about my choices., checkbox, not selected" at bounding box center [379, 261] width 13 height 13
click at [368, 251] on input "I need more time to think about my choices." at bounding box center [368, 250] width 1 height 1
checkbox input "true"
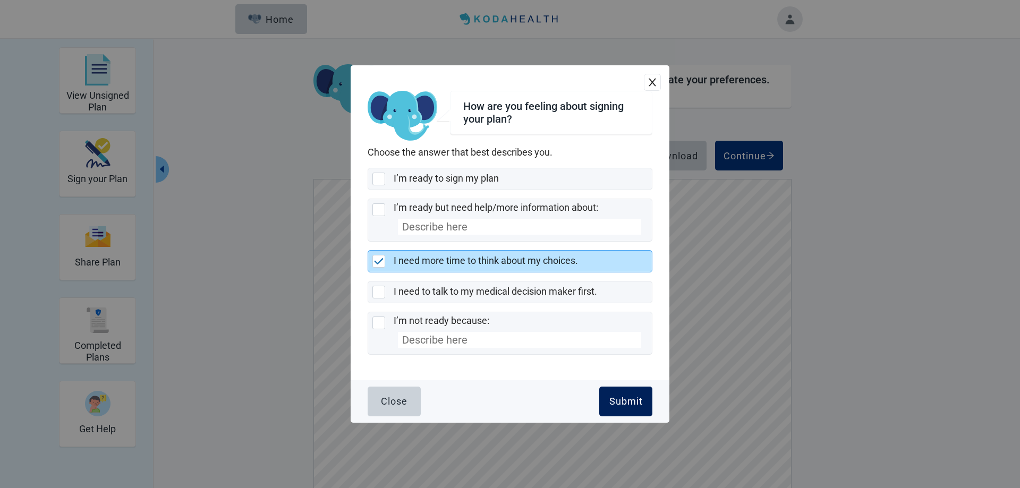
click at [630, 403] on div "Submit" at bounding box center [626, 402] width 33 height 11
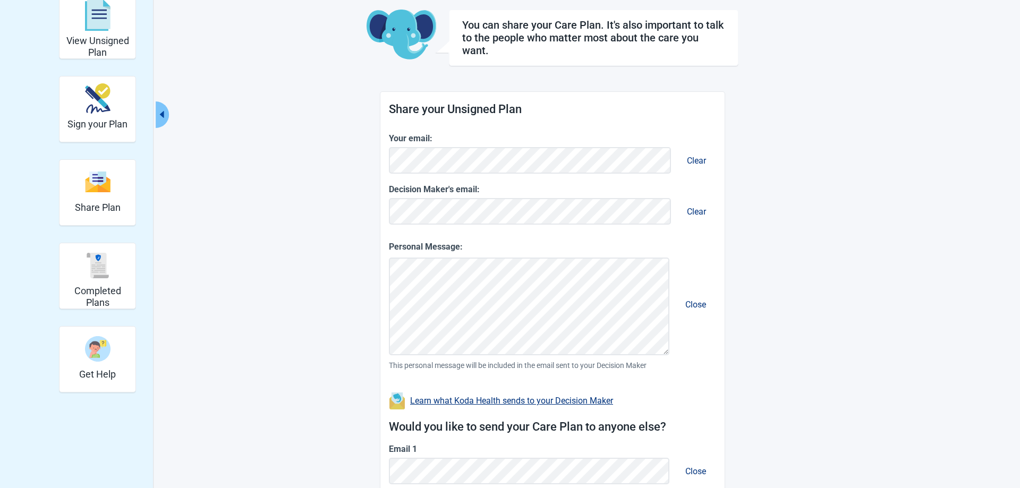
scroll to position [216, 0]
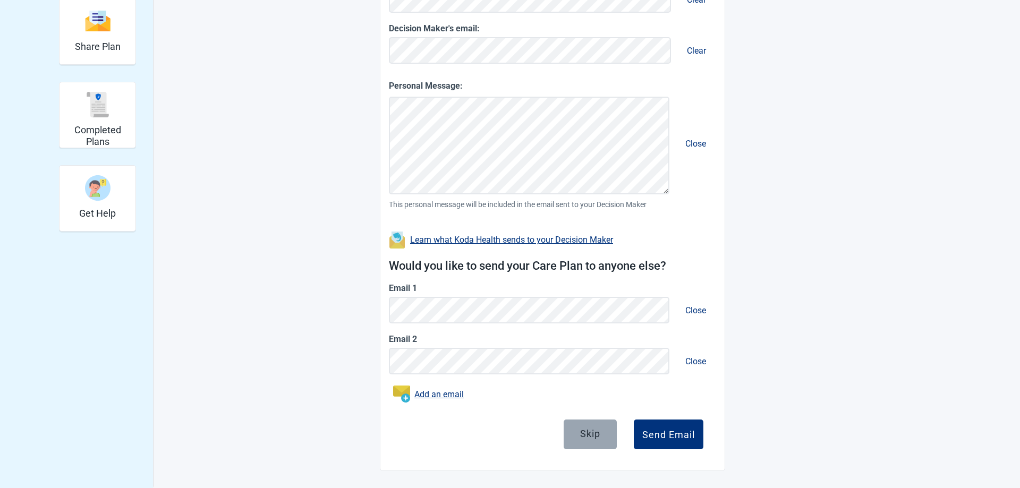
click at [594, 447] on button "Skip" at bounding box center [590, 435] width 53 height 30
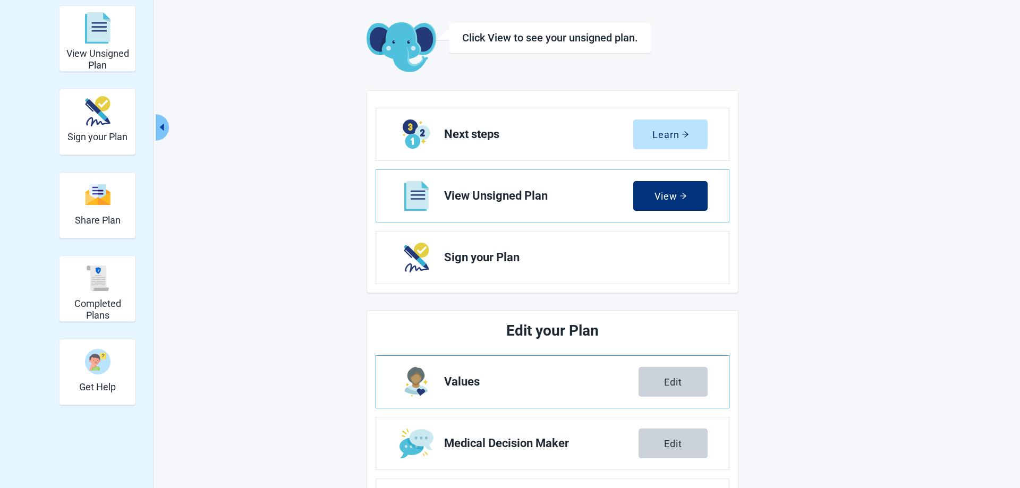
scroll to position [26, 0]
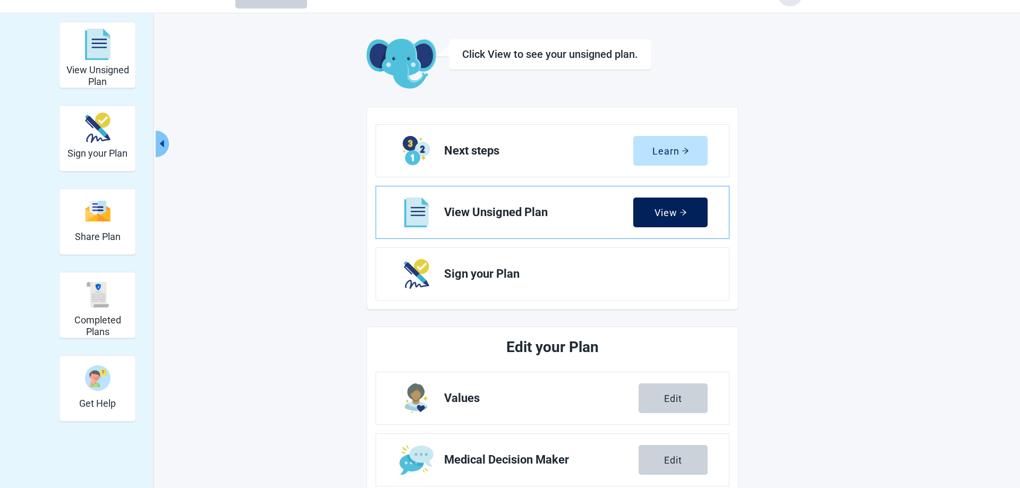
click at [662, 214] on div "View" at bounding box center [671, 212] width 32 height 11
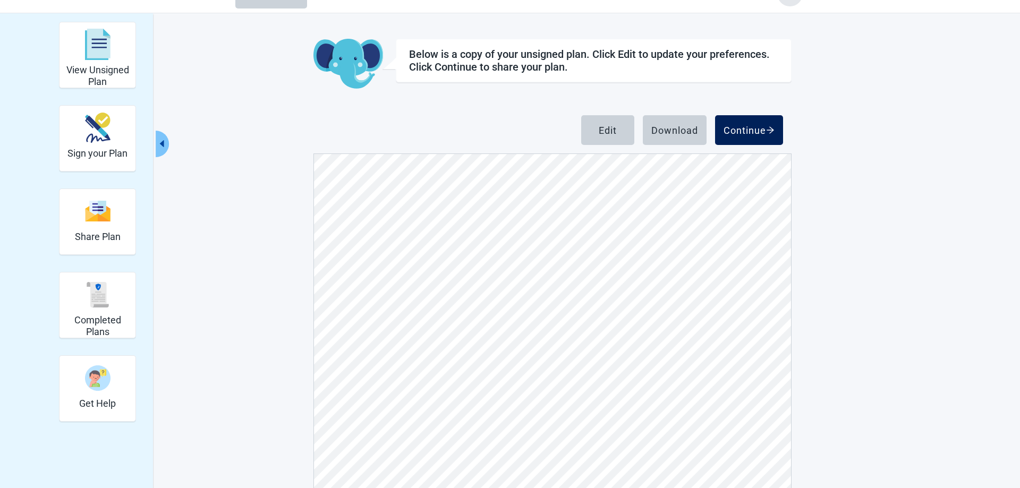
click at [757, 133] on div "Continue" at bounding box center [749, 130] width 51 height 11
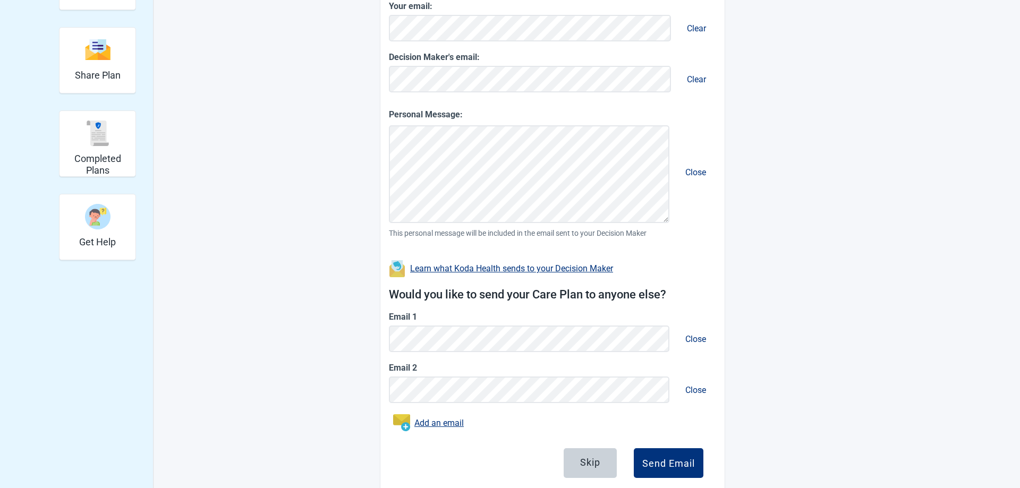
scroll to position [216, 0]
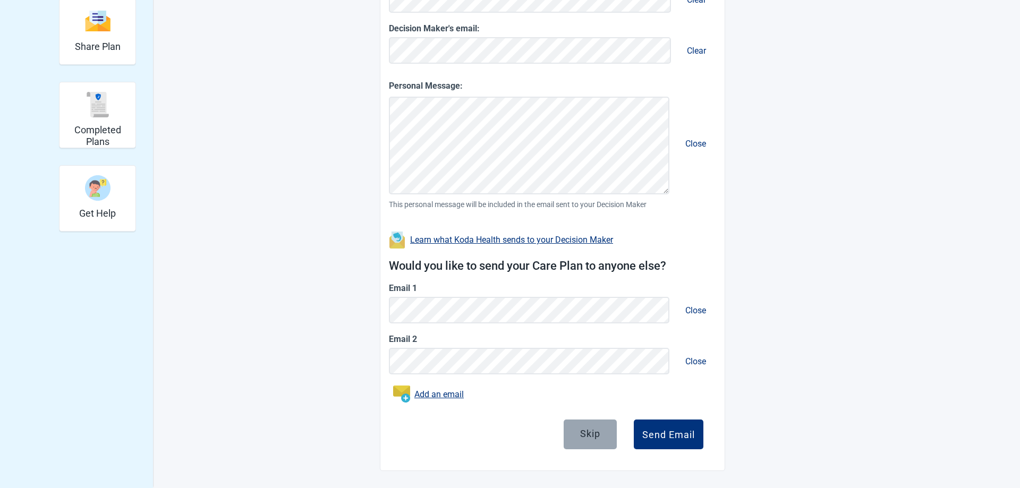
click at [571, 437] on button "Skip" at bounding box center [590, 435] width 53 height 30
